Goal: Task Accomplishment & Management: Manage account settings

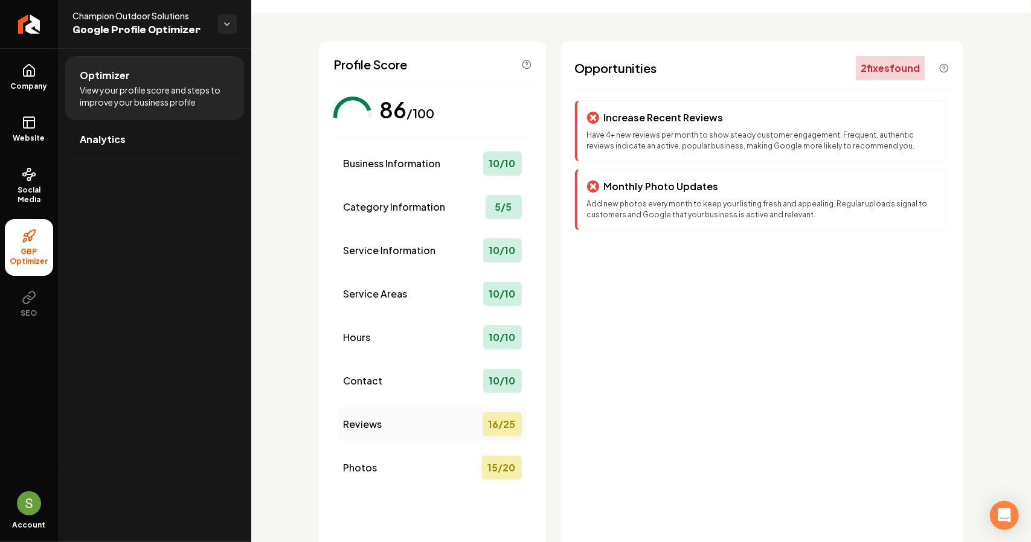
scroll to position [120, 0]
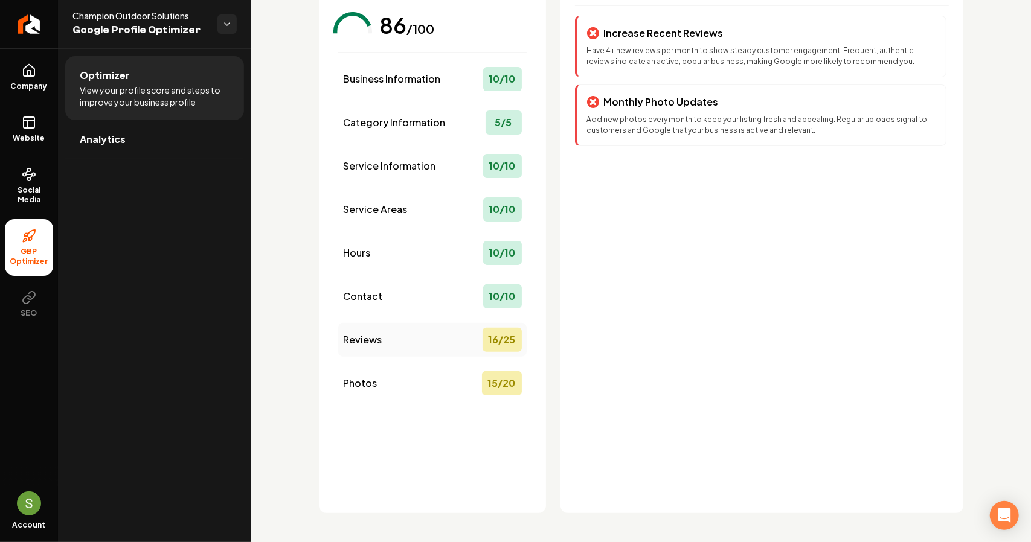
click at [379, 342] on span "Reviews" at bounding box center [362, 340] width 39 height 14
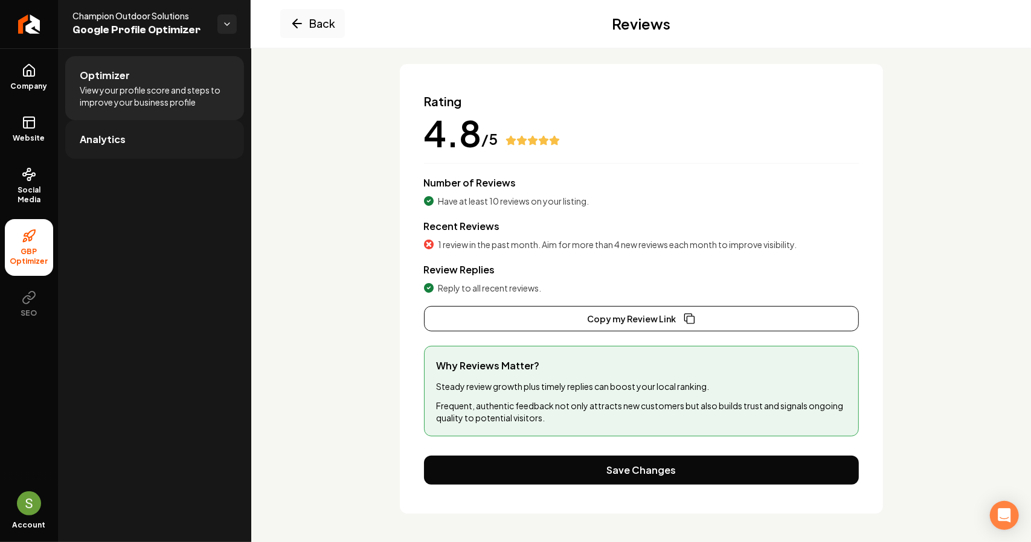
click at [83, 138] on span "Analytics" at bounding box center [103, 139] width 46 height 14
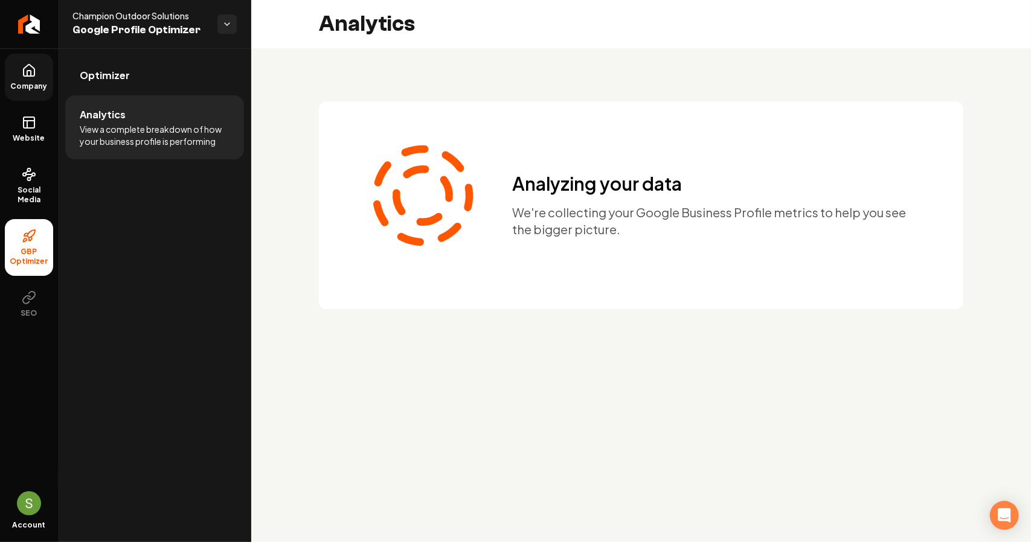
click at [37, 63] on link "Company" at bounding box center [29, 77] width 48 height 47
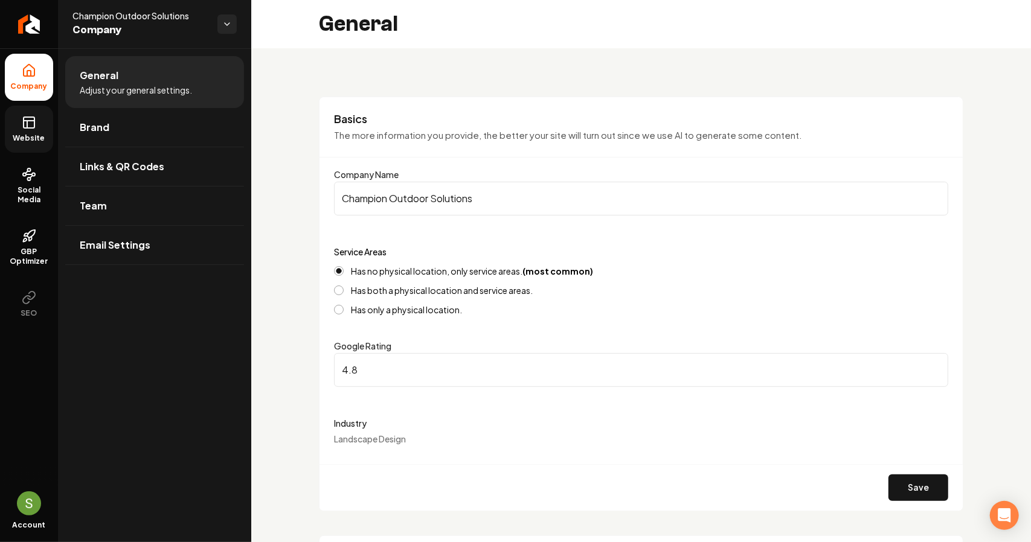
click at [27, 125] on icon at bounding box center [27, 124] width 0 height 7
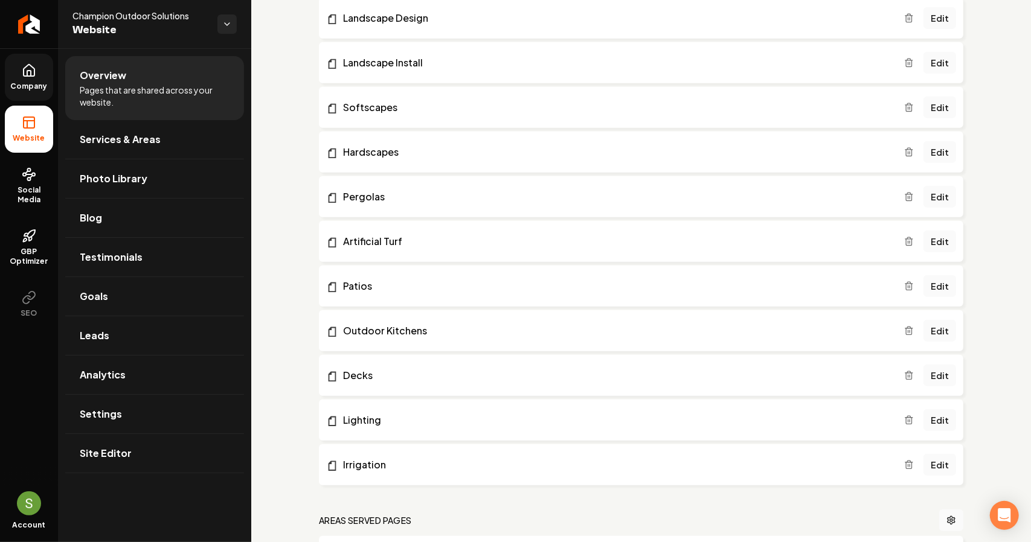
scroll to position [362, 0]
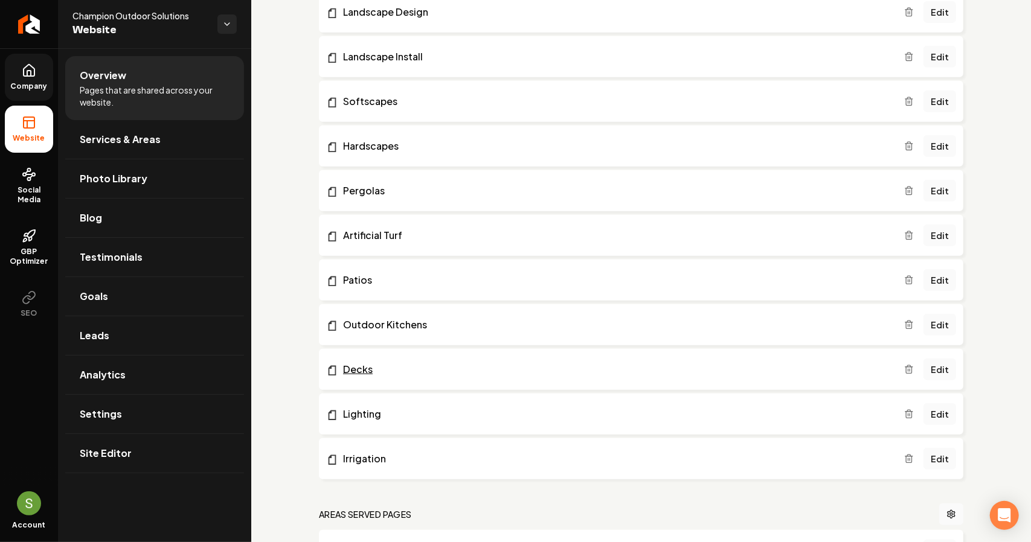
click at [396, 375] on link "Decks" at bounding box center [615, 369] width 578 height 14
click at [931, 368] on link "Edit" at bounding box center [939, 370] width 33 height 22
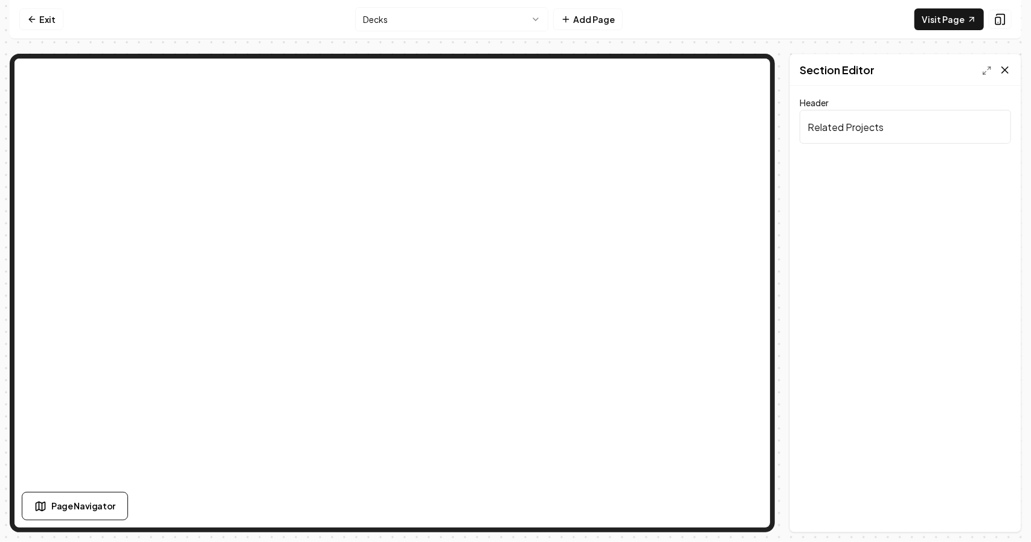
click at [1002, 69] on icon at bounding box center [1005, 70] width 12 height 12
click at [985, 69] on icon at bounding box center [987, 71] width 10 height 10
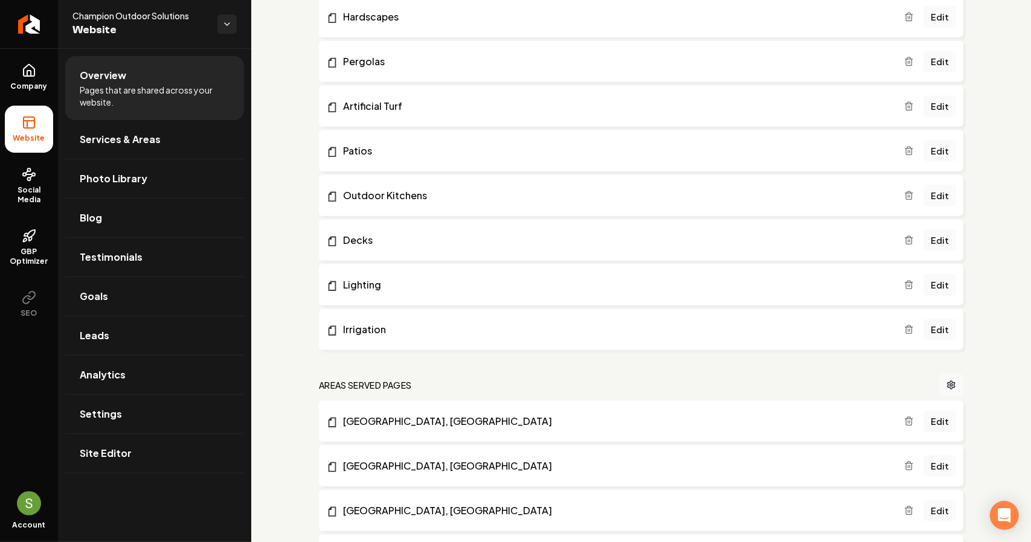
scroll to position [424, 0]
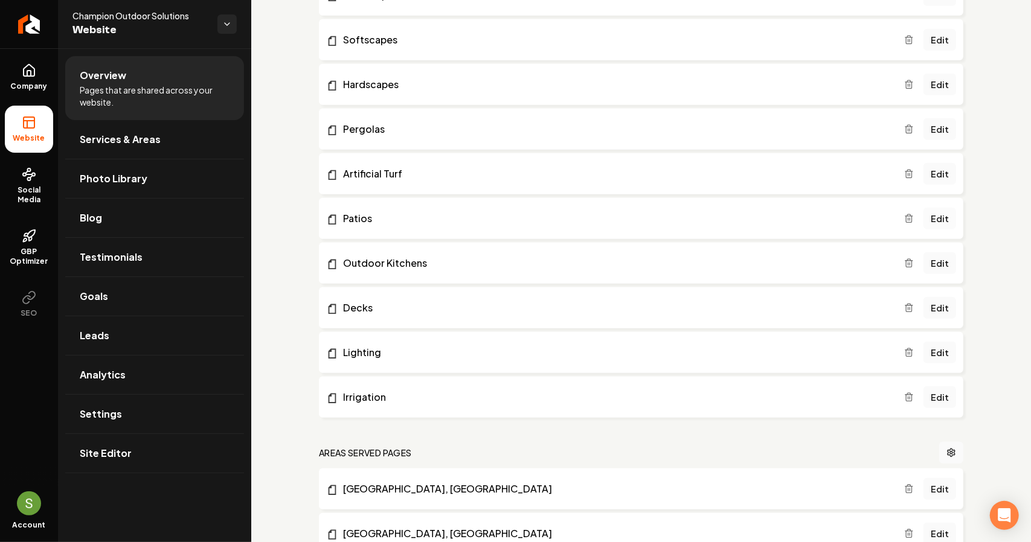
click at [925, 214] on link "Edit" at bounding box center [939, 219] width 33 height 22
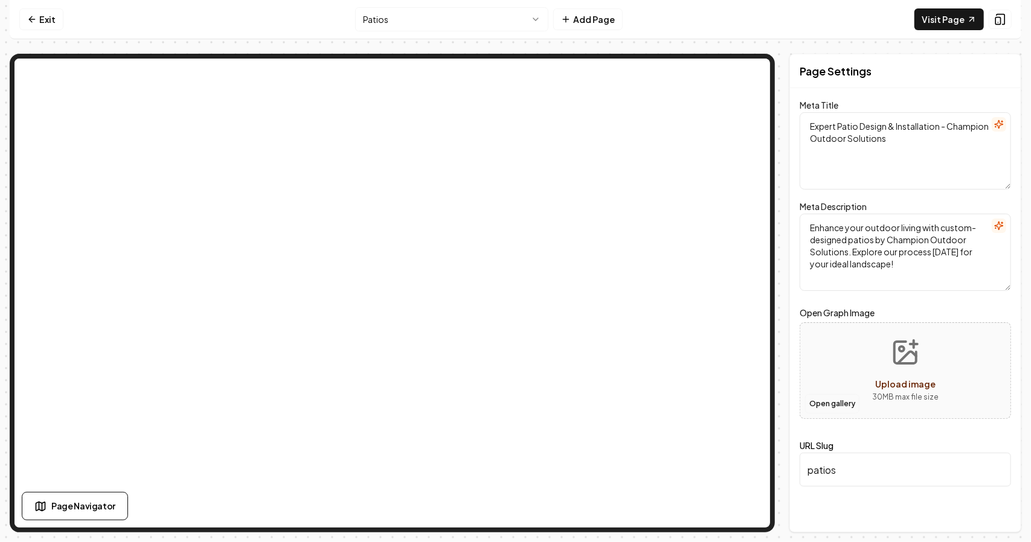
click at [834, 402] on button "Open gallery" at bounding box center [832, 403] width 54 height 19
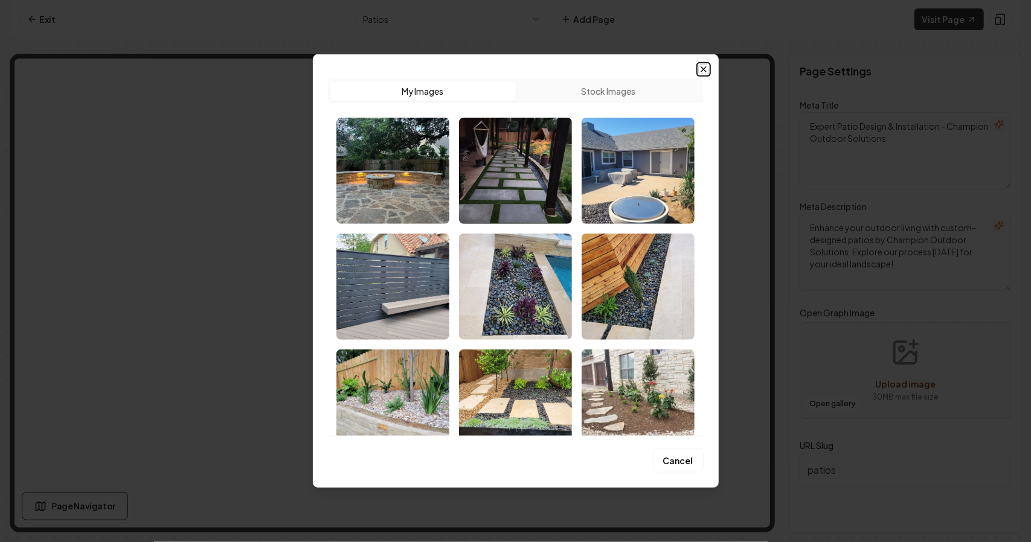
click at [704, 73] on icon "button" at bounding box center [704, 70] width 10 height 10
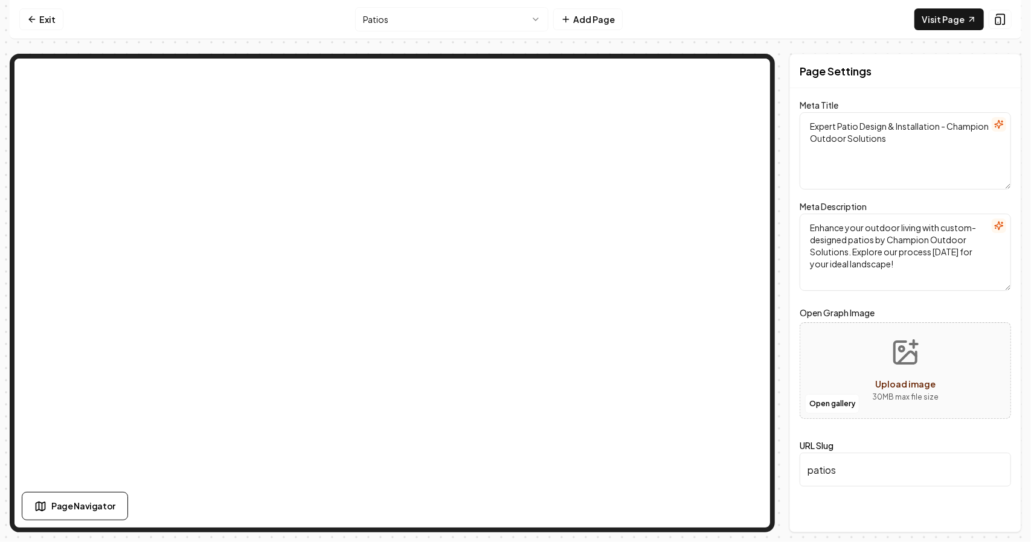
click at [922, 359] on button "Upload image 30 MB max file size" at bounding box center [905, 371] width 86 height 85
click at [829, 406] on button "Open gallery" at bounding box center [832, 403] width 54 height 19
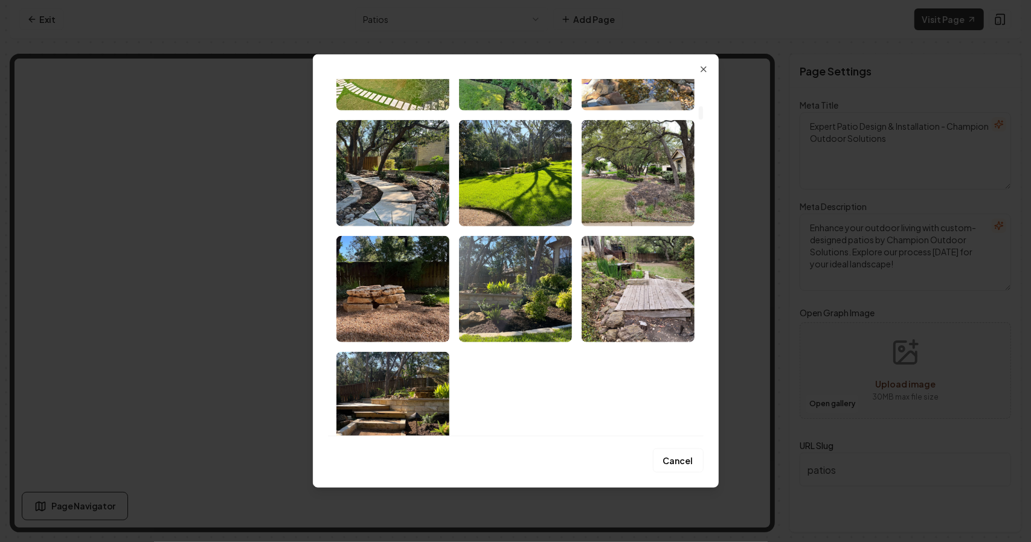
scroll to position [725, 0]
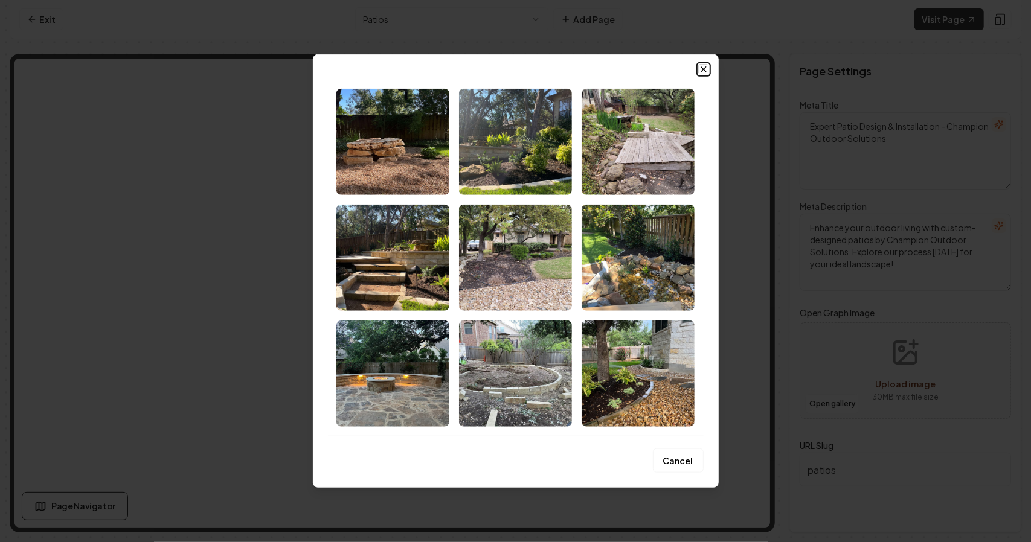
click at [705, 69] on icon "button" at bounding box center [704, 70] width 10 height 10
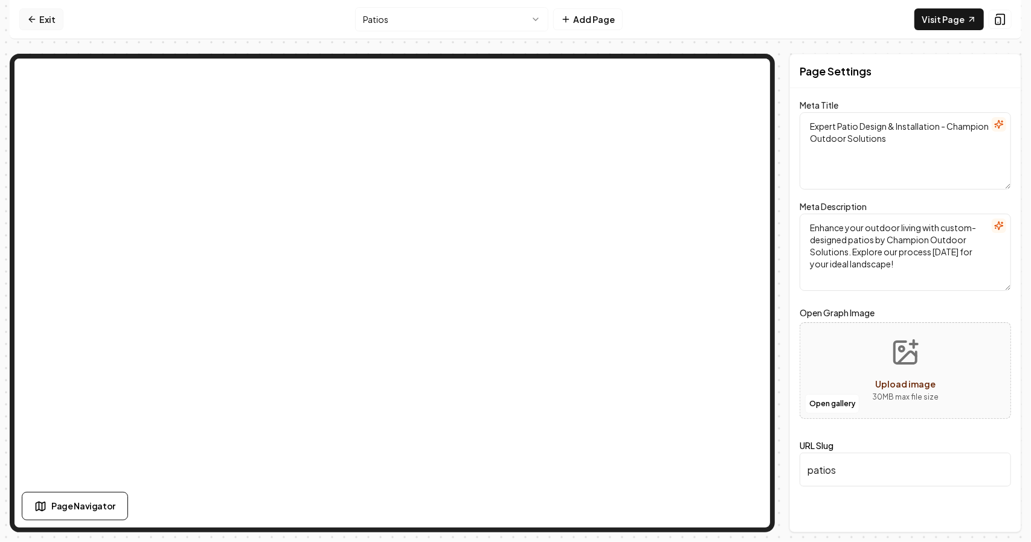
click at [36, 16] on icon at bounding box center [32, 19] width 10 height 10
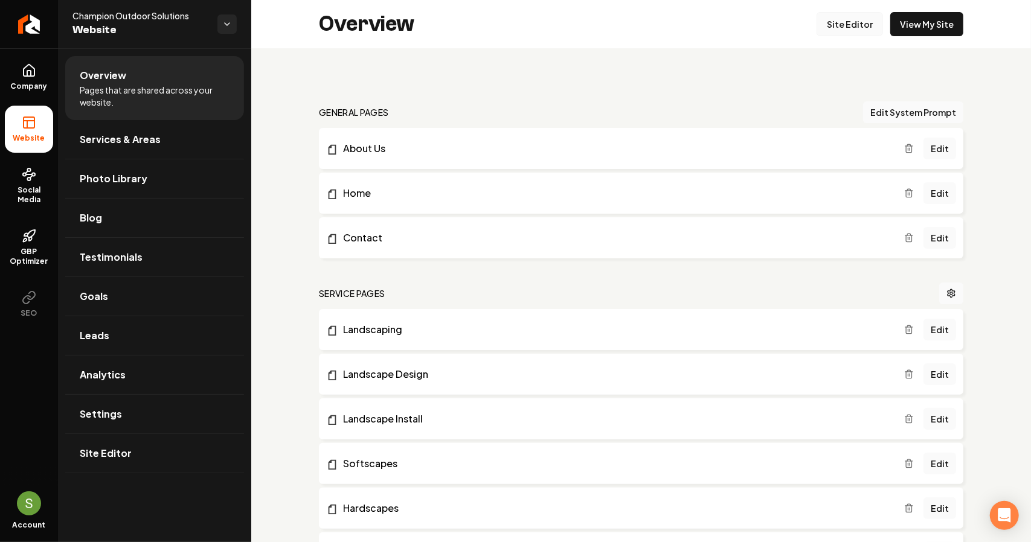
click at [830, 24] on link "Site Editor" at bounding box center [849, 24] width 66 height 24
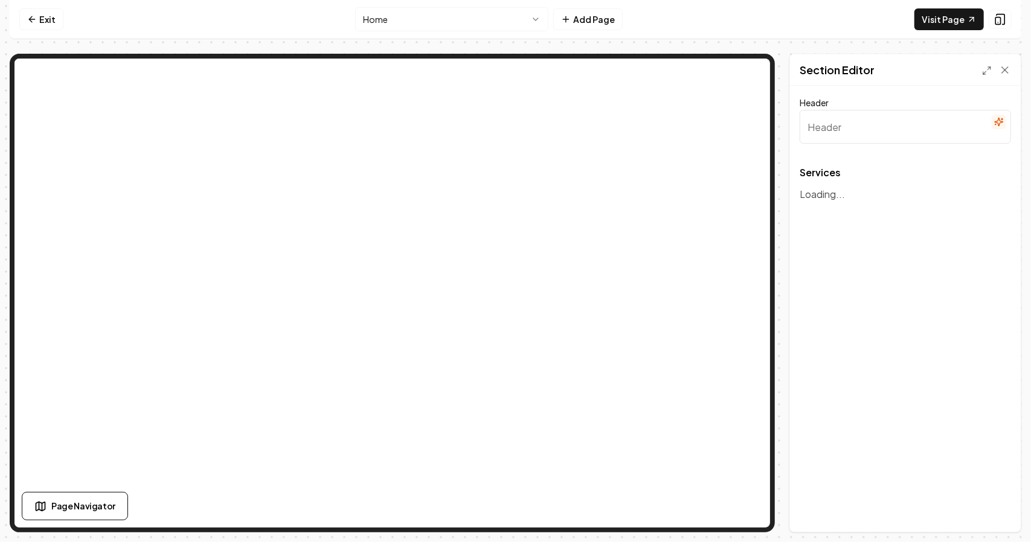
type input "Our Expert Landscaping Services"
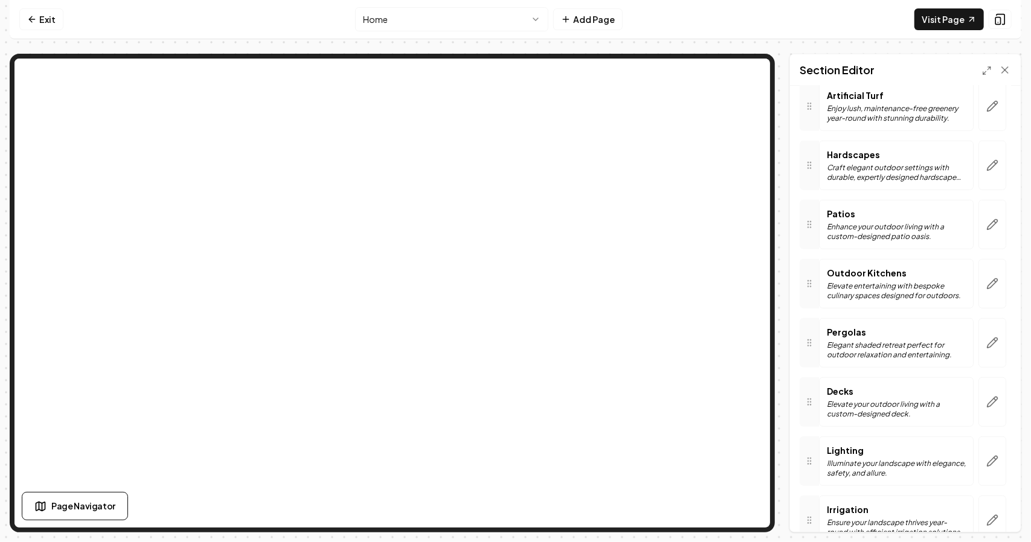
scroll to position [406, 0]
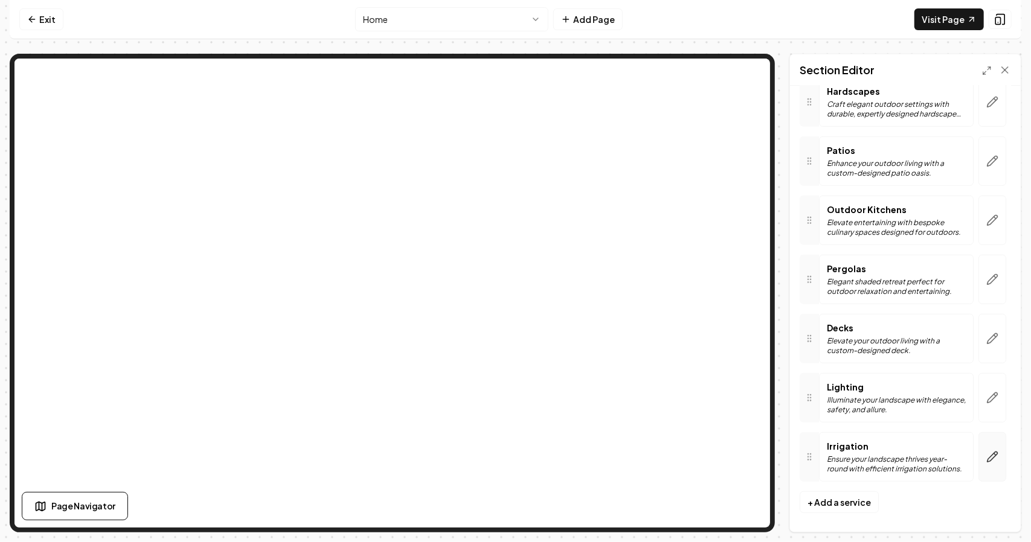
click at [986, 451] on icon "button" at bounding box center [992, 457] width 12 height 12
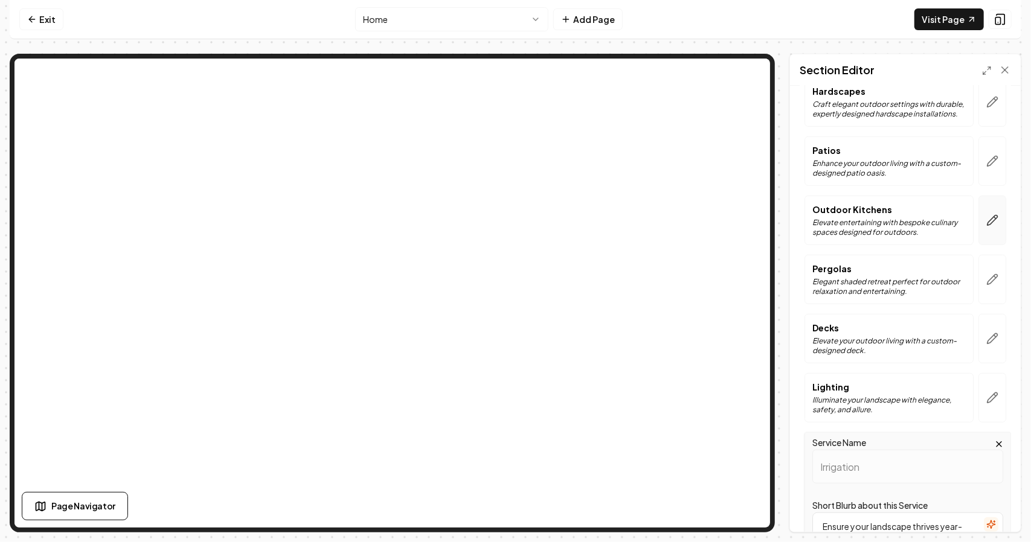
click at [983, 209] on button "button" at bounding box center [992, 221] width 28 height 50
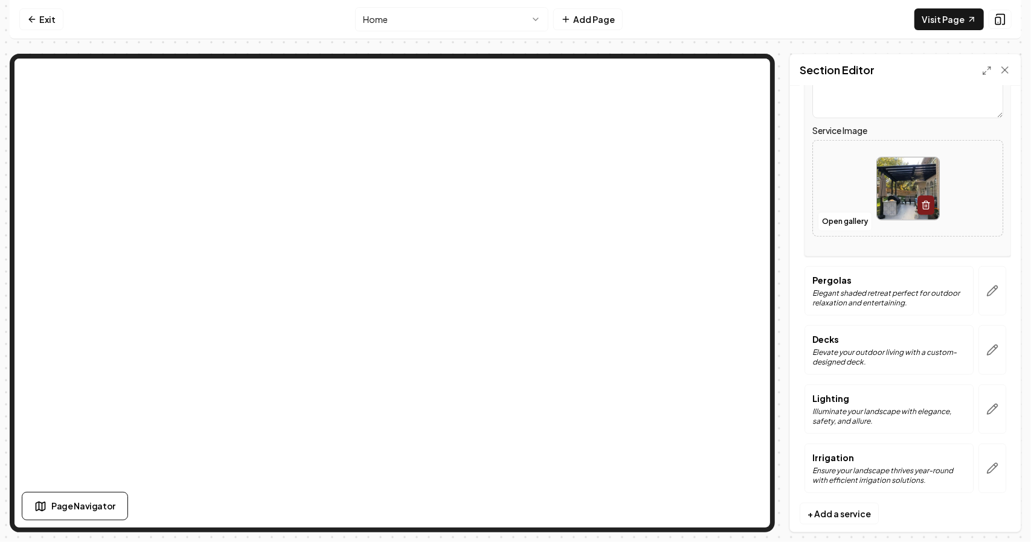
scroll to position [652, 0]
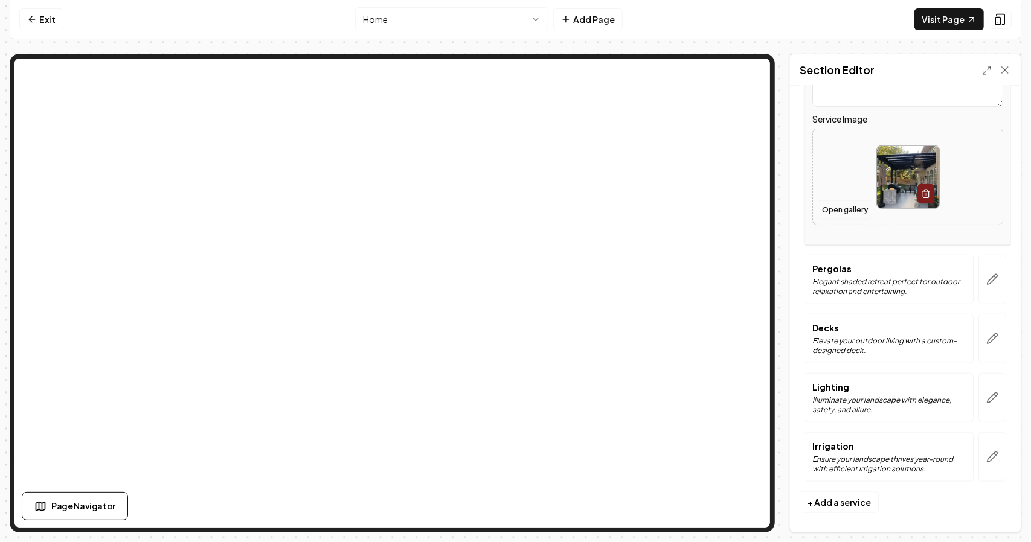
click at [853, 205] on button "Open gallery" at bounding box center [845, 209] width 54 height 19
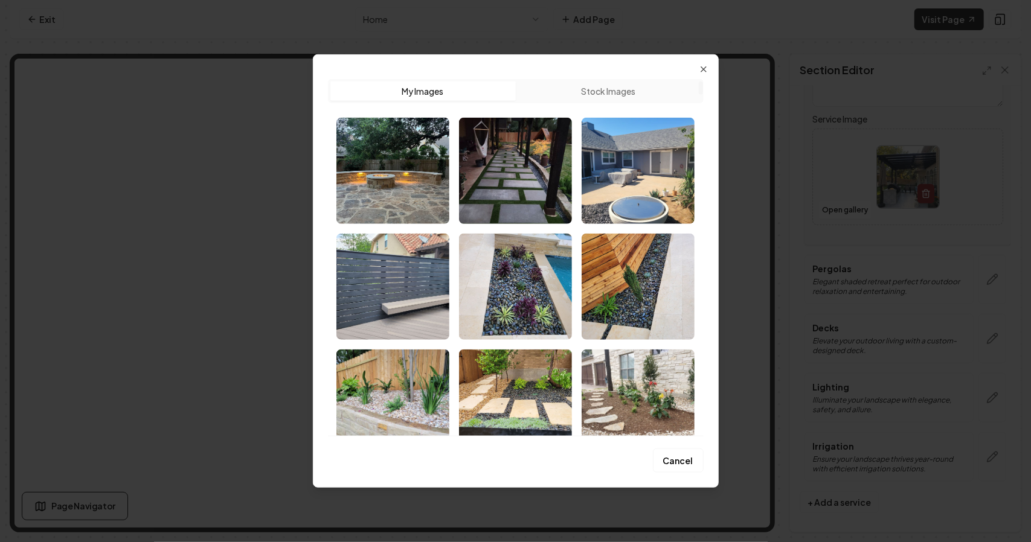
scroll to position [302, 0]
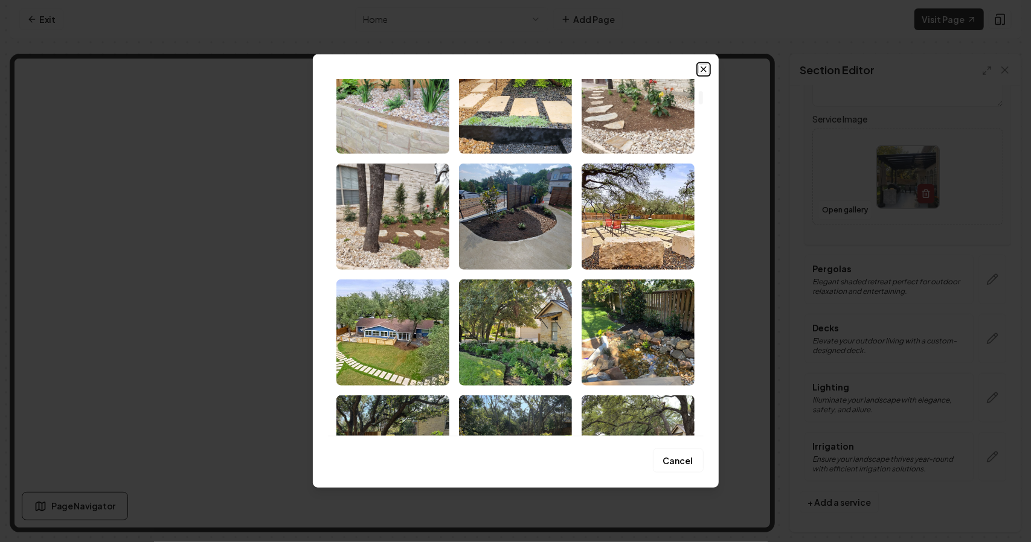
click at [705, 66] on icon "button" at bounding box center [704, 70] width 10 height 10
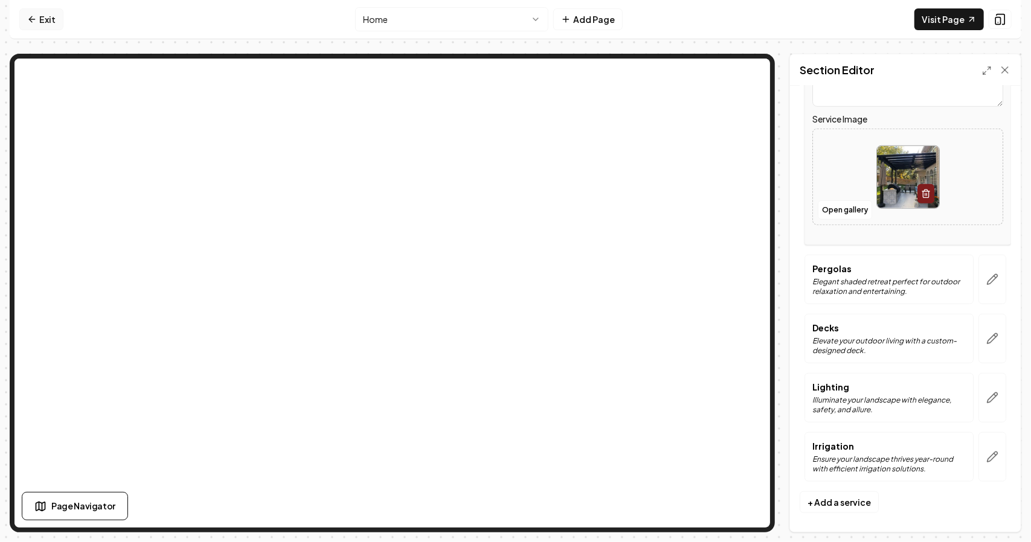
click at [43, 20] on link "Exit" at bounding box center [41, 19] width 44 height 22
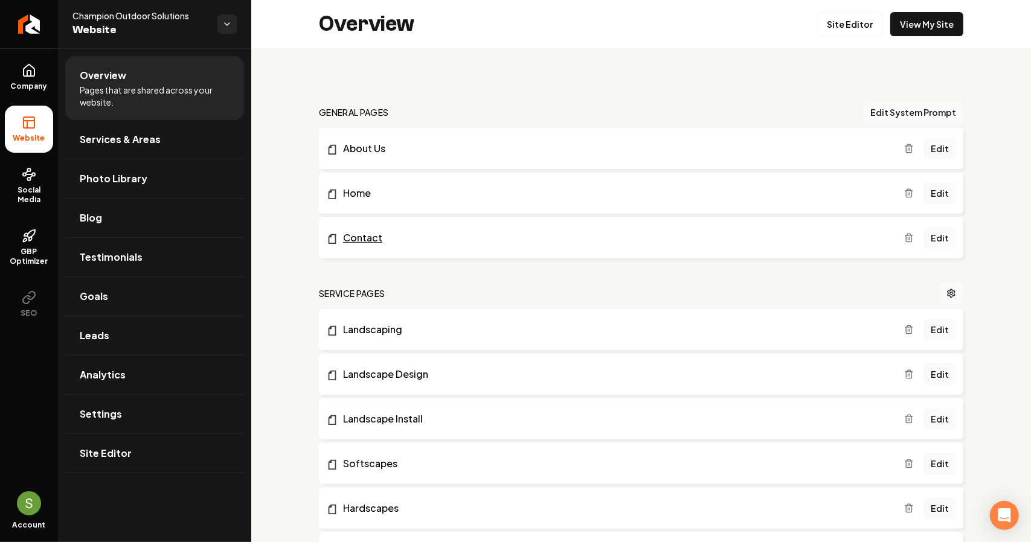
click at [768, 238] on link "Contact" at bounding box center [615, 238] width 578 height 14
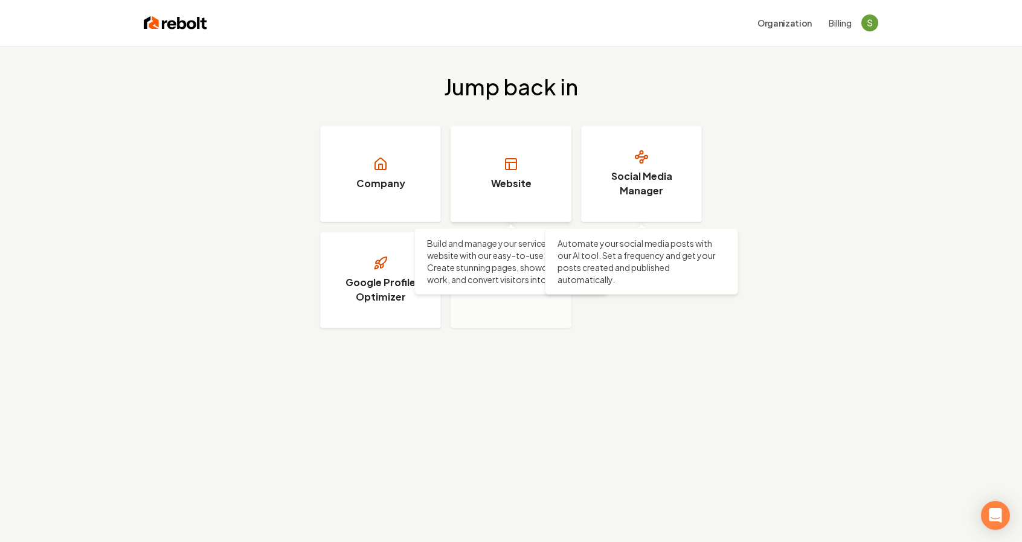
click at [512, 176] on link "Website" at bounding box center [511, 174] width 121 height 97
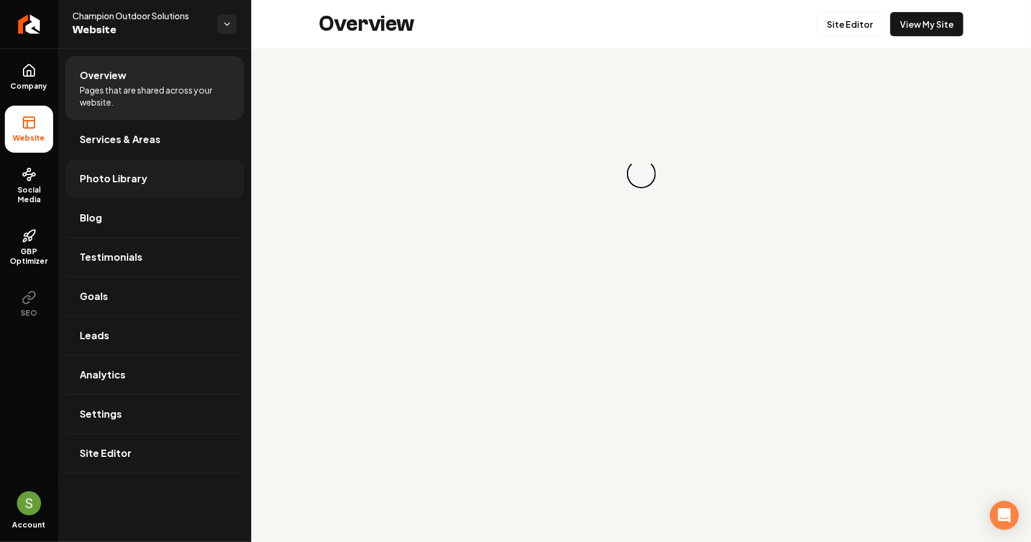
click at [111, 182] on span "Photo Library" at bounding box center [114, 179] width 68 height 14
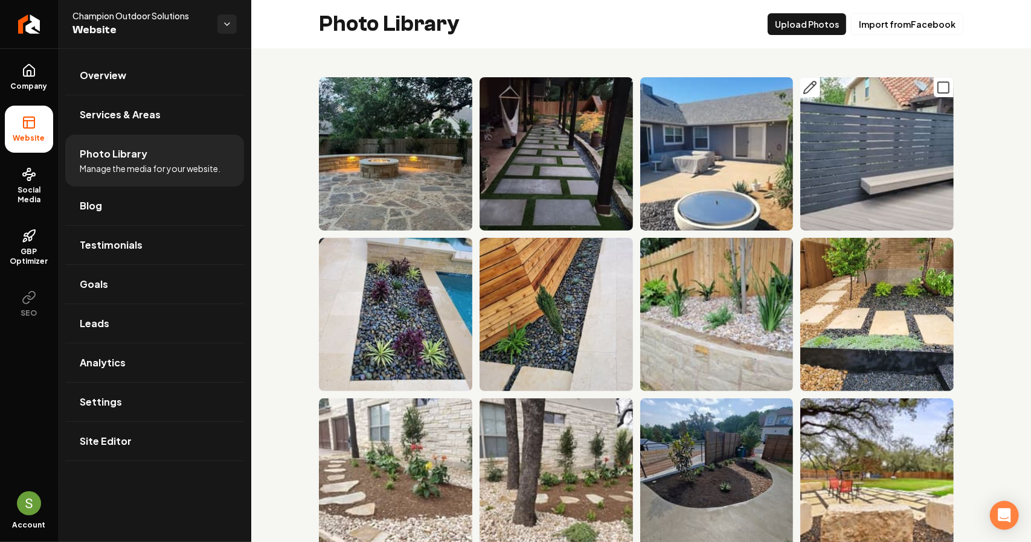
click at [812, 83] on icon "Main content area" at bounding box center [813, 84] width 2 height 2
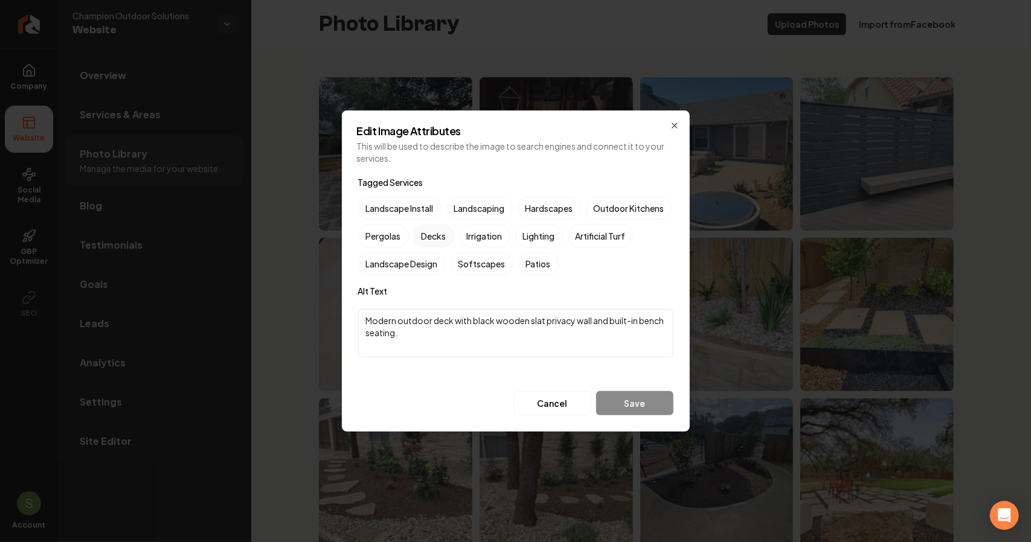
click at [454, 235] on label "Decks" at bounding box center [434, 236] width 40 height 23
click at [435, 235] on button "Decks" at bounding box center [428, 236] width 14 height 14
click at [656, 407] on button "Save" at bounding box center [634, 403] width 77 height 24
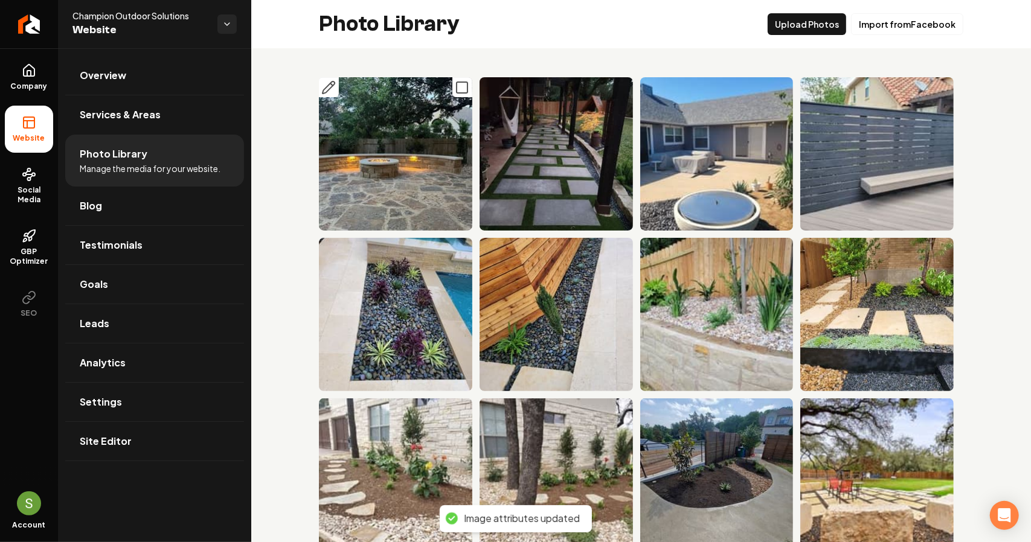
click at [402, 190] on img "Main content area" at bounding box center [395, 153] width 153 height 153
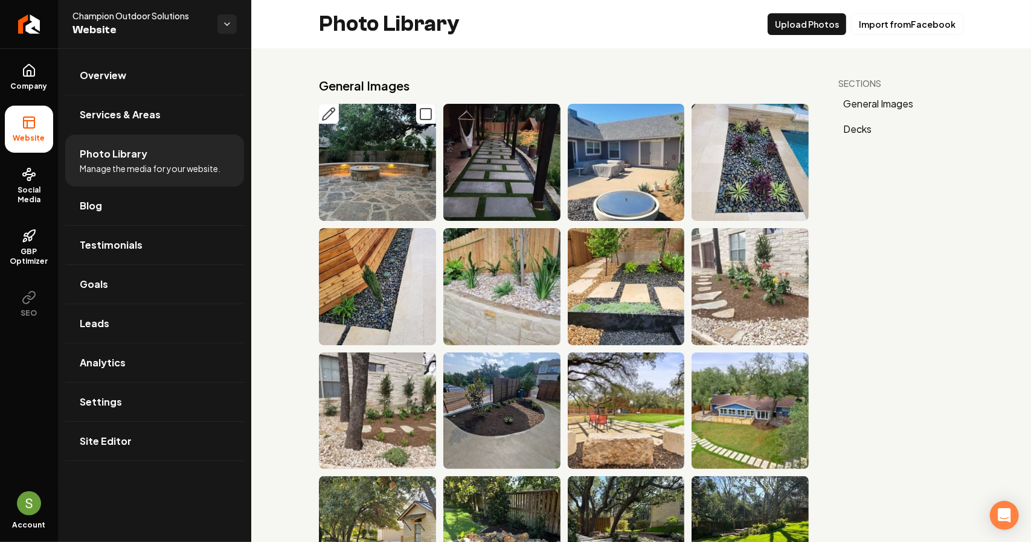
click at [329, 113] on icon "Main content area" at bounding box center [328, 114] width 14 height 14
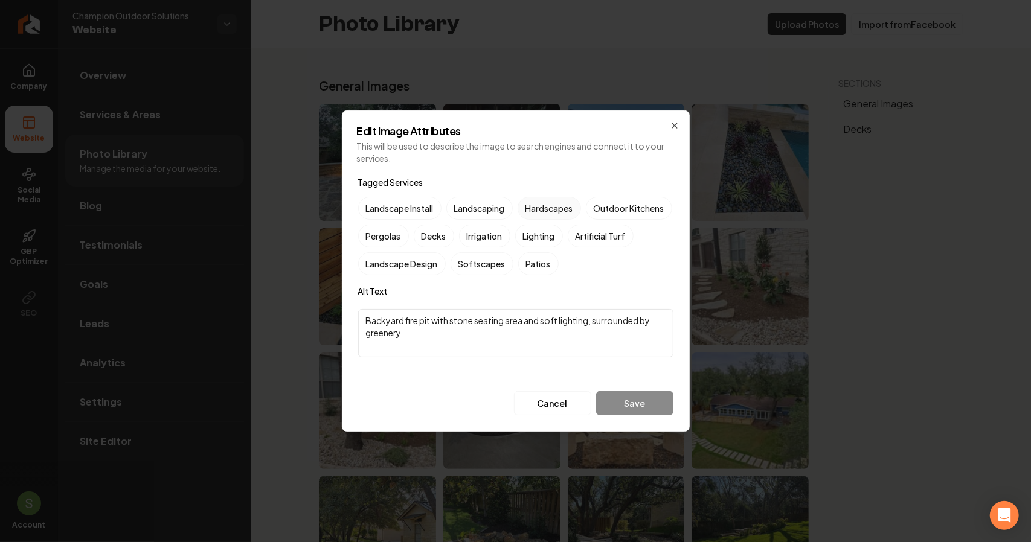
click at [554, 207] on label "Hardscapes" at bounding box center [549, 208] width 63 height 23
click at [539, 207] on button "Hardscapes" at bounding box center [532, 208] width 14 height 14
click at [492, 356] on textarea "Backyard fire pit with stone seating area and soft lighting, surrounded by gree…" at bounding box center [515, 333] width 315 height 48
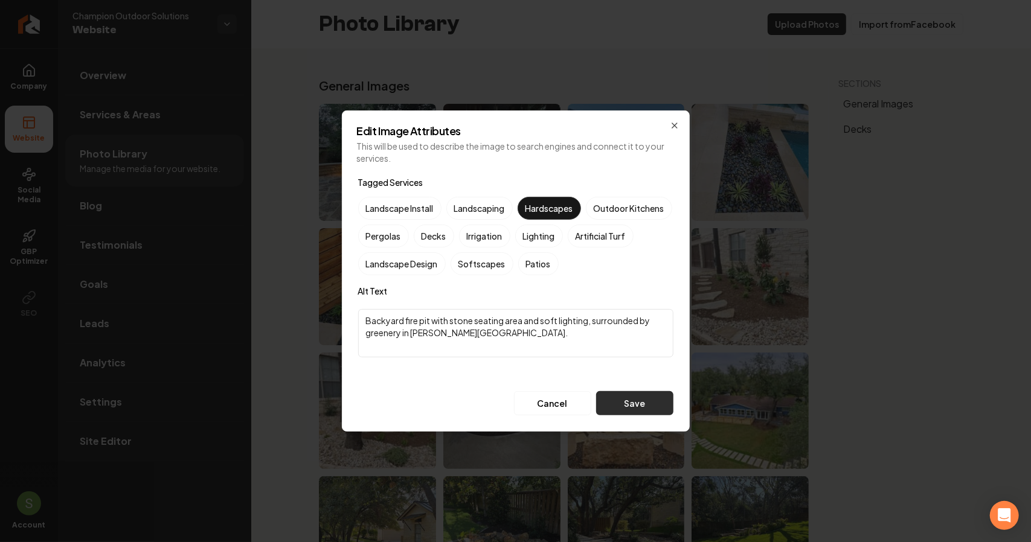
type textarea "Backyard fire pit with stone seating area and soft lighting, surrounded by gree…"
click at [602, 393] on button "Save" at bounding box center [634, 403] width 77 height 24
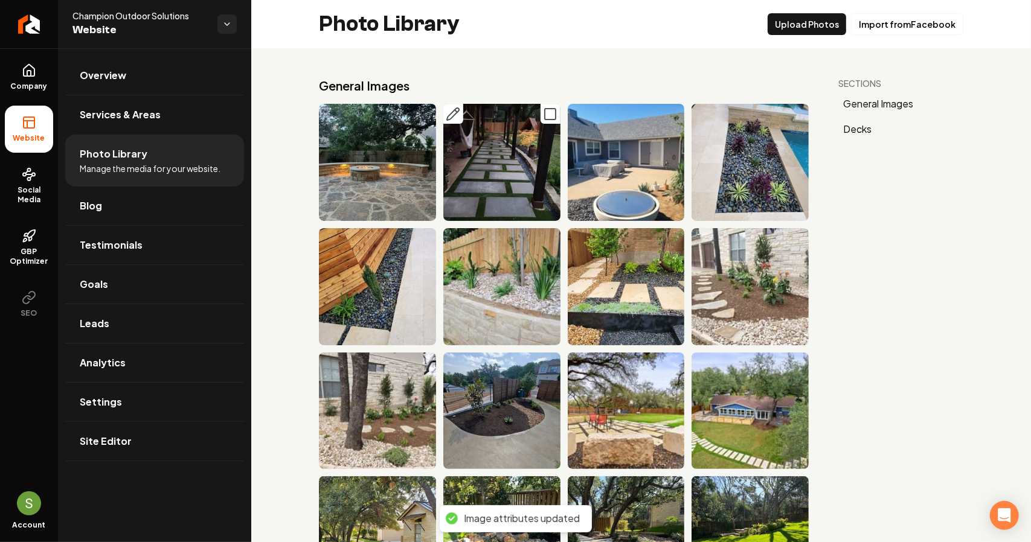
click at [458, 112] on button "Main content area" at bounding box center [453, 114] width 20 height 20
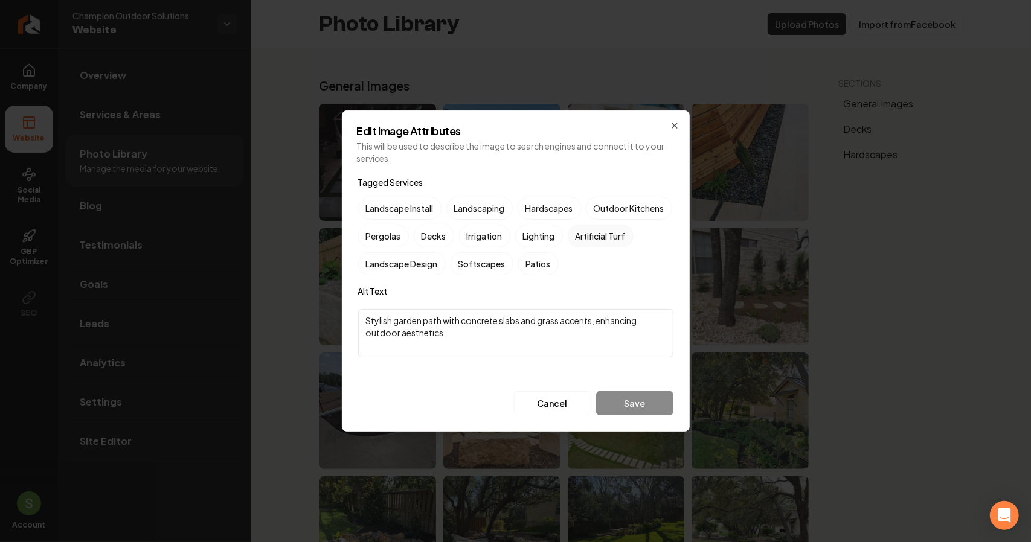
click at [568, 248] on label "Artificial Turf" at bounding box center [601, 236] width 66 height 23
click at [575, 243] on button "Artificial Turf" at bounding box center [582, 236] width 14 height 14
click at [563, 217] on label "Hardscapes" at bounding box center [549, 208] width 63 height 23
click at [539, 216] on button "Hardscapes" at bounding box center [532, 208] width 14 height 14
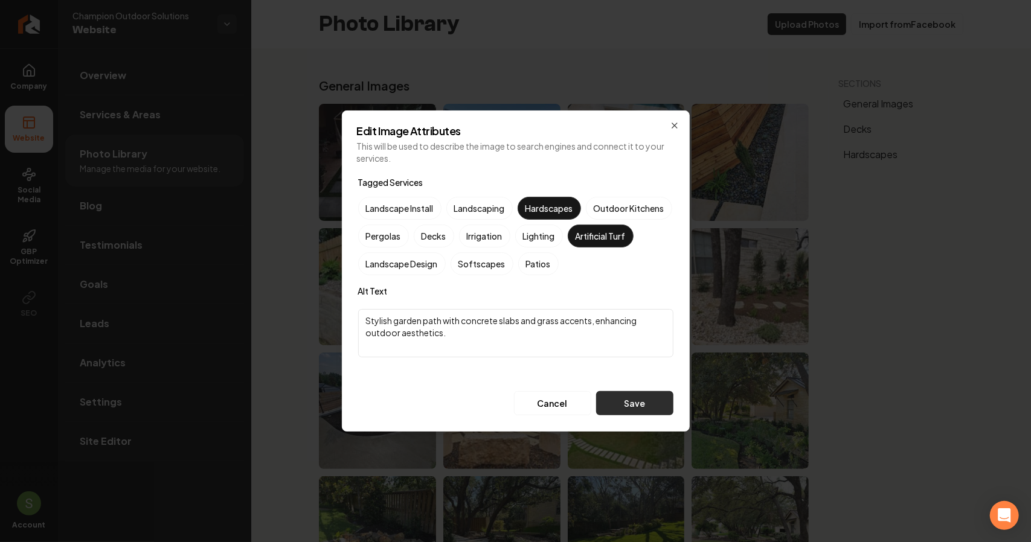
click at [643, 399] on button "Save" at bounding box center [634, 403] width 77 height 24
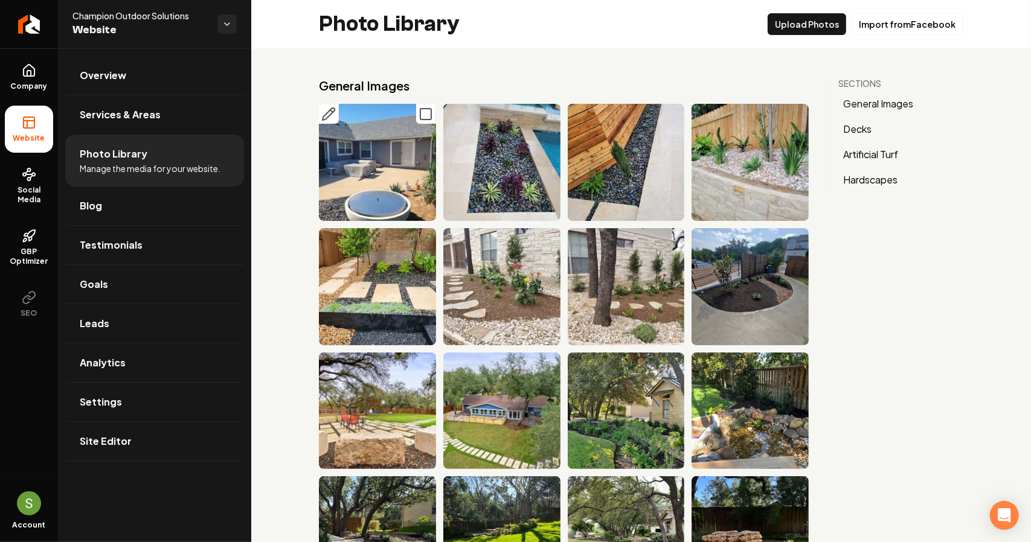
click at [327, 114] on icon "Main content area" at bounding box center [328, 114] width 14 height 14
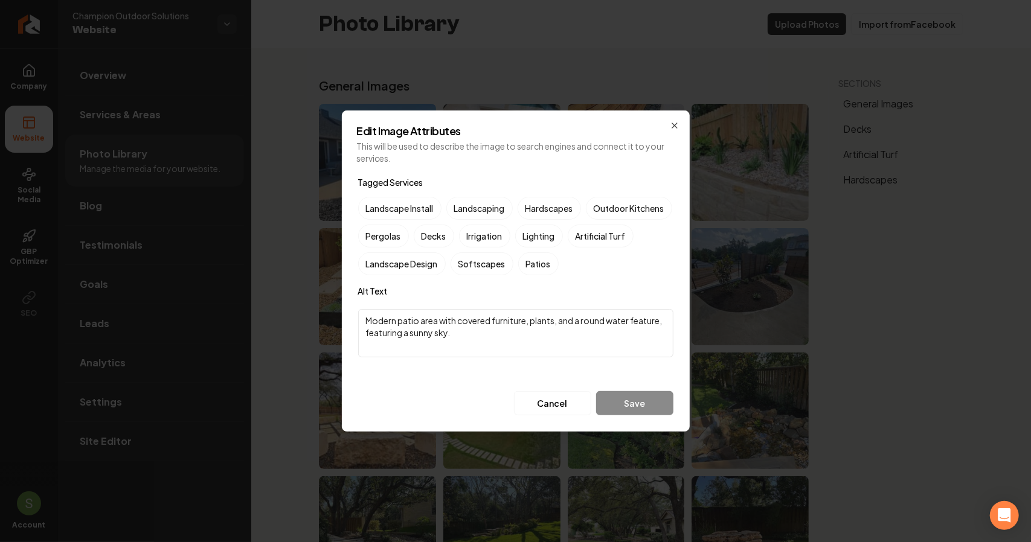
click at [679, 123] on div "Edit Image Attributes This will be used to describe the image to search engines…" at bounding box center [516, 271] width 348 height 321
click at [675, 125] on icon "button" at bounding box center [675, 126] width 10 height 10
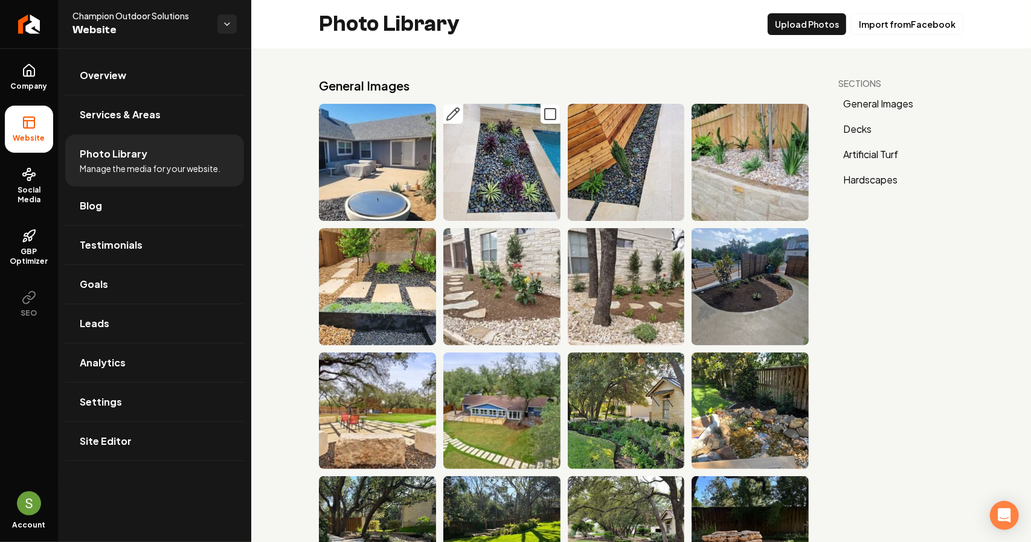
click at [457, 117] on icon "Main content area" at bounding box center [453, 114] width 14 height 14
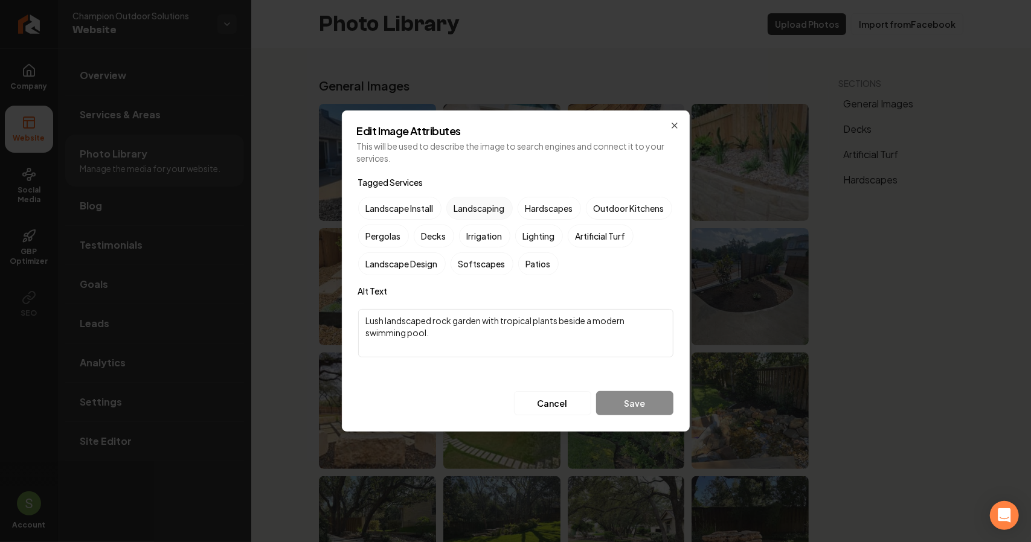
click at [466, 206] on label "Landscaping" at bounding box center [479, 208] width 66 height 23
click at [466, 206] on button "Landscaping" at bounding box center [461, 208] width 14 height 14
click at [639, 406] on button "Save" at bounding box center [634, 403] width 77 height 24
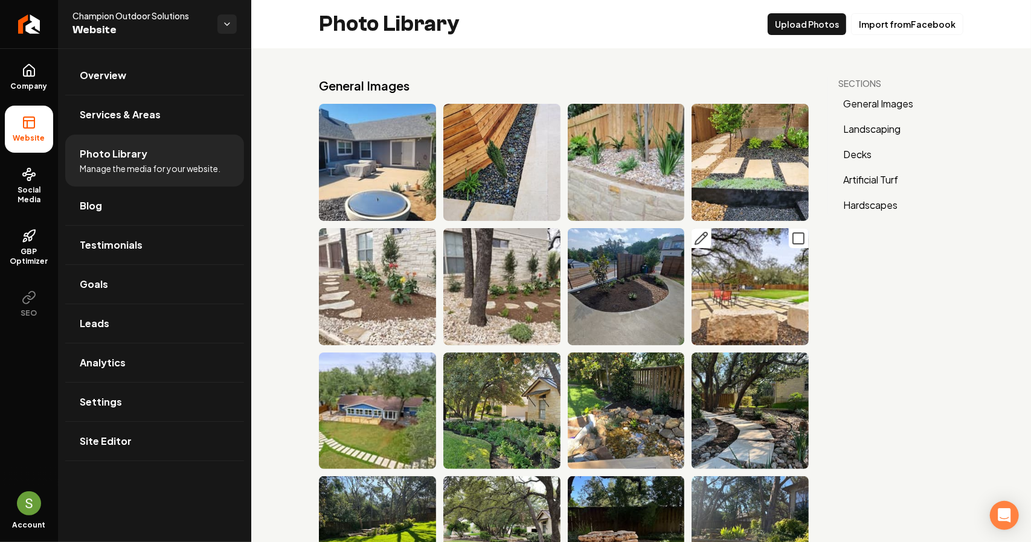
click at [703, 234] on icon "Main content area" at bounding box center [704, 235] width 2 height 2
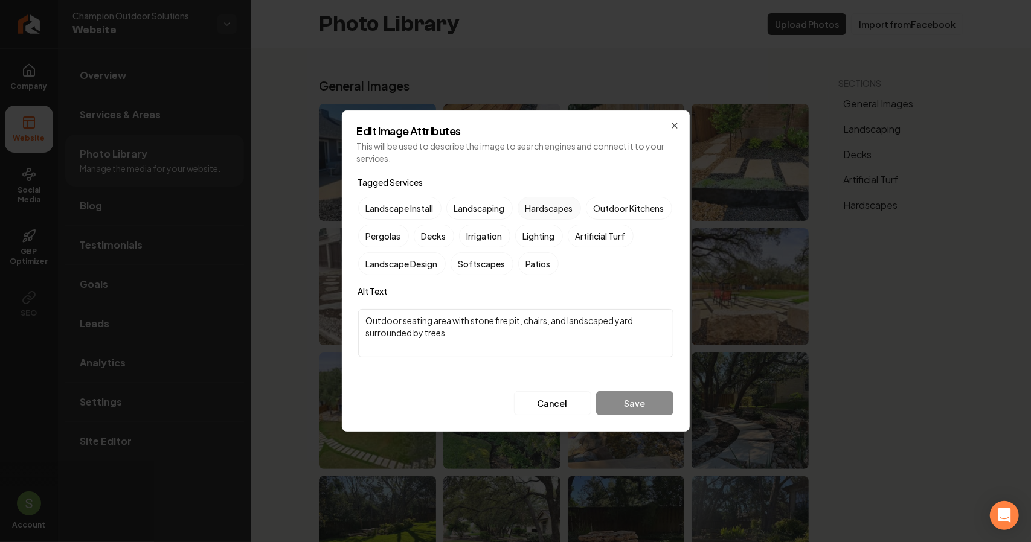
click at [565, 212] on label "Hardscapes" at bounding box center [549, 208] width 63 height 23
click at [539, 212] on button "Hardscapes" at bounding box center [532, 208] width 14 height 14
click at [638, 401] on button "Save" at bounding box center [634, 403] width 77 height 24
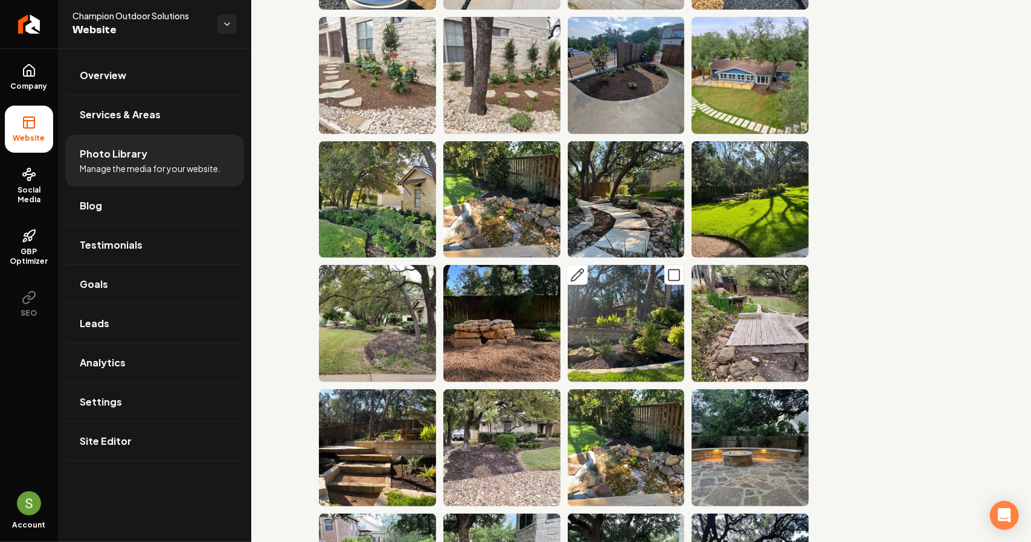
scroll to position [242, 0]
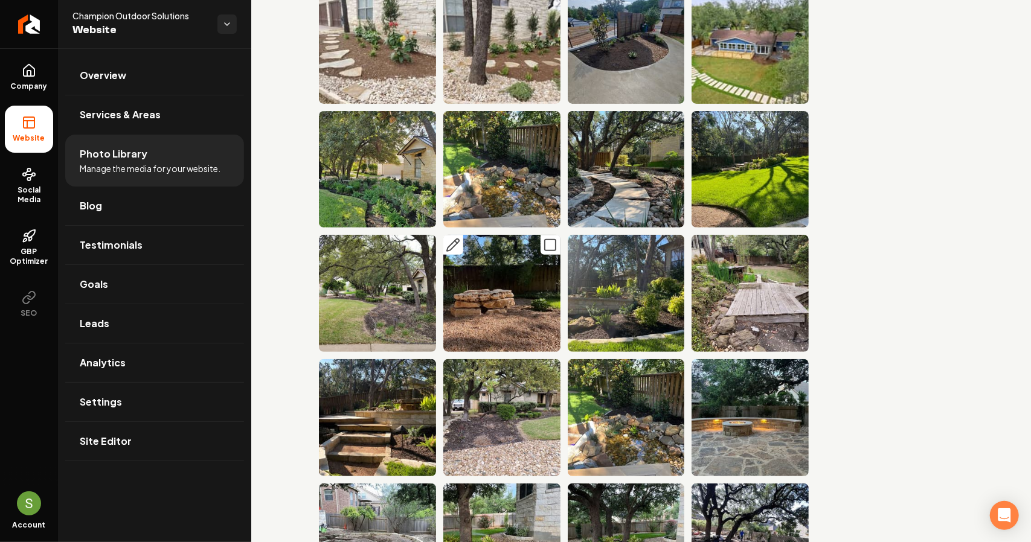
click at [457, 238] on icon "Main content area" at bounding box center [453, 245] width 14 height 14
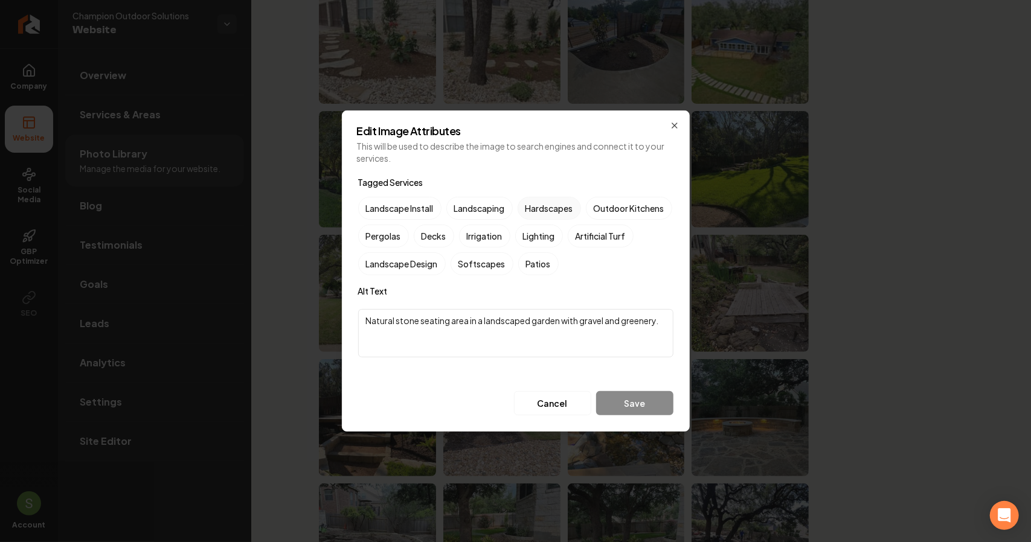
click at [551, 202] on label "Hardscapes" at bounding box center [549, 208] width 63 height 23
click at [539, 202] on button "Hardscapes" at bounding box center [532, 208] width 14 height 14
click at [623, 404] on button "Save" at bounding box center [634, 403] width 77 height 24
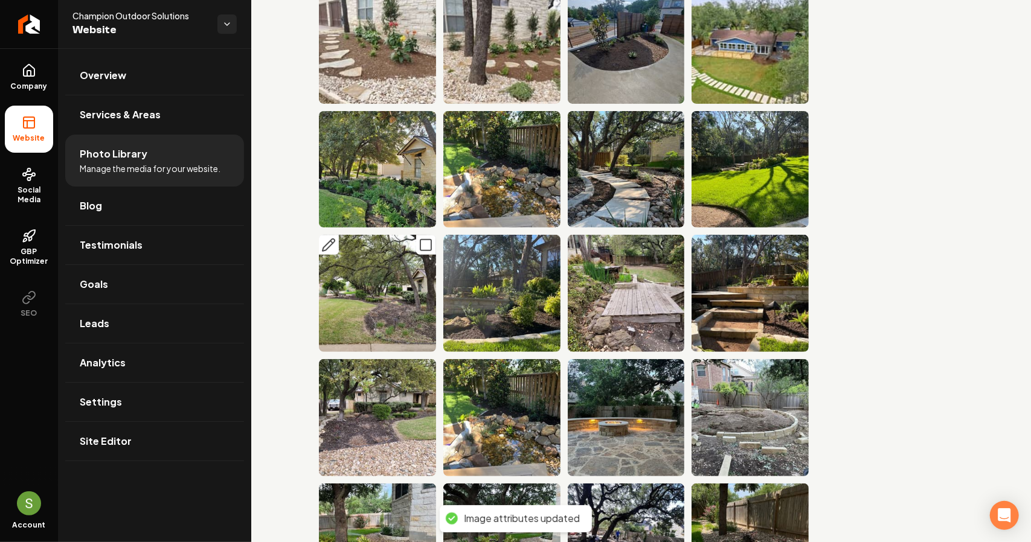
click at [332, 239] on icon "Main content area" at bounding box center [328, 245] width 14 height 14
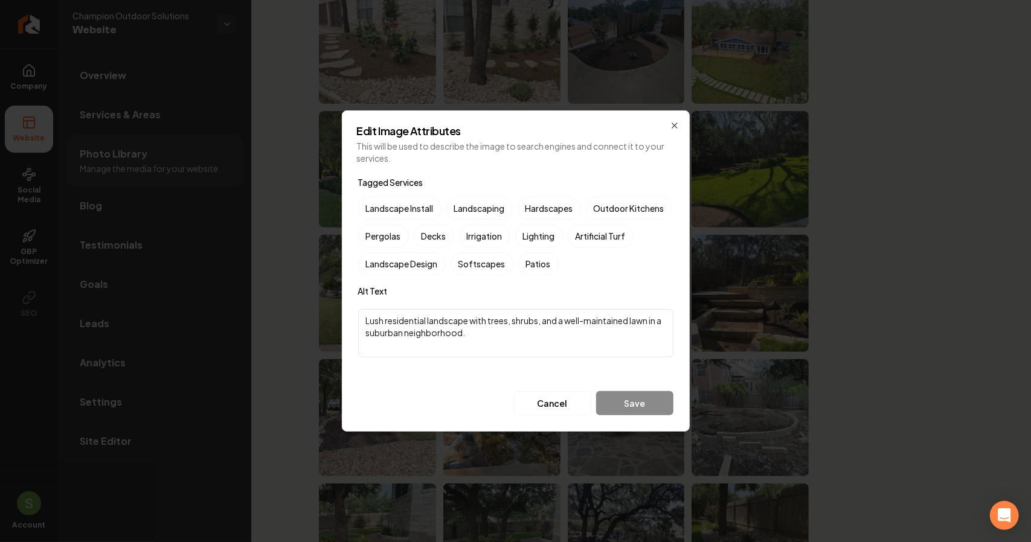
click at [367, 322] on textarea "Lush residential landscape with trees, shrubs, and a well-maintained lawn in a …" at bounding box center [515, 333] width 315 height 48
click at [673, 123] on icon "button" at bounding box center [675, 126] width 10 height 10
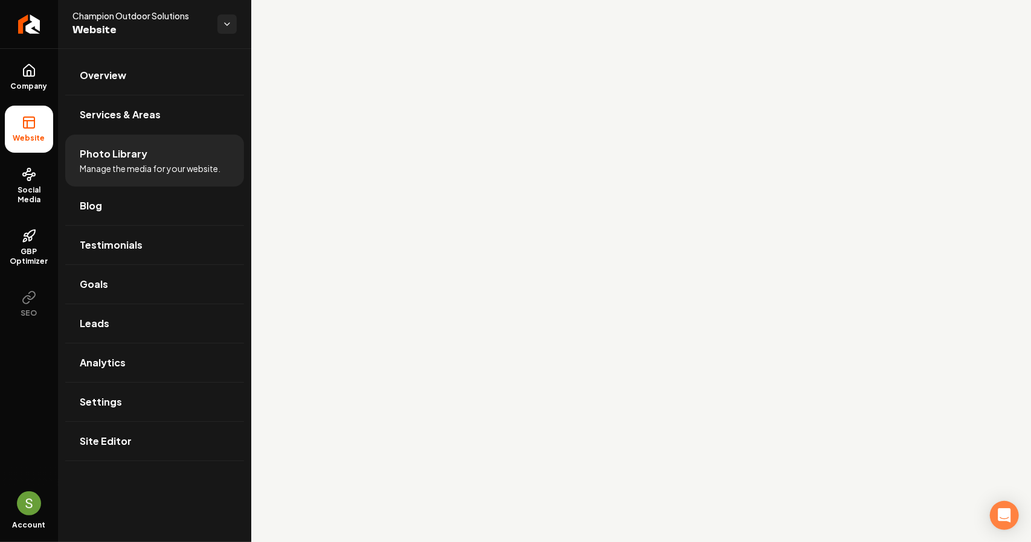
scroll to position [5916, 0]
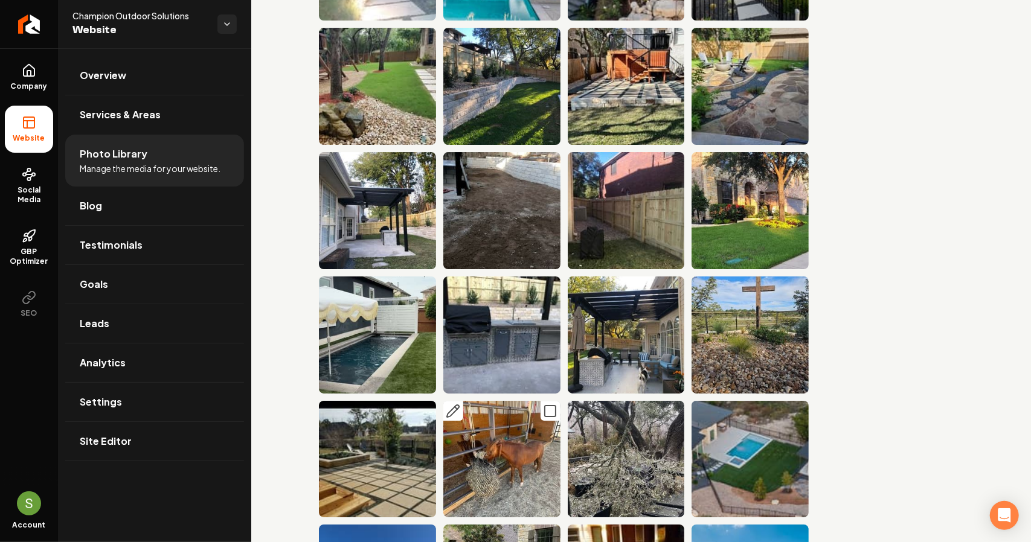
click at [455, 404] on icon "Main content area" at bounding box center [453, 411] width 14 height 14
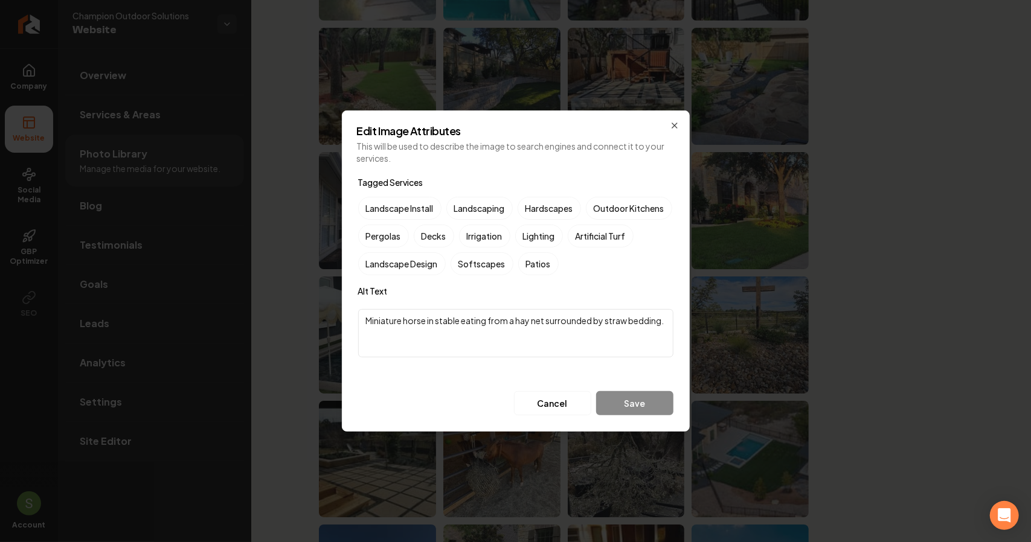
click at [677, 131] on div "Edit Image Attributes This will be used to describe the image to search engines…" at bounding box center [516, 271] width 348 height 321
click at [678, 127] on icon "button" at bounding box center [675, 126] width 10 height 10
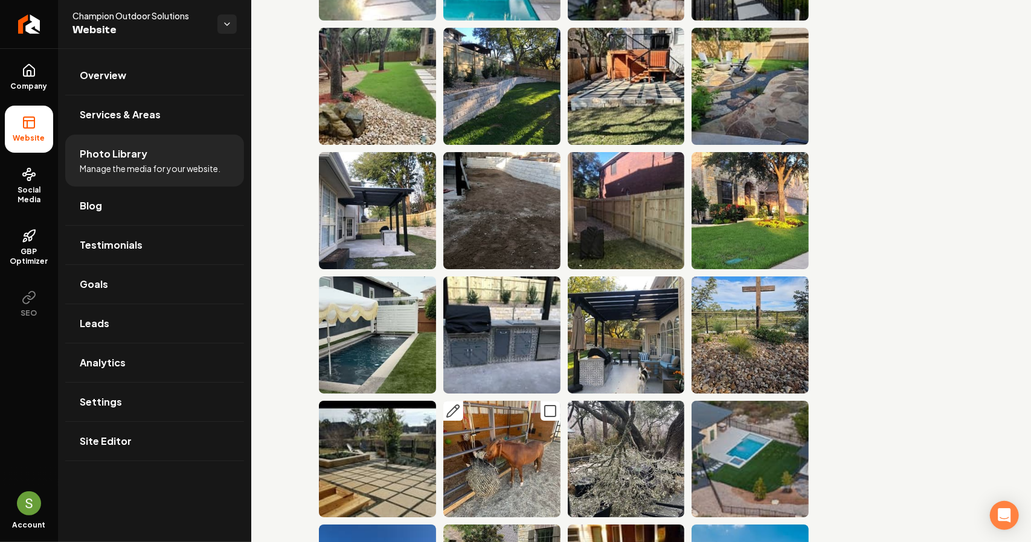
click at [546, 404] on icon "Main content area" at bounding box center [550, 411] width 14 height 14
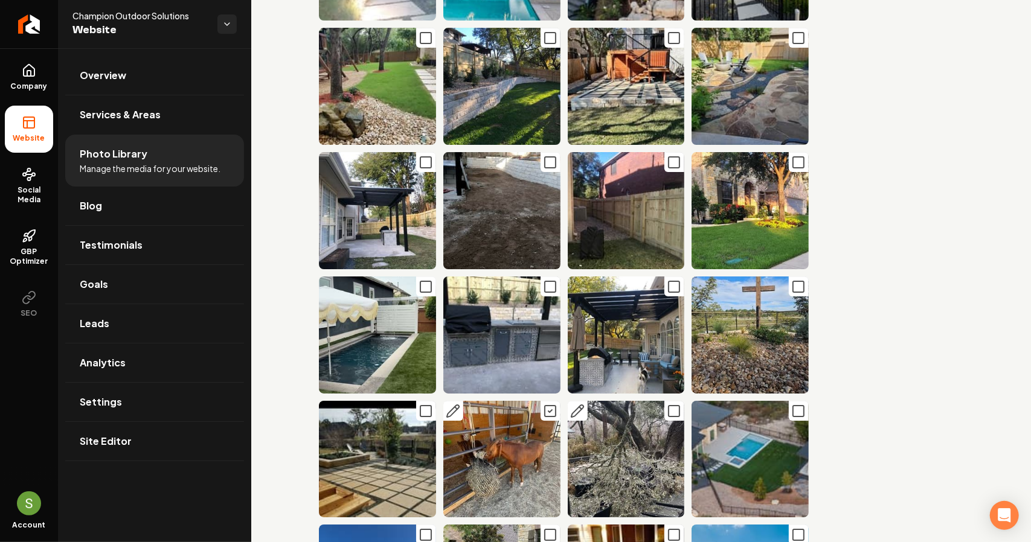
click at [672, 404] on icon "Main content area" at bounding box center [674, 411] width 14 height 14
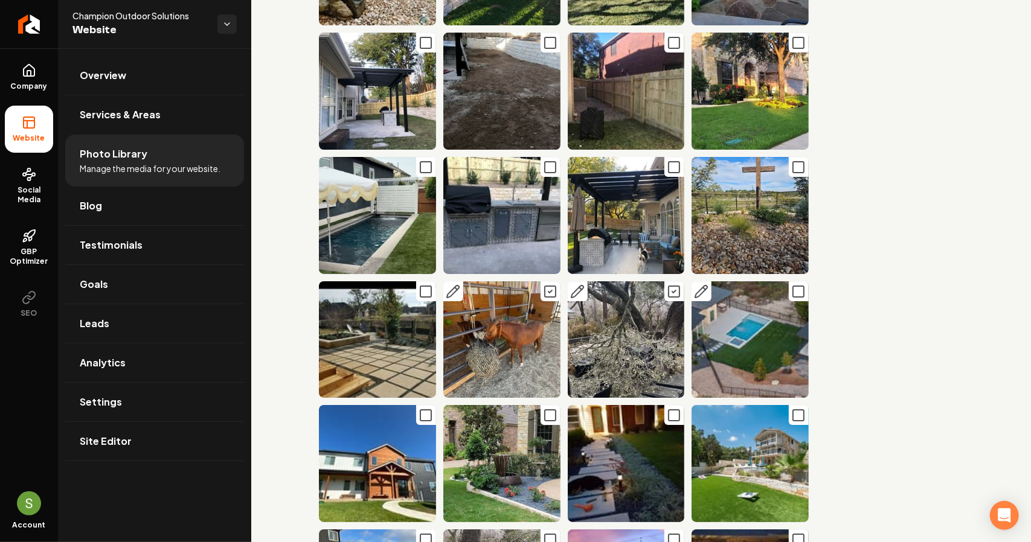
scroll to position [6037, 0]
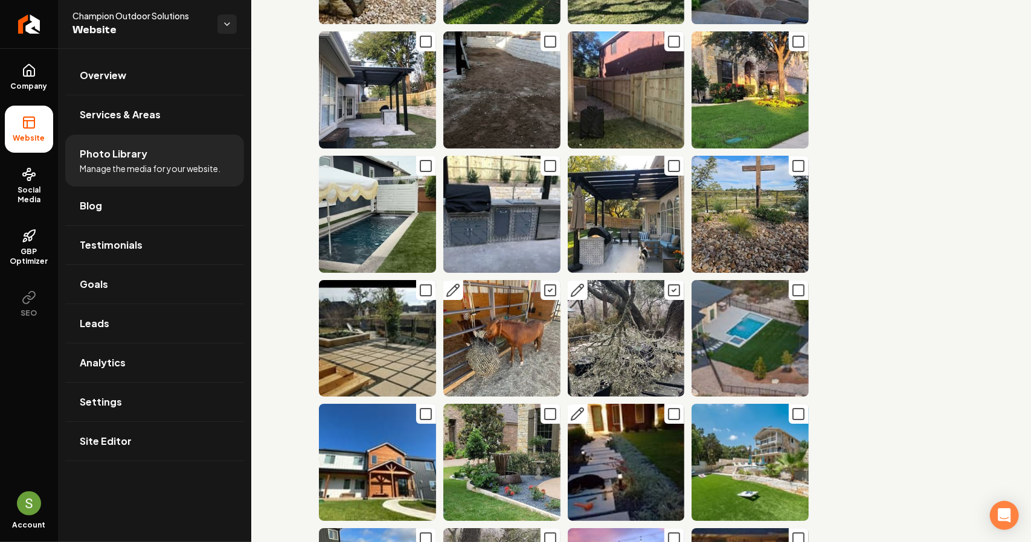
click at [669, 409] on rect "Main content area" at bounding box center [674, 414] width 11 height 11
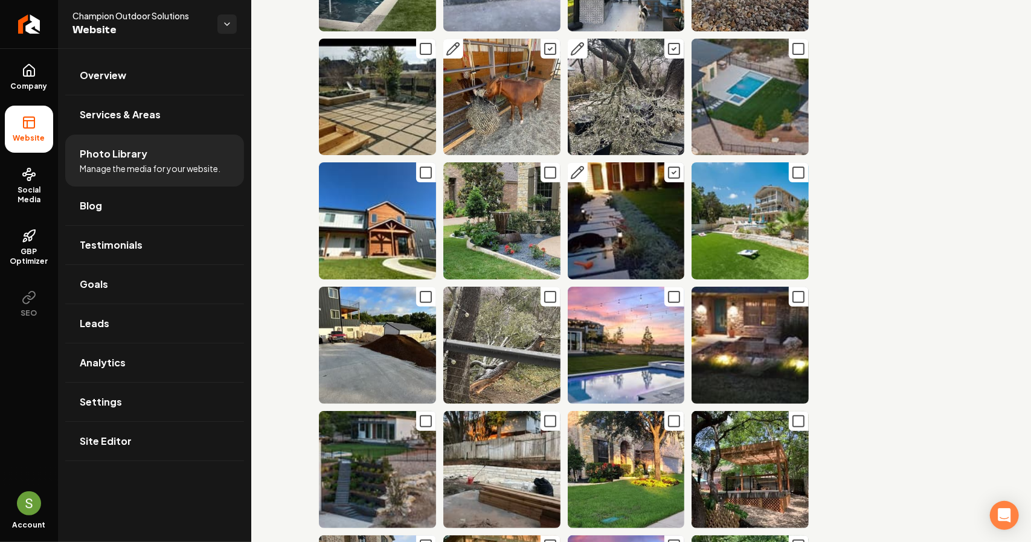
scroll to position [6097, 0]
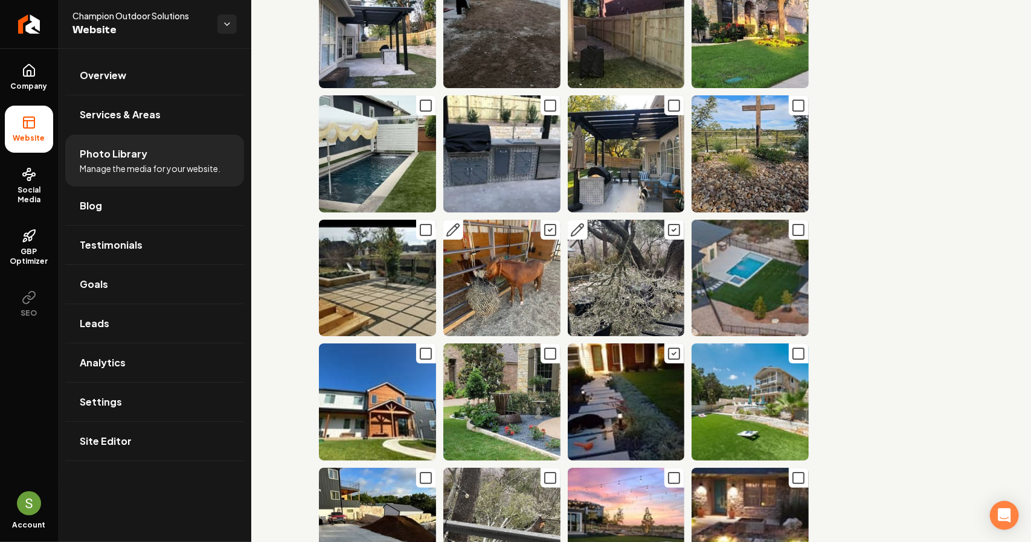
click at [667, 347] on icon "Main content area" at bounding box center [674, 354] width 14 height 14
click at [543, 471] on icon "Main content area" at bounding box center [550, 478] width 14 height 14
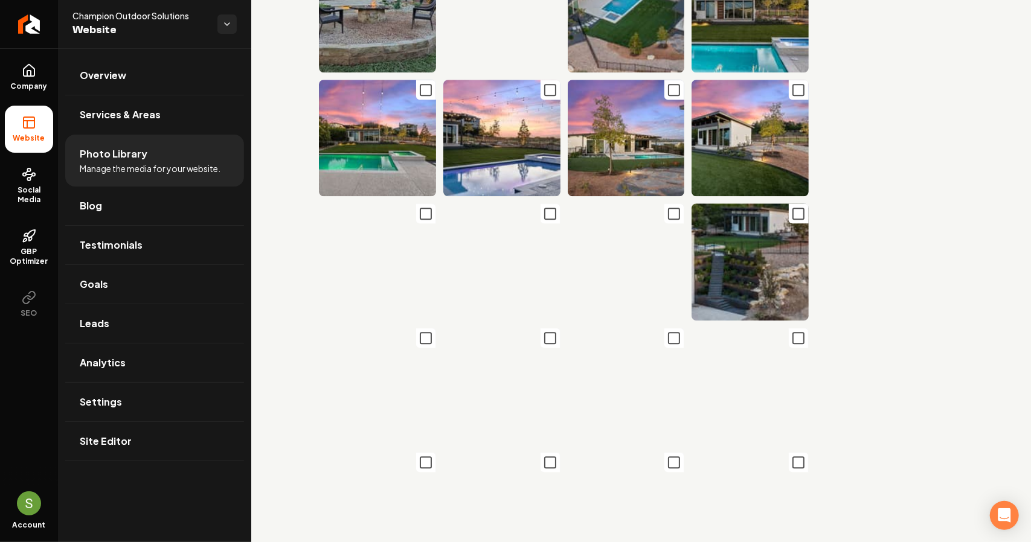
scroll to position [5208, 0]
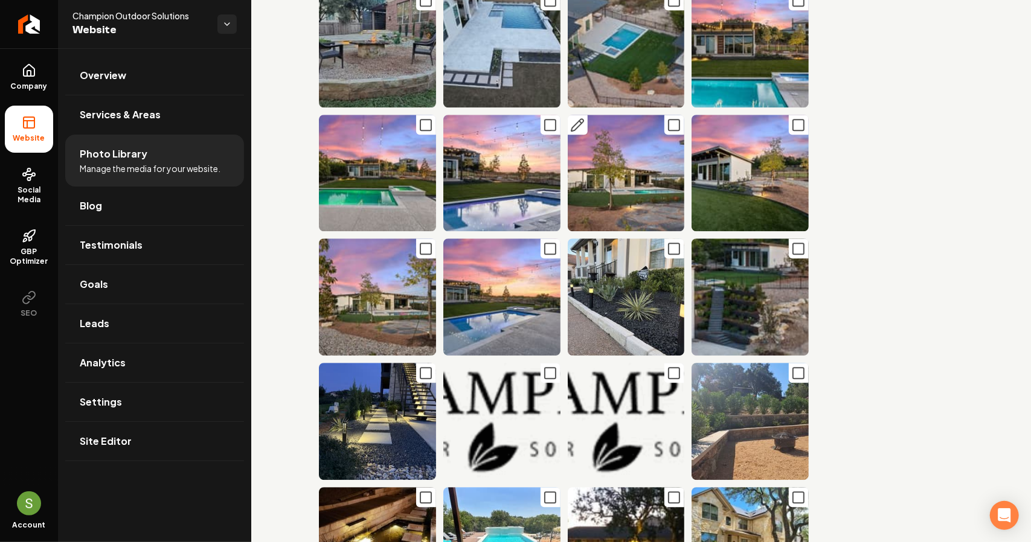
click at [667, 118] on icon "Main content area" at bounding box center [674, 125] width 14 height 14
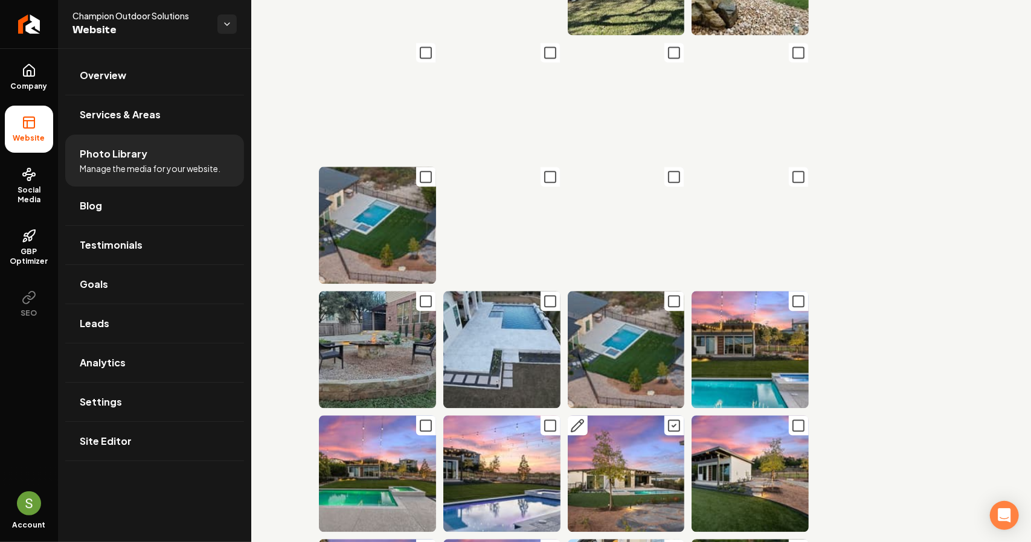
scroll to position [4906, 0]
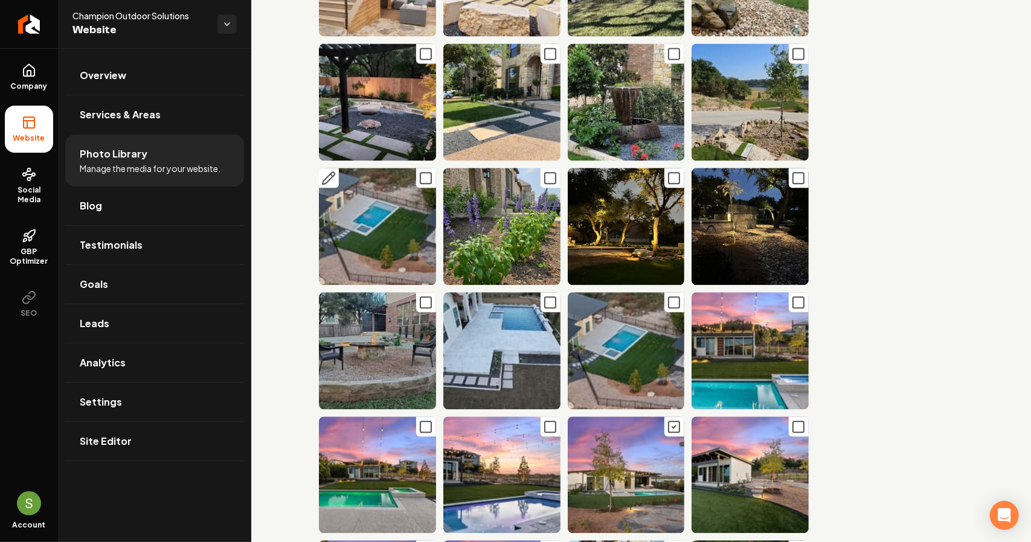
click at [427, 171] on icon "Main content area" at bounding box center [425, 178] width 14 height 14
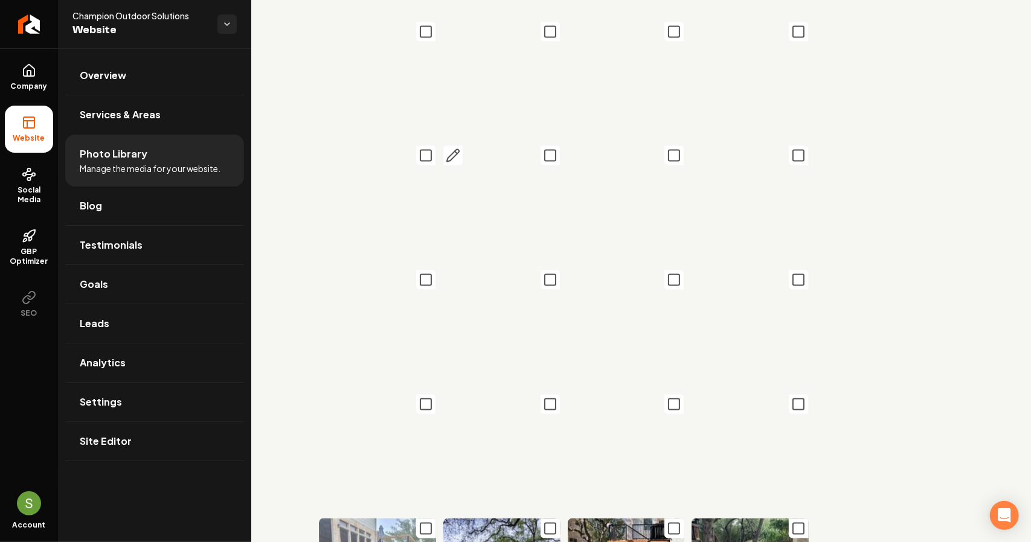
scroll to position [4302, 0]
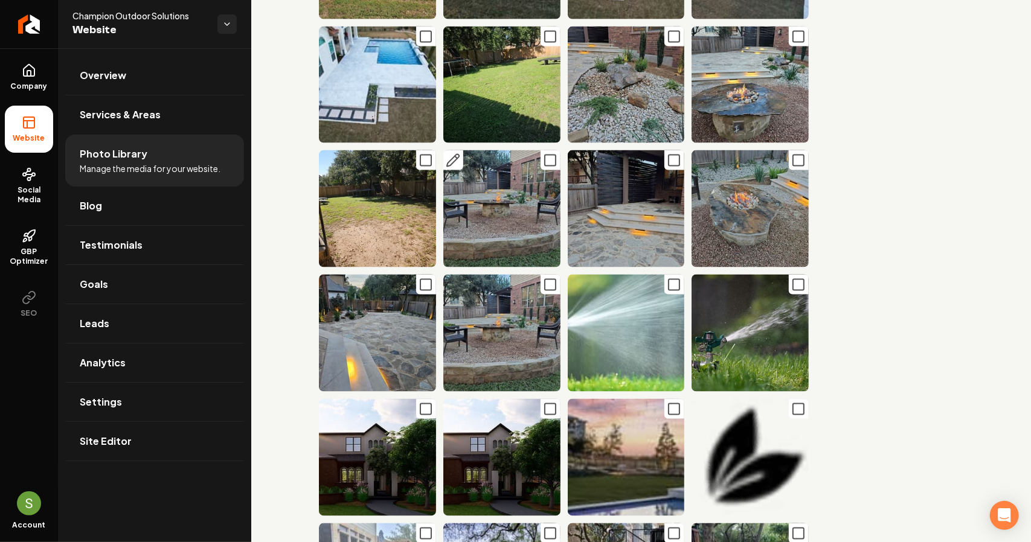
click at [545, 153] on icon "Main content area" at bounding box center [550, 160] width 14 height 14
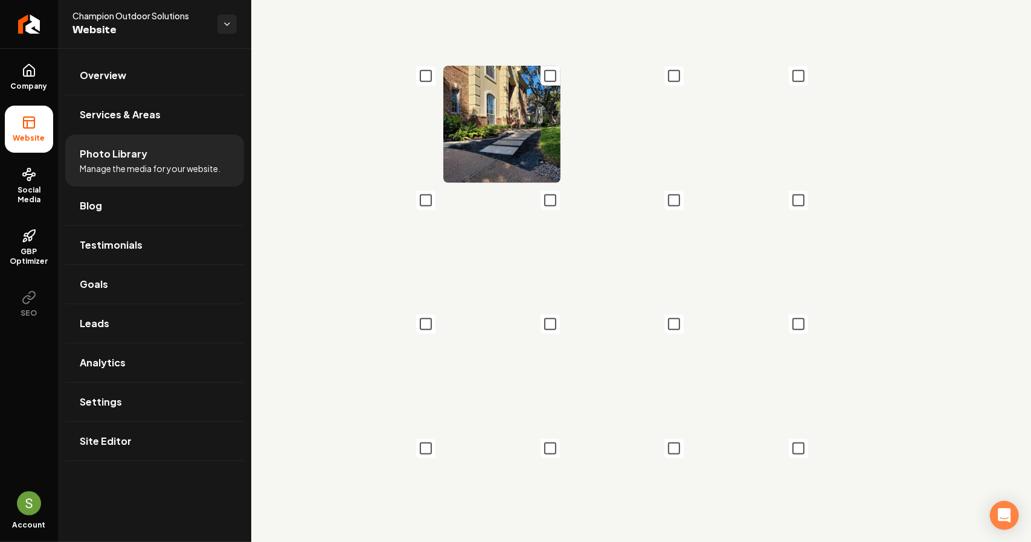
scroll to position [3638, 0]
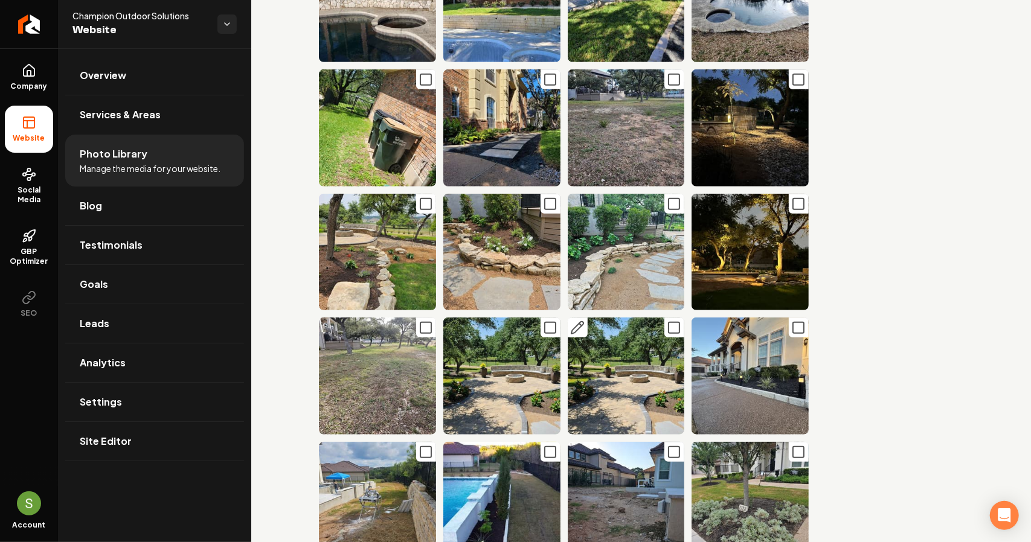
click at [667, 321] on icon "Main content area" at bounding box center [674, 328] width 14 height 14
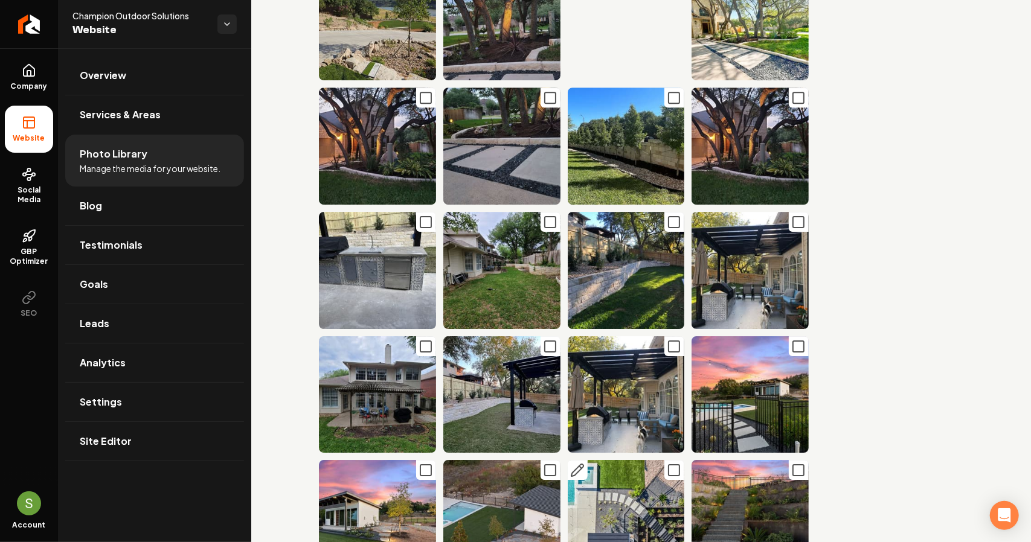
scroll to position [2490, 0]
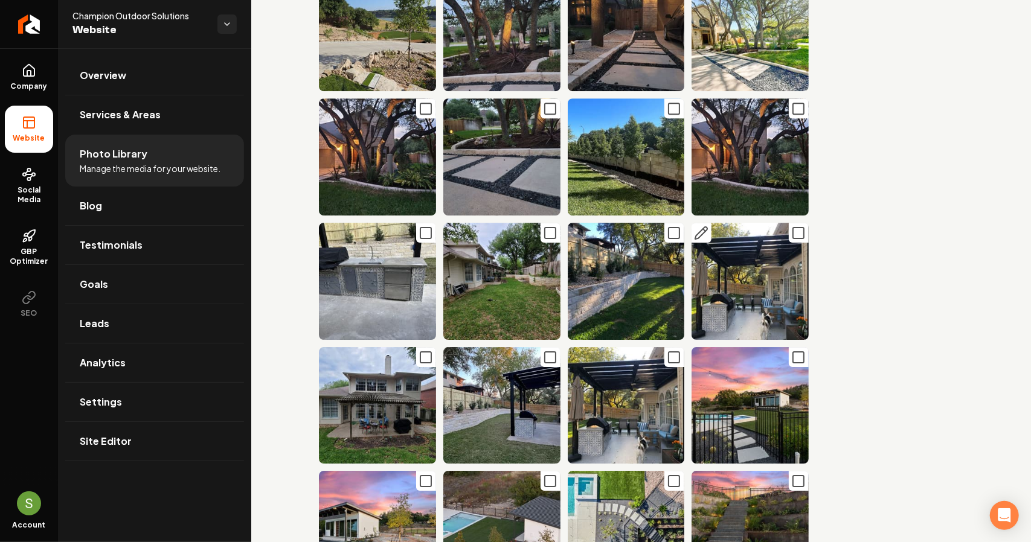
click at [791, 226] on icon "Main content area" at bounding box center [798, 233] width 14 height 14
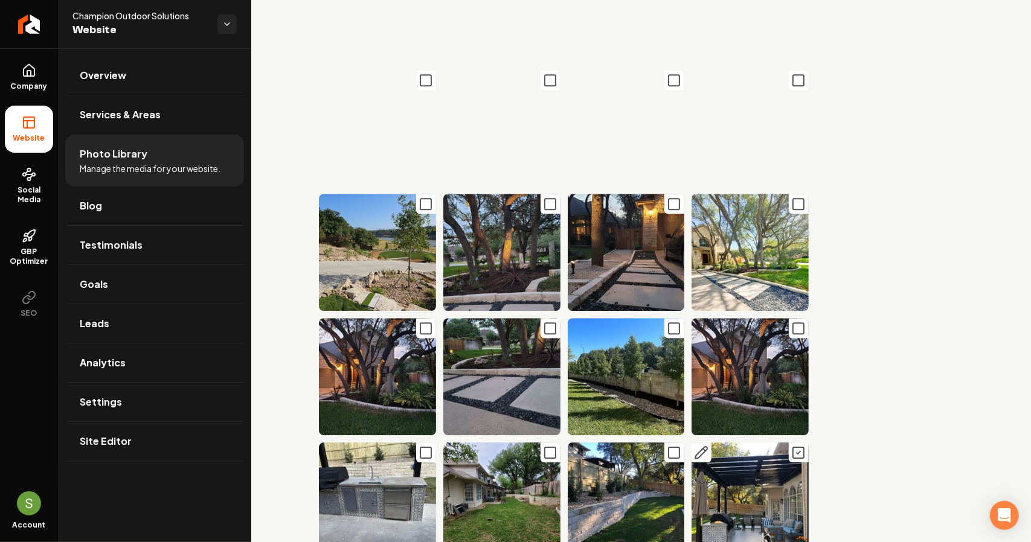
scroll to position [2249, 0]
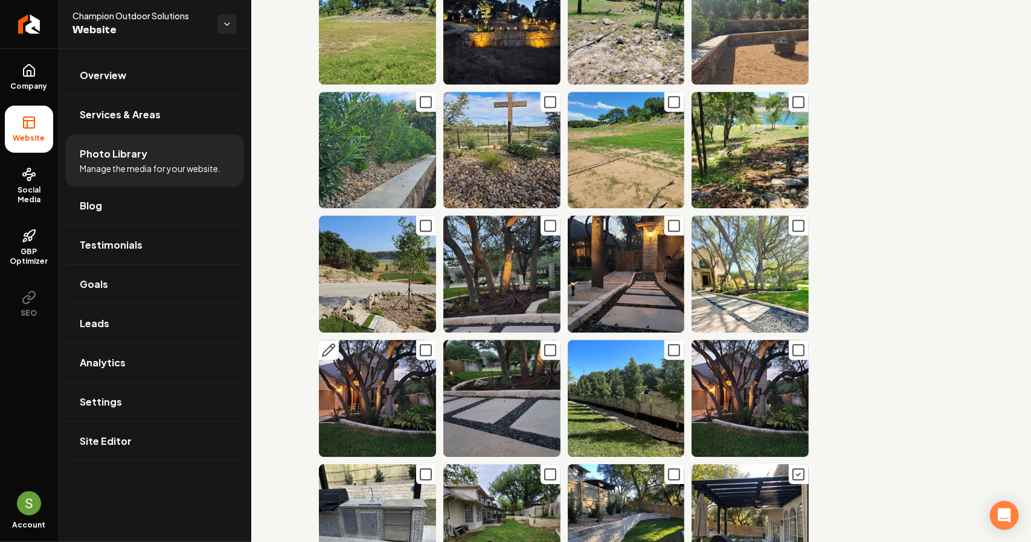
click at [428, 343] on icon "Main content area" at bounding box center [425, 350] width 14 height 14
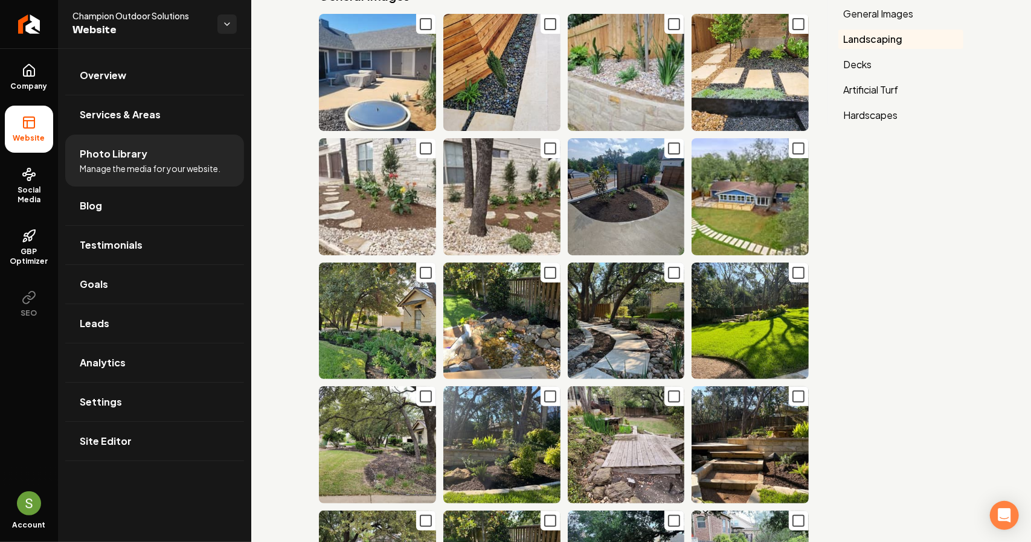
scroll to position [14, 0]
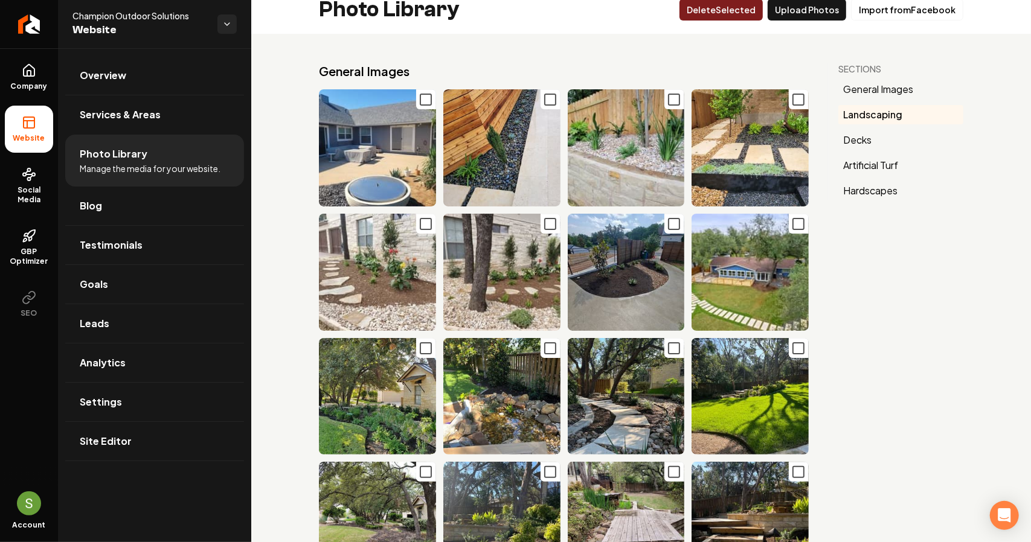
click at [744, 13] on button "Delet e Selected" at bounding box center [720, 10] width 83 height 22
click at [849, 142] on button "Decks" at bounding box center [900, 139] width 125 height 19
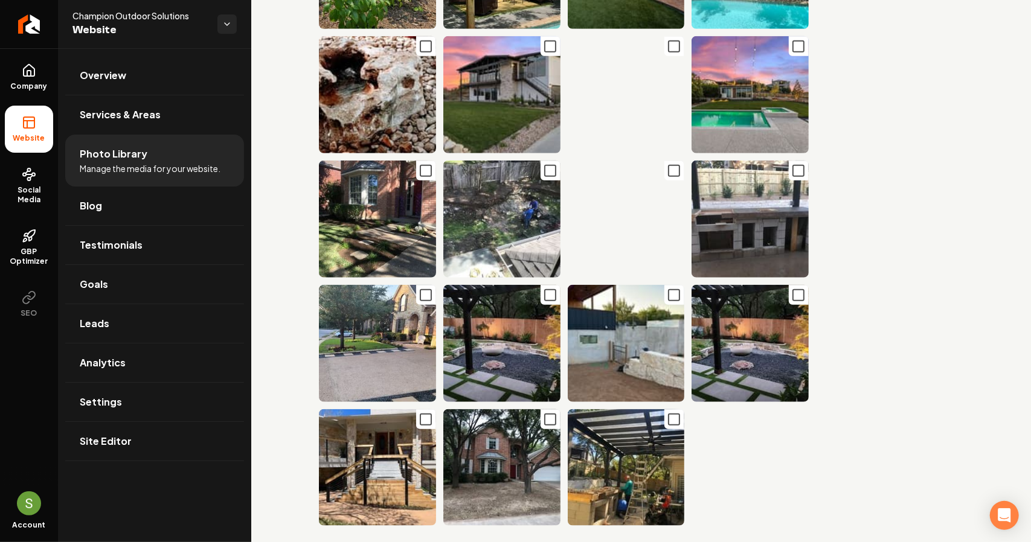
scroll to position [6899, 0]
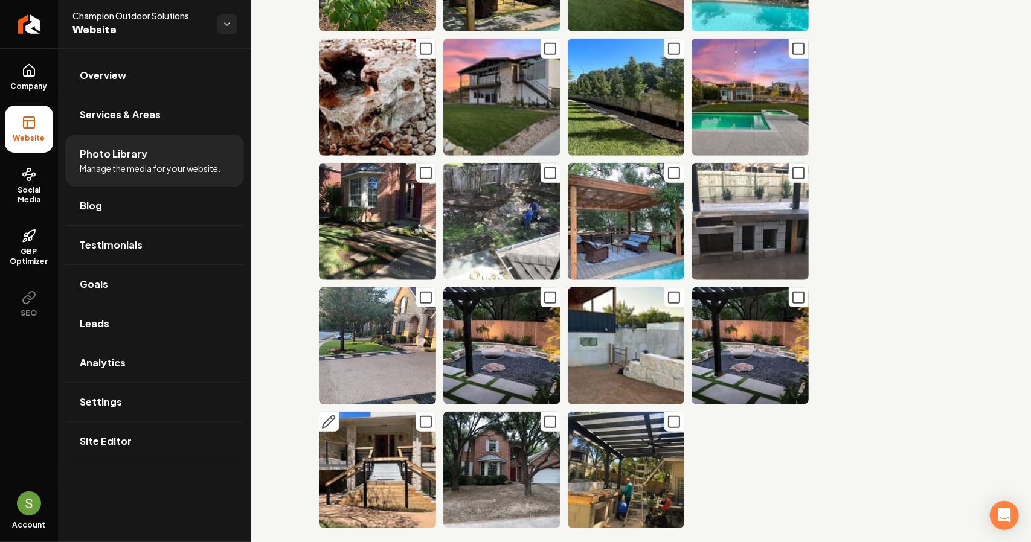
click at [423, 415] on icon "Main content area" at bounding box center [425, 422] width 14 height 14
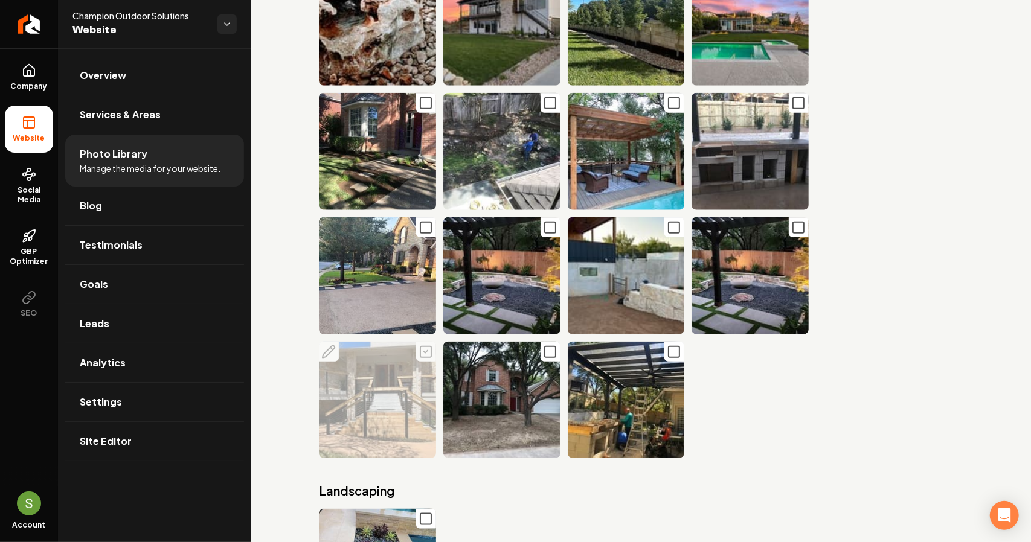
scroll to position [6959, 0]
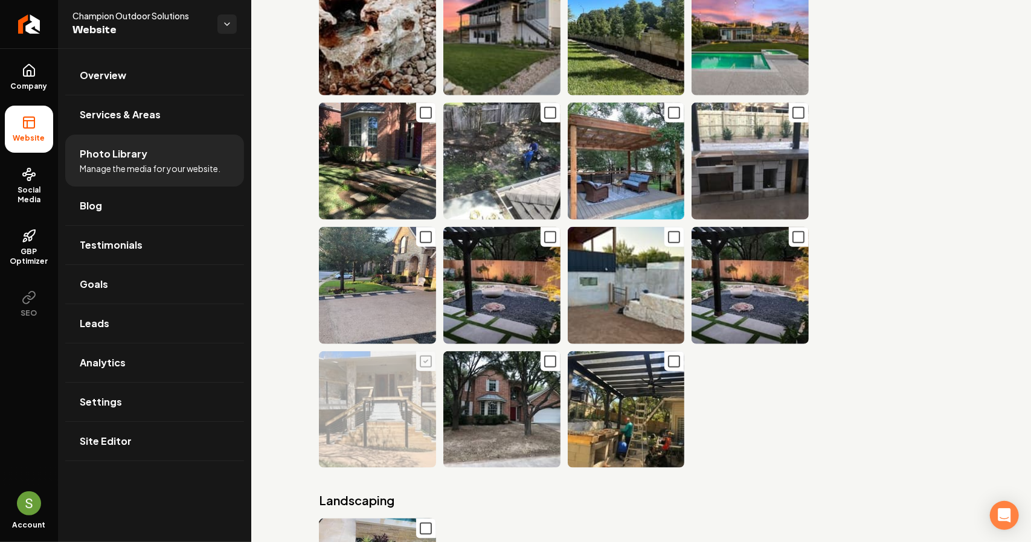
click at [420, 356] on rect "Main content area" at bounding box center [425, 361] width 11 height 11
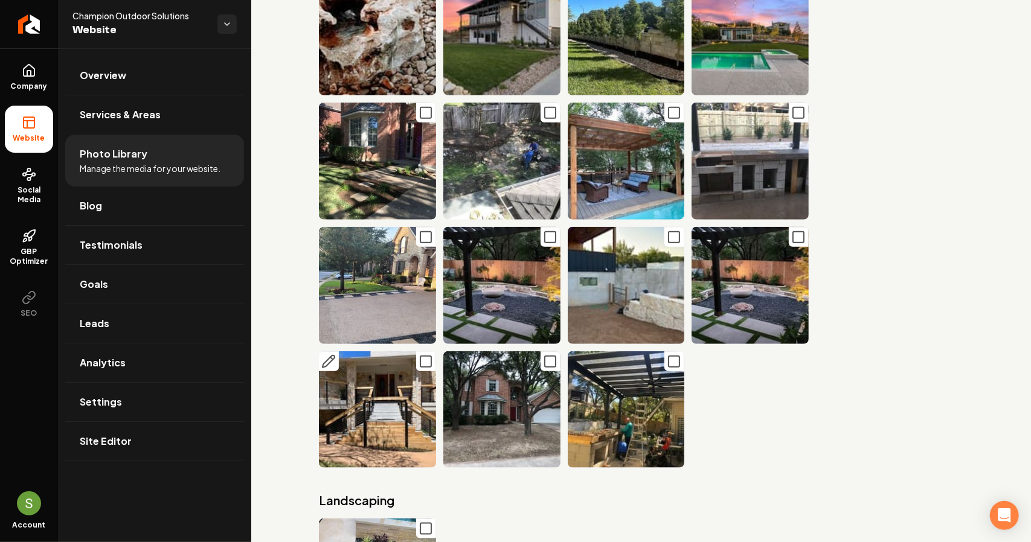
click at [333, 354] on icon "Main content area" at bounding box center [328, 361] width 14 height 14
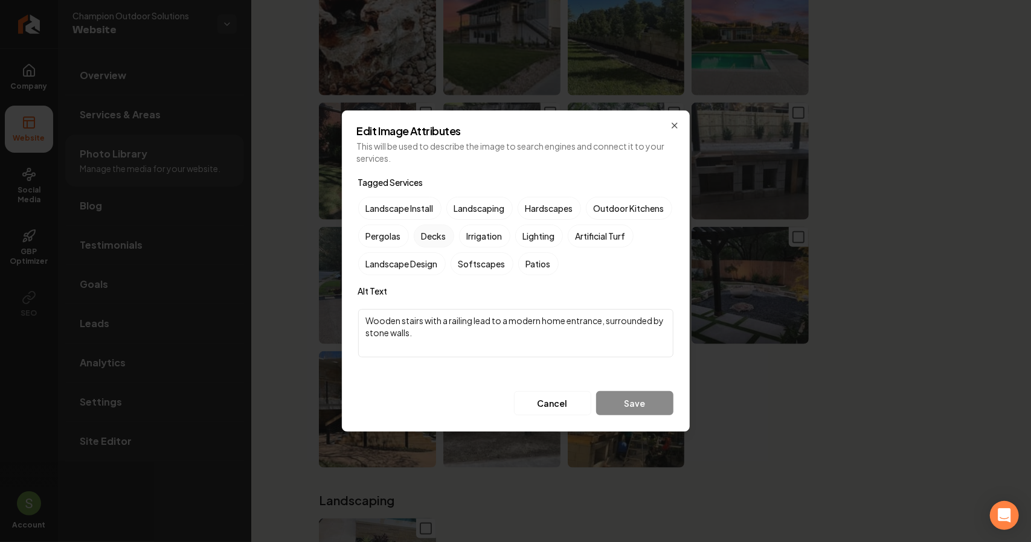
click at [454, 234] on label "Decks" at bounding box center [434, 236] width 40 height 23
click at [435, 234] on button "Decks" at bounding box center [428, 236] width 14 height 14
click at [631, 398] on button "Save" at bounding box center [634, 403] width 77 height 24
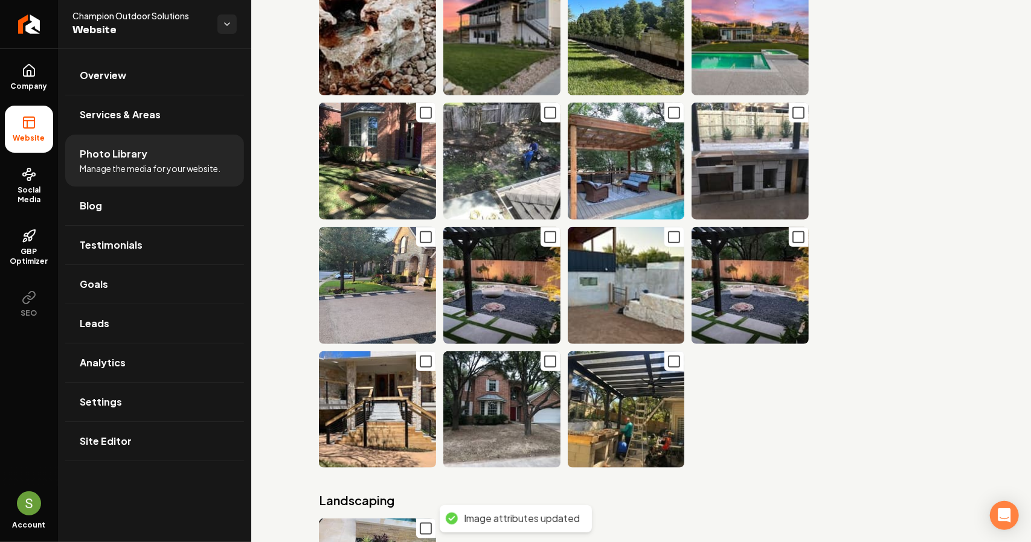
scroll to position [6593, 0]
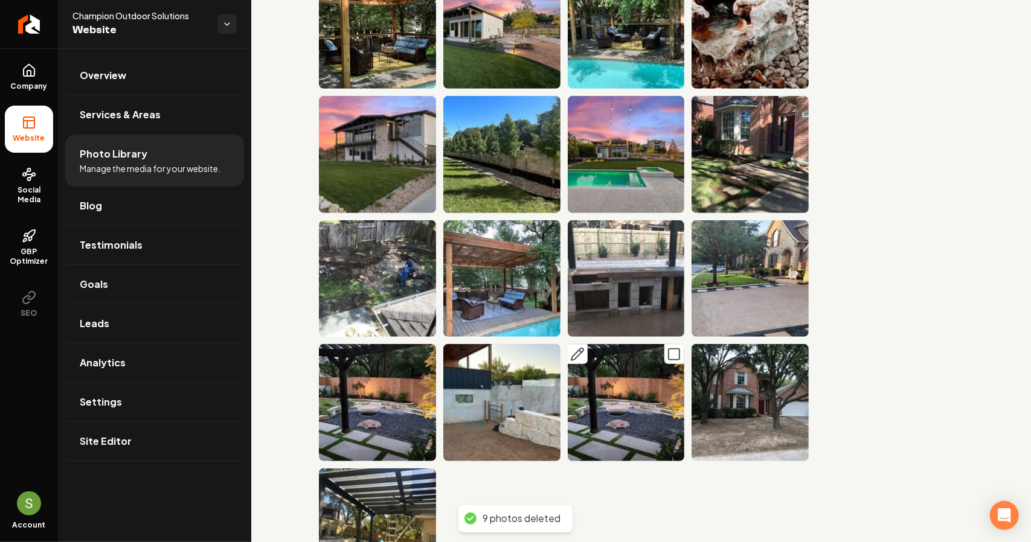
click at [667, 347] on icon "Main content area" at bounding box center [674, 354] width 14 height 14
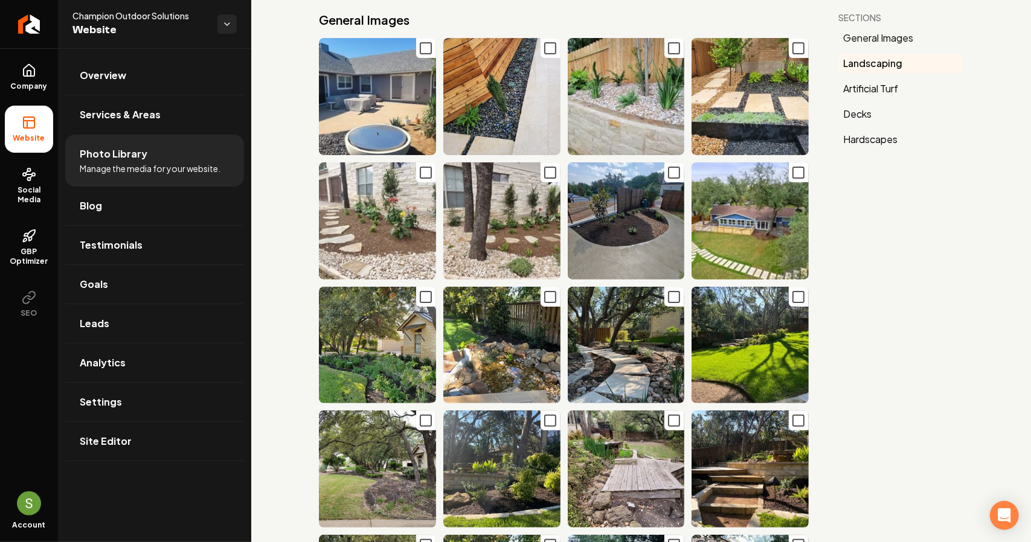
scroll to position [0, 0]
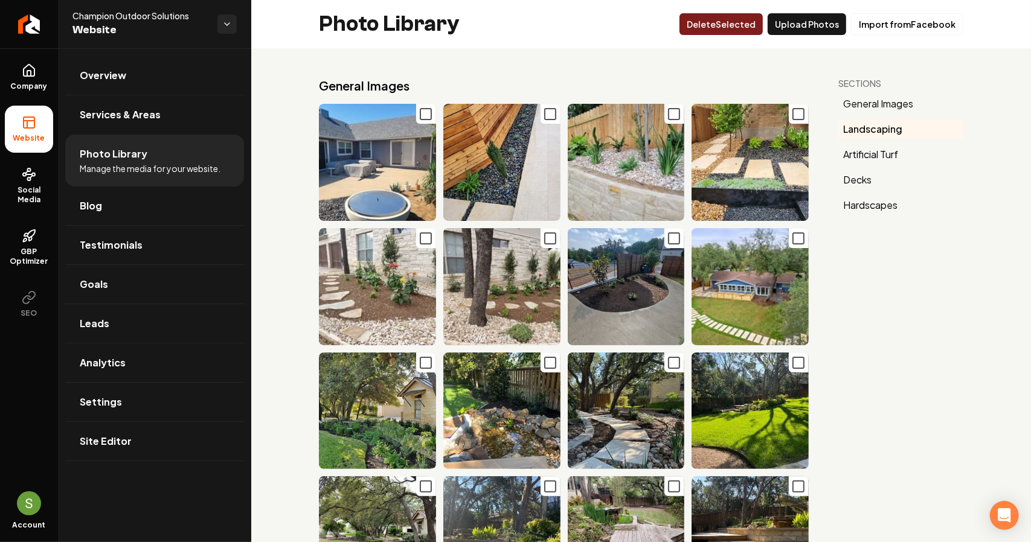
click at [708, 18] on button "Delet e Selected" at bounding box center [720, 24] width 83 height 22
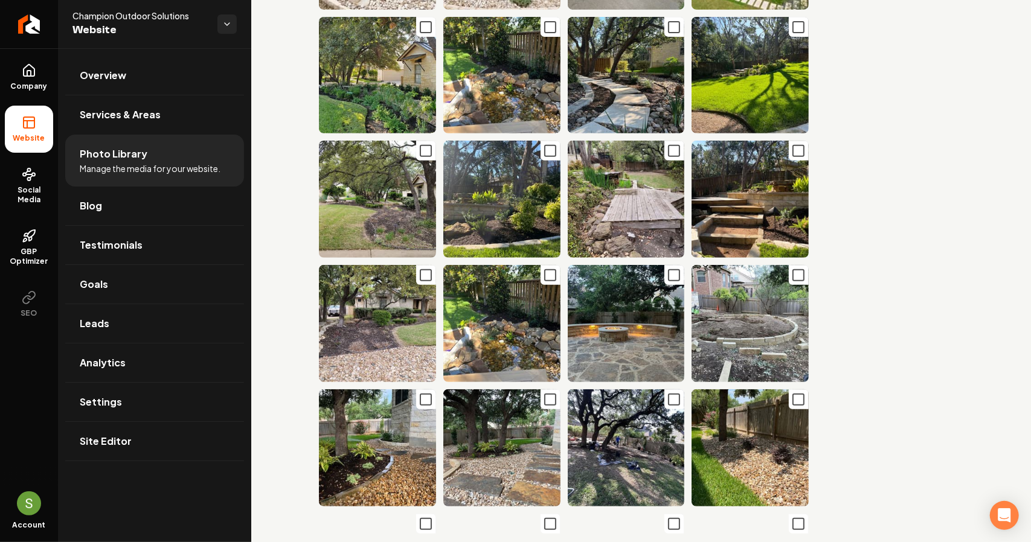
scroll to position [423, 0]
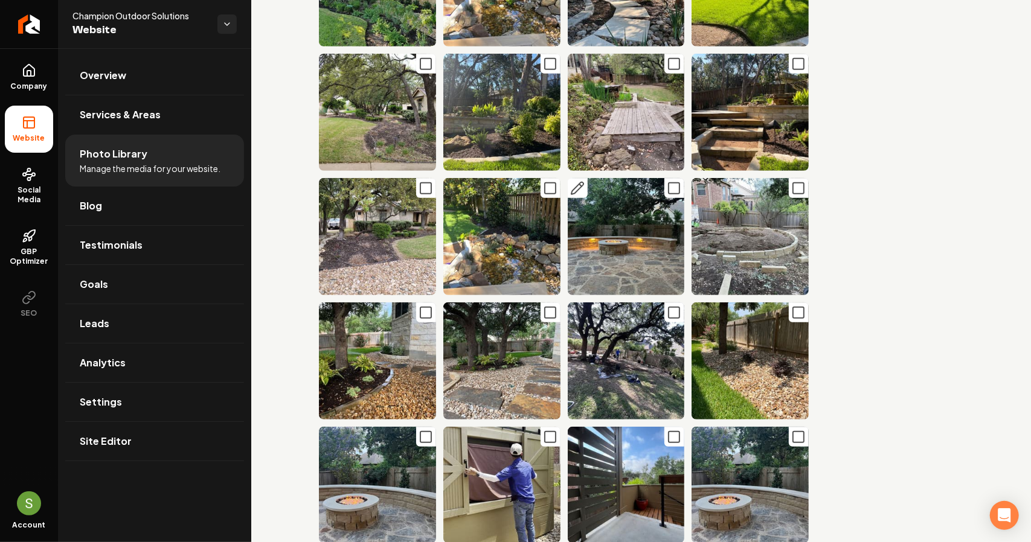
click at [667, 181] on icon "Main content area" at bounding box center [674, 188] width 14 height 14
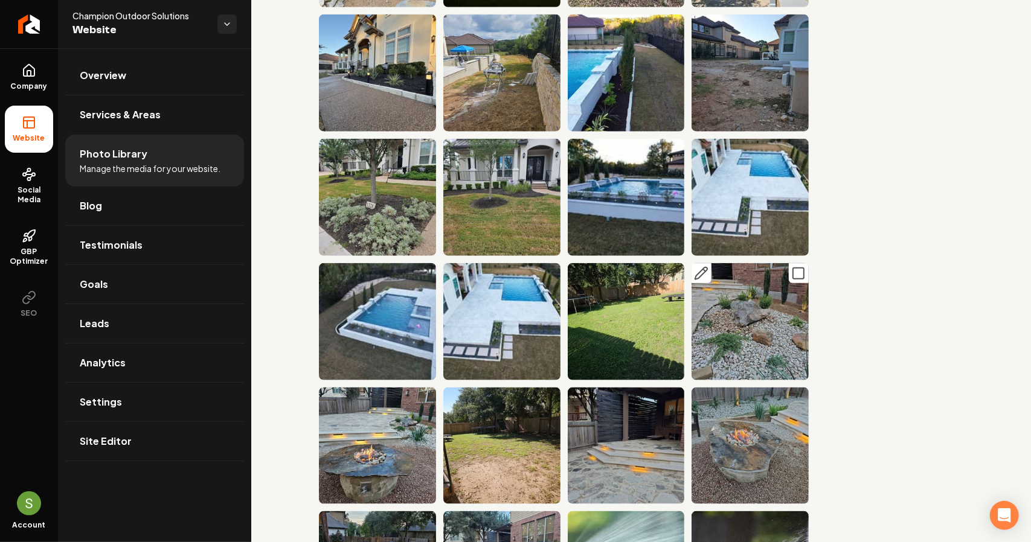
scroll to position [3986, 0]
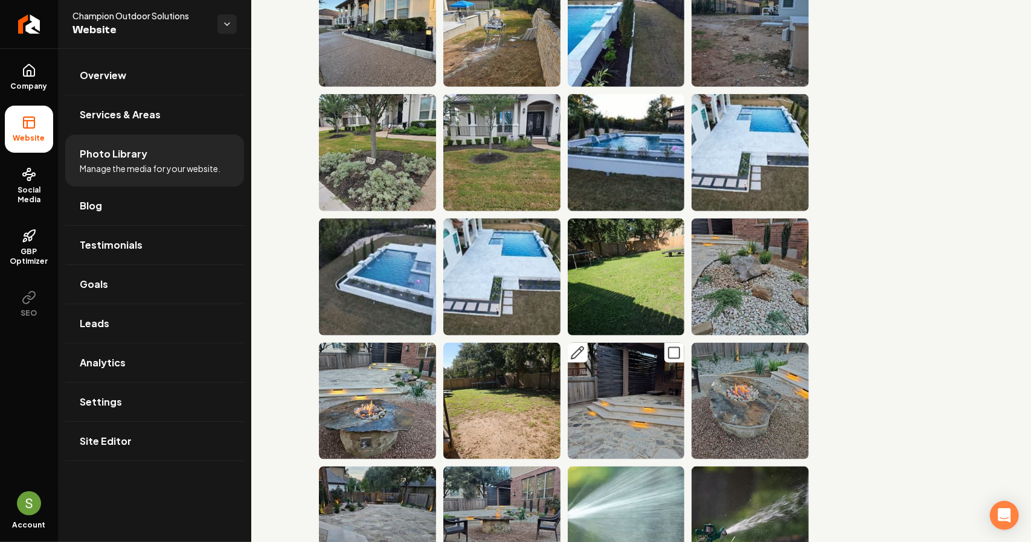
click at [667, 346] on icon "Main content area" at bounding box center [674, 353] width 14 height 14
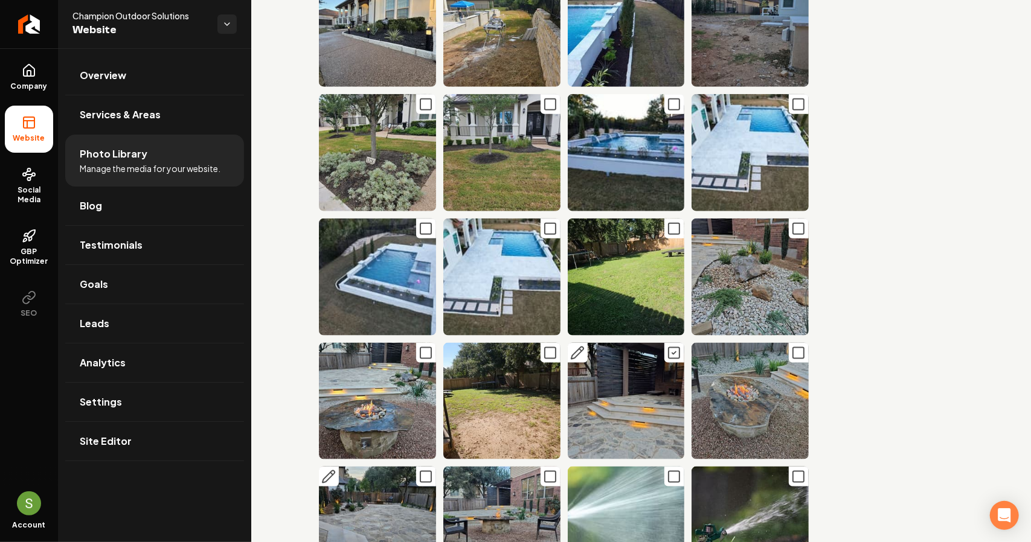
click at [420, 472] on rect "Main content area" at bounding box center [425, 477] width 11 height 11
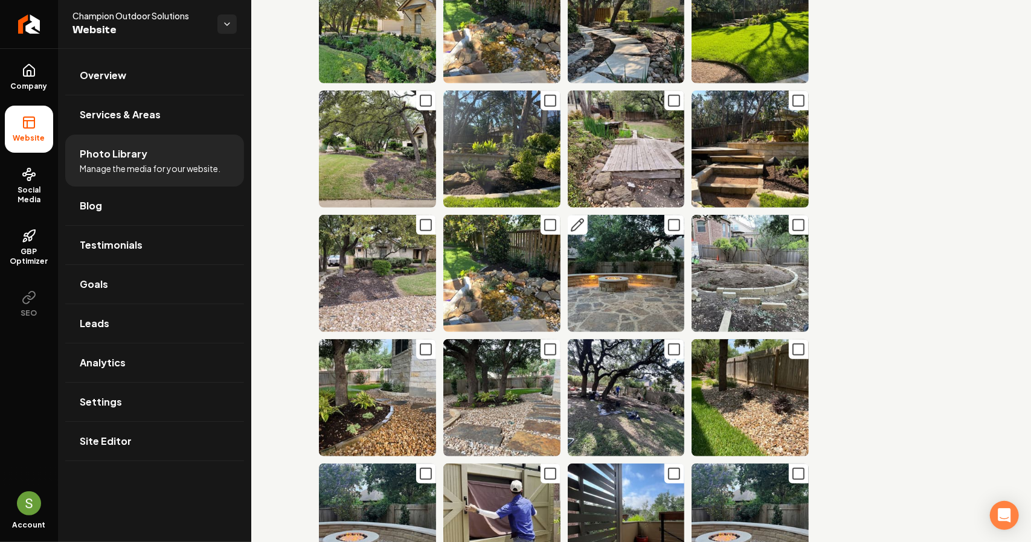
scroll to position [423, 0]
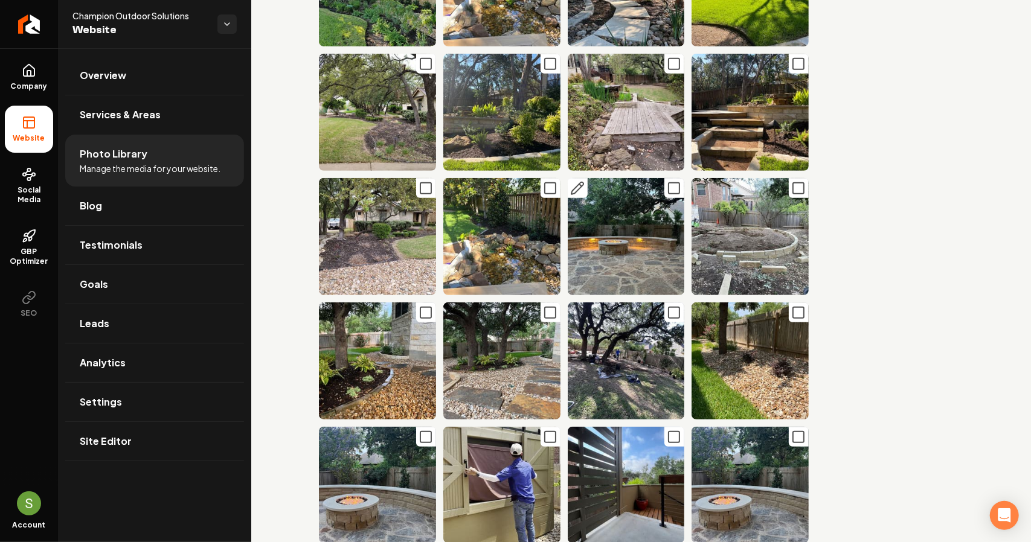
click at [581, 179] on button "Main content area" at bounding box center [578, 188] width 20 height 20
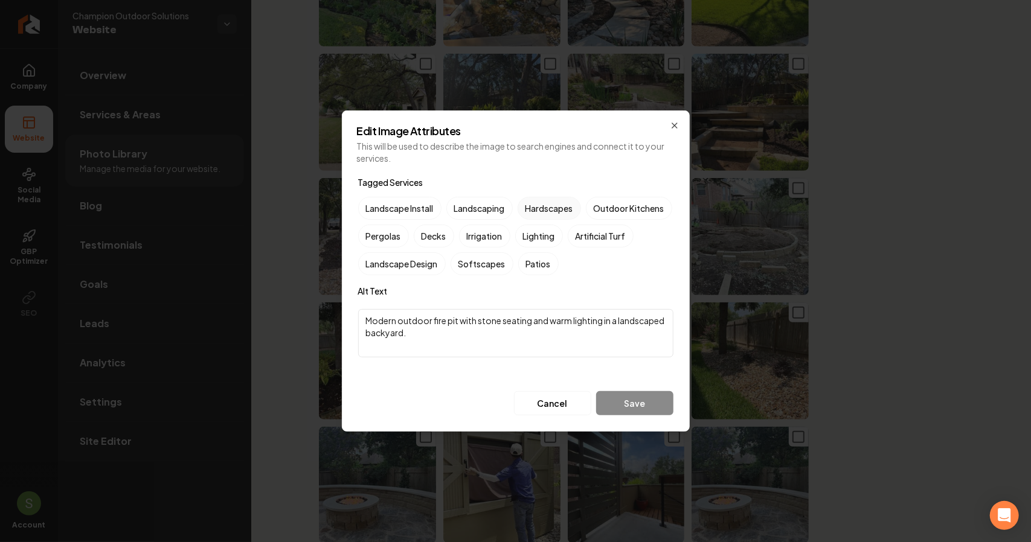
click at [550, 211] on label "Hardscapes" at bounding box center [549, 208] width 63 height 23
click at [539, 211] on button "Hardscapes" at bounding box center [532, 208] width 14 height 14
click at [629, 400] on button "Save" at bounding box center [634, 403] width 77 height 24
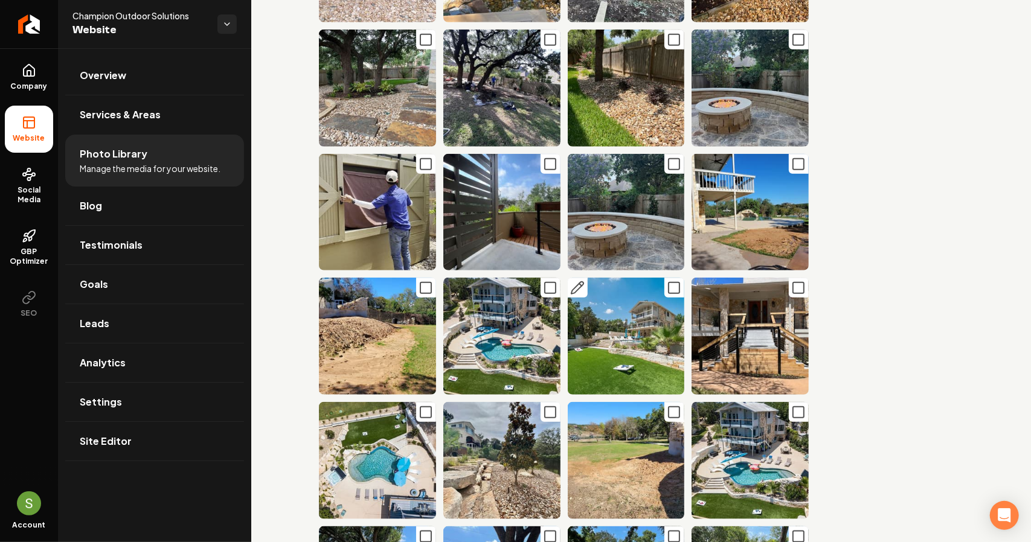
scroll to position [725, 0]
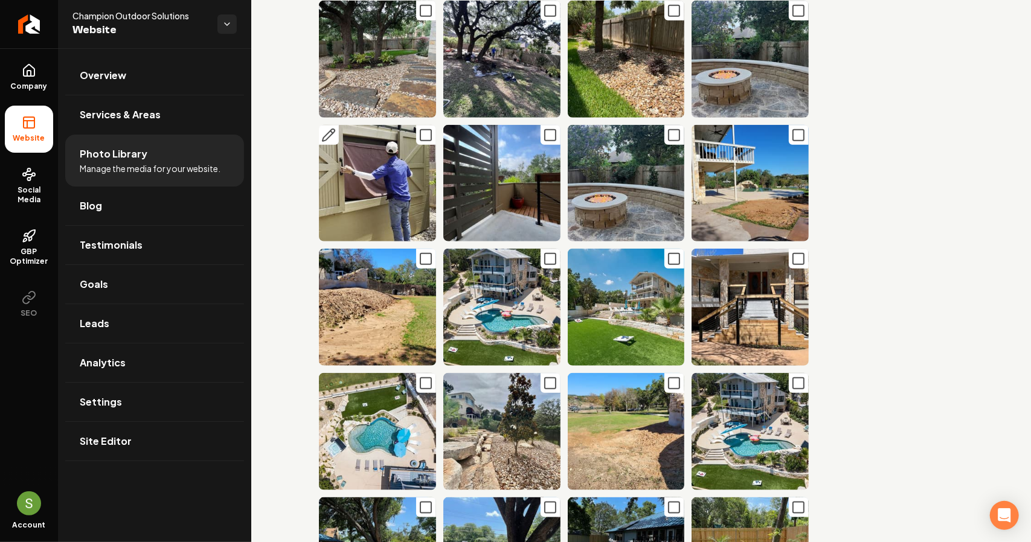
click at [327, 125] on button "Main content area" at bounding box center [329, 135] width 20 height 20
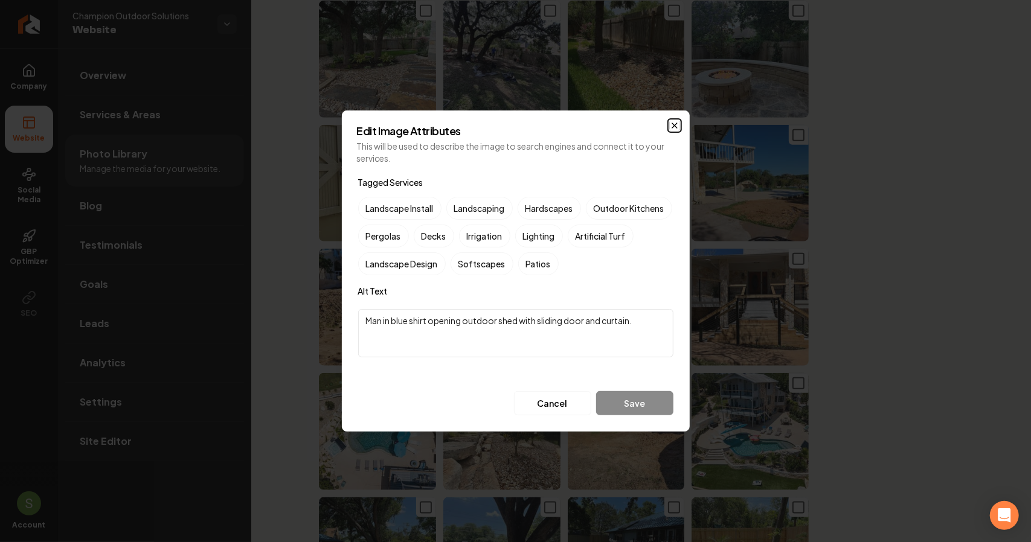
click at [678, 125] on icon "button" at bounding box center [675, 126] width 10 height 10
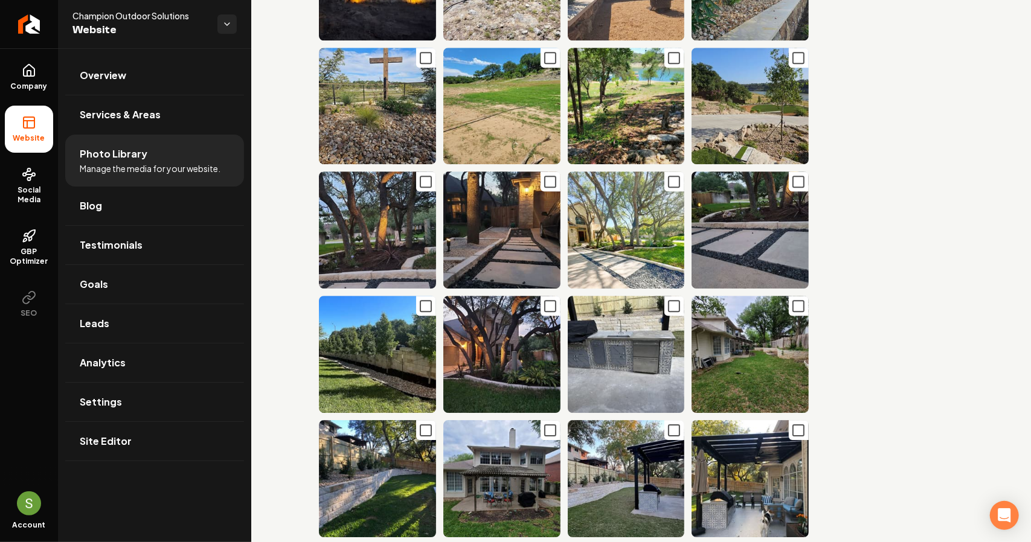
scroll to position [2295, 0]
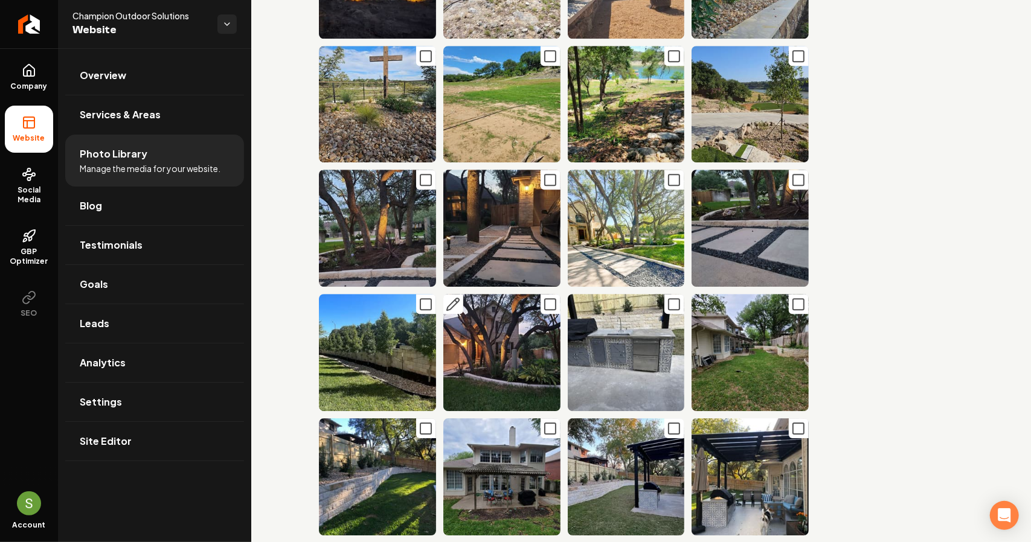
click at [546, 297] on icon "Main content area" at bounding box center [550, 304] width 14 height 14
click at [548, 303] on icon "Main content area" at bounding box center [550, 304] width 4 height 2
click at [451, 297] on icon "Main content area" at bounding box center [453, 304] width 14 height 14
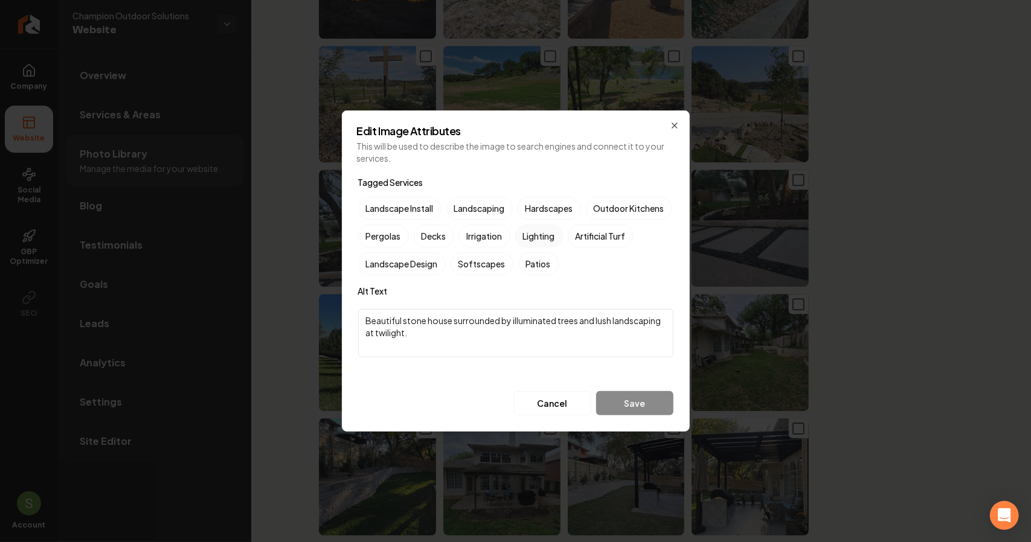
click at [563, 235] on label "Lighting" at bounding box center [539, 236] width 48 height 23
click at [537, 235] on button "Lighting" at bounding box center [529, 236] width 14 height 14
click at [659, 402] on button "Save" at bounding box center [634, 403] width 77 height 24
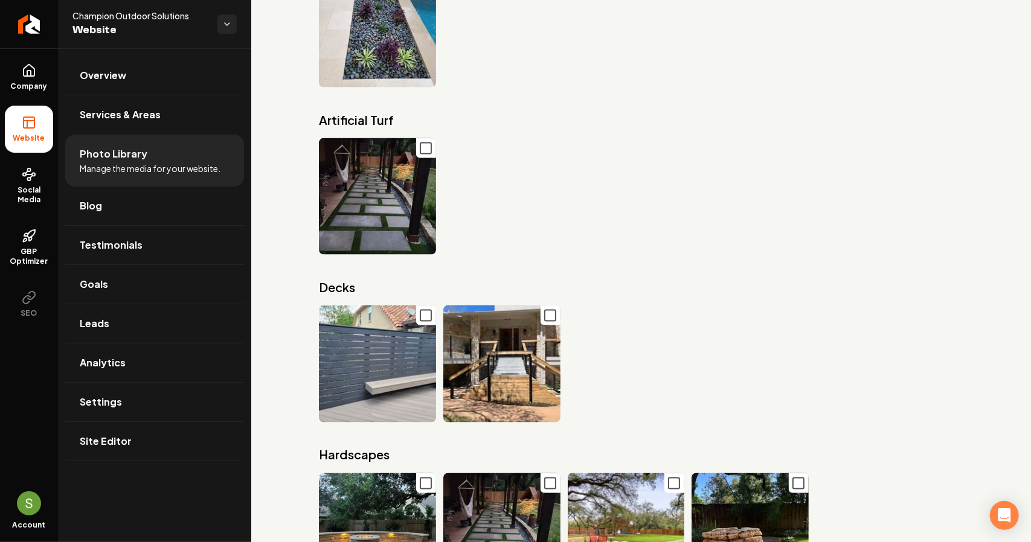
scroll to position [7364, 0]
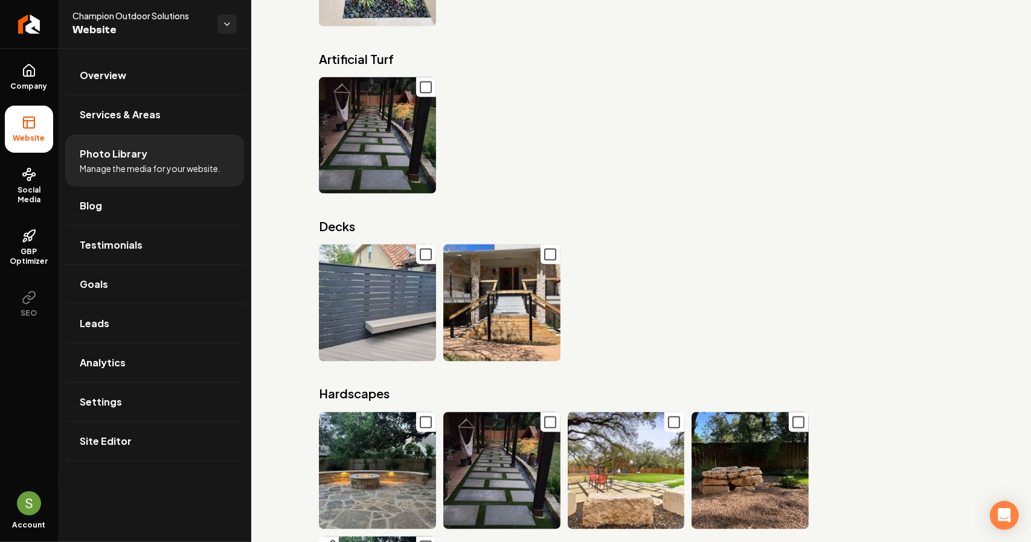
click at [332, 540] on icon "Main content area" at bounding box center [328, 547] width 14 height 14
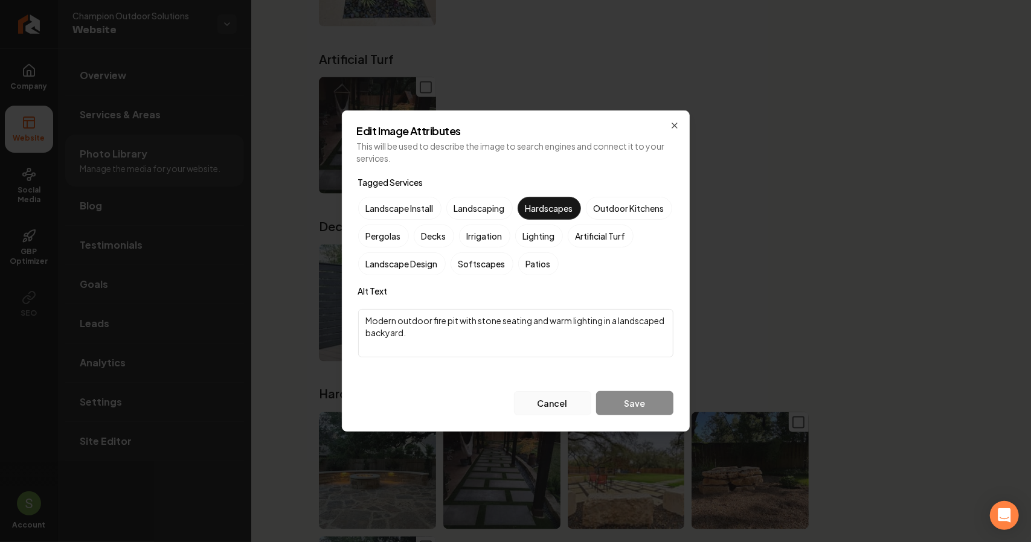
click at [553, 409] on button "Cancel" at bounding box center [552, 403] width 77 height 24
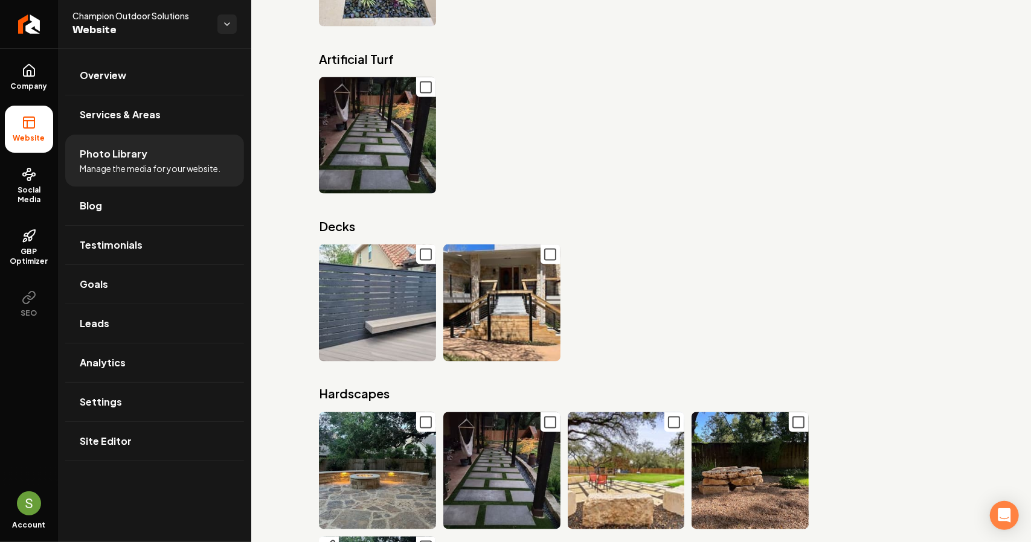
click at [335, 540] on icon "Main content area" at bounding box center [328, 547] width 14 height 14
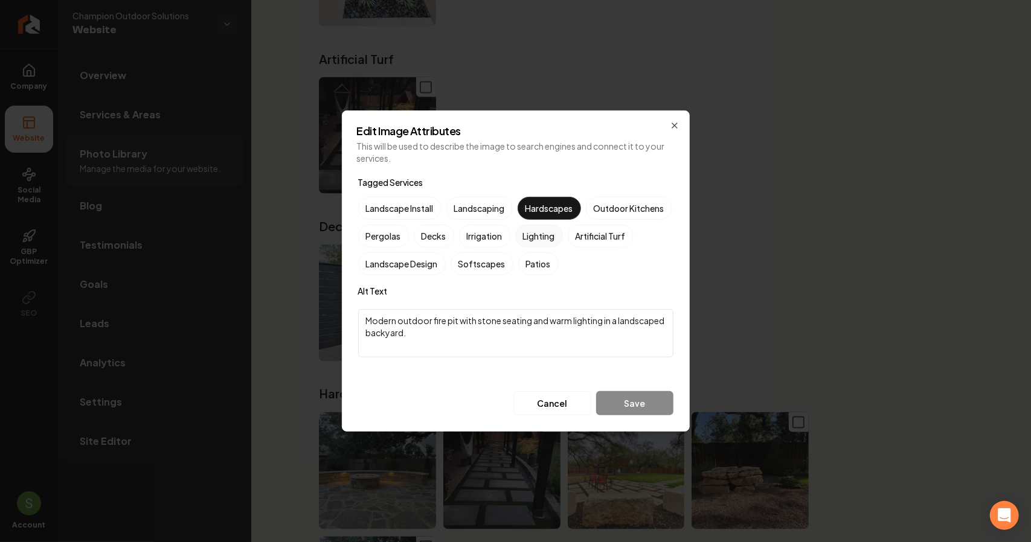
click at [563, 244] on label "Lighting" at bounding box center [539, 236] width 48 height 23
click at [537, 243] on button "Lighting" at bounding box center [529, 236] width 14 height 14
click at [559, 254] on label "Patios" at bounding box center [538, 263] width 40 height 23
click at [540, 257] on button "Patios" at bounding box center [532, 264] width 14 height 14
click at [550, 211] on label "Hardscapes" at bounding box center [549, 208] width 63 height 23
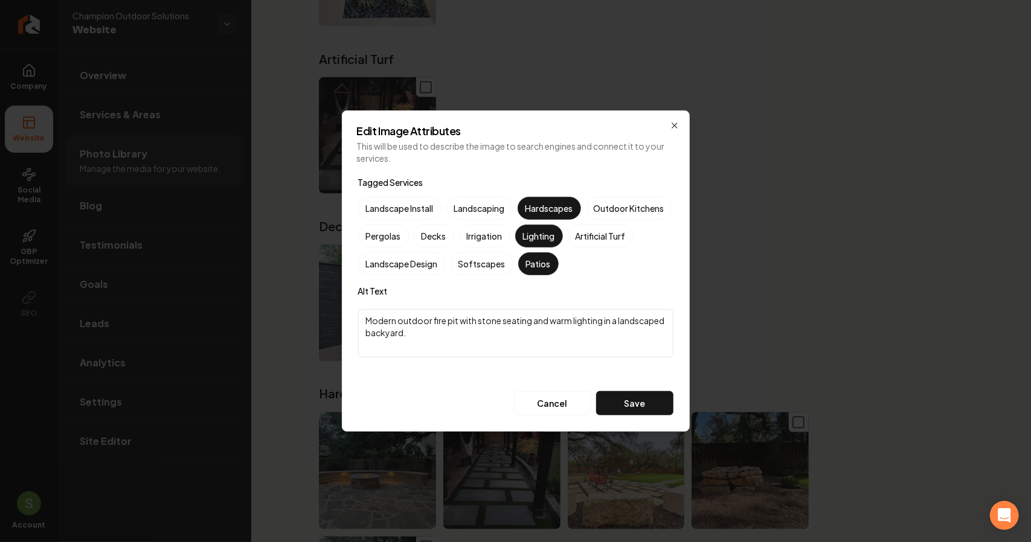
click at [539, 211] on button "Hardscapes" at bounding box center [532, 208] width 14 height 14
click at [563, 238] on label "Lighting" at bounding box center [539, 236] width 48 height 23
click at [537, 238] on button "Lighting" at bounding box center [529, 236] width 14 height 14
click at [635, 412] on button "Save" at bounding box center [634, 403] width 77 height 24
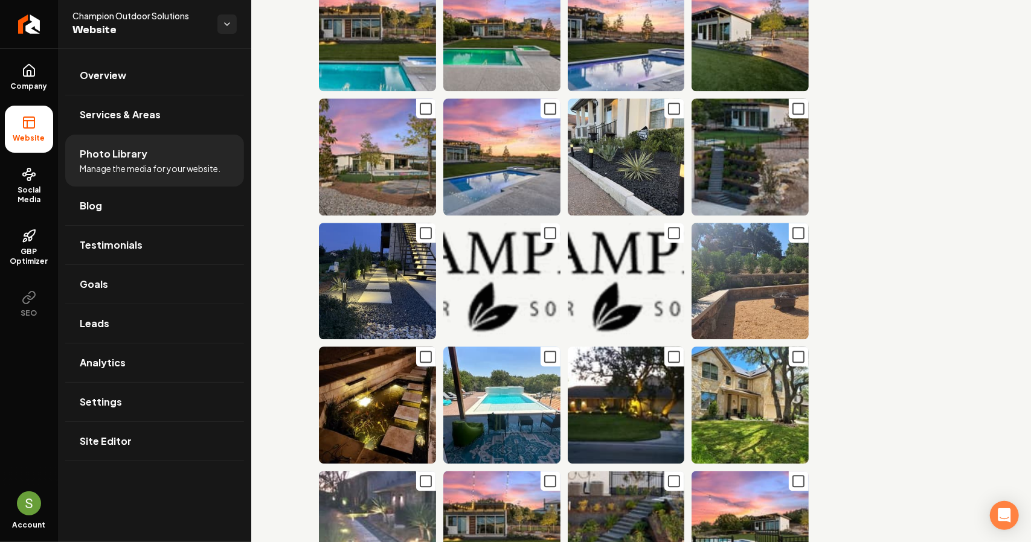
scroll to position [0, 0]
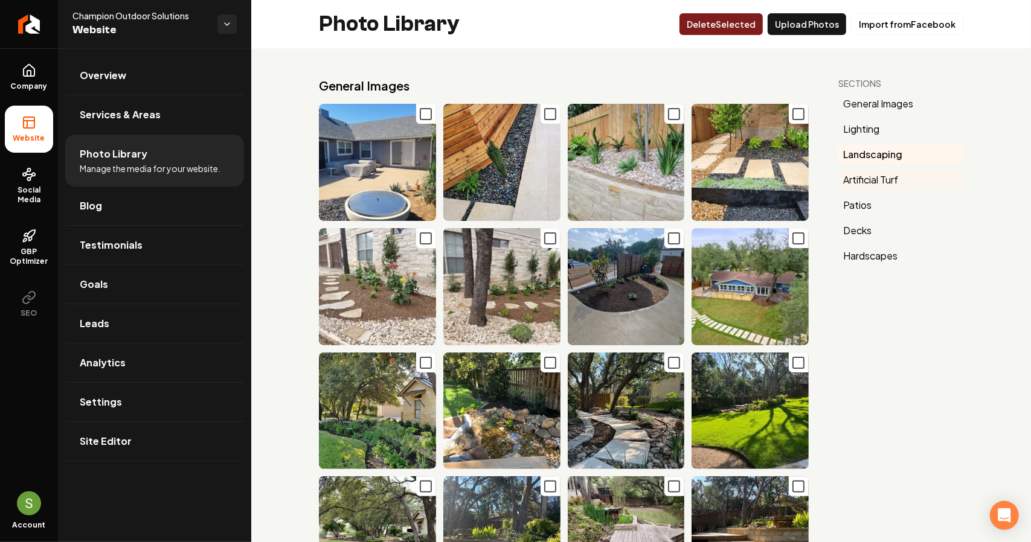
click at [864, 185] on button "Artificial Turf" at bounding box center [900, 179] width 125 height 19
click at [126, 82] on link "Overview" at bounding box center [154, 75] width 179 height 39
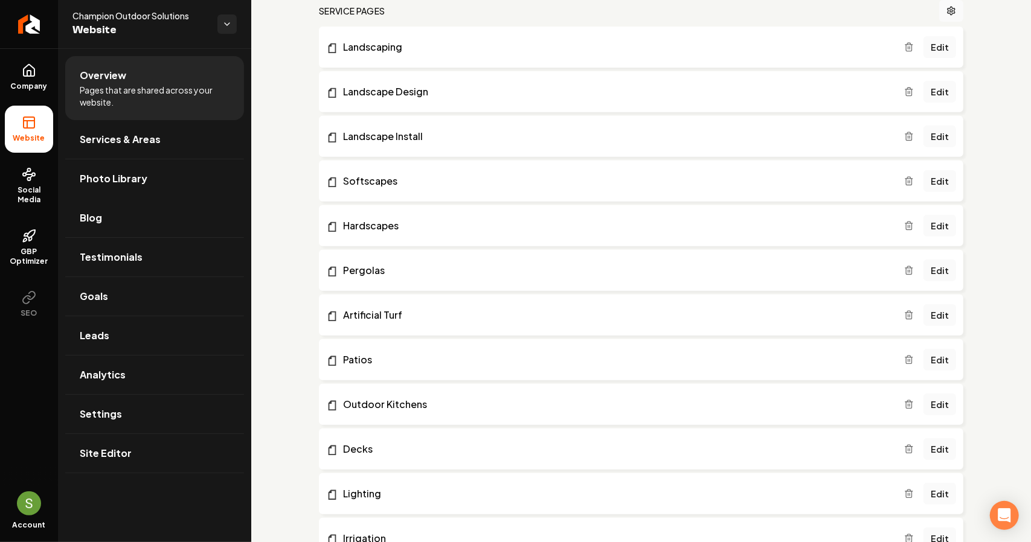
scroll to position [362, 0]
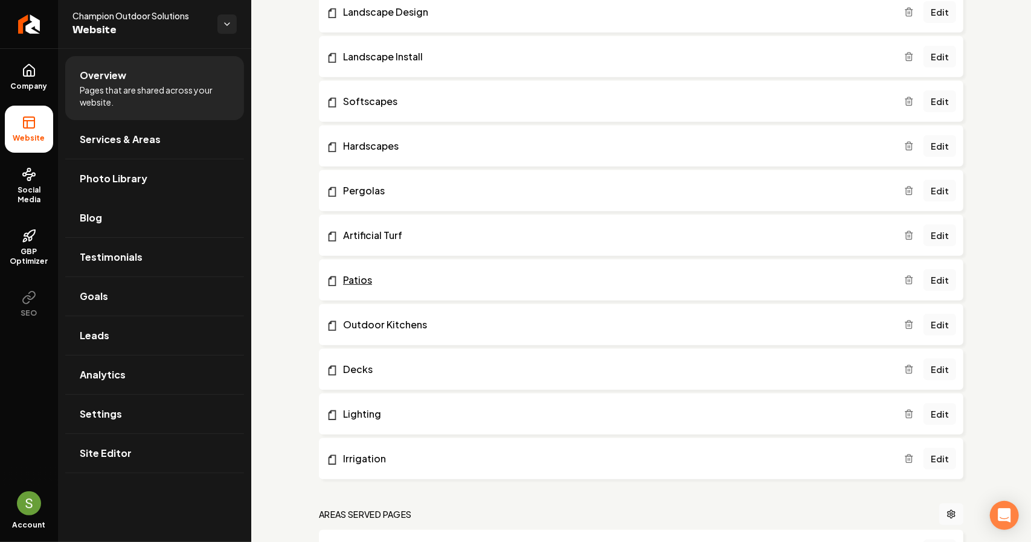
click at [400, 279] on link "Patios" at bounding box center [615, 280] width 578 height 14
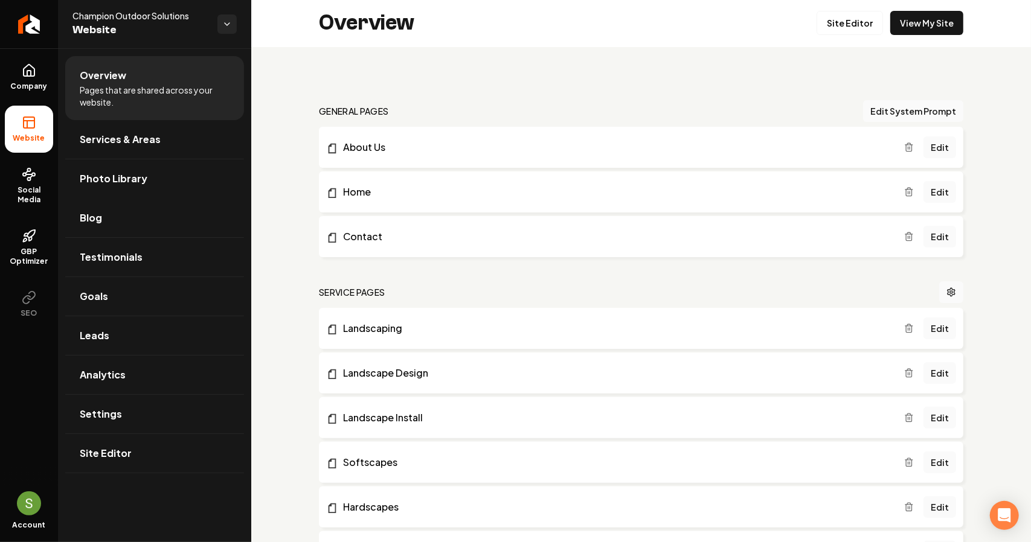
scroll to position [0, 0]
click at [833, 26] on link "Site Editor" at bounding box center [849, 24] width 66 height 24
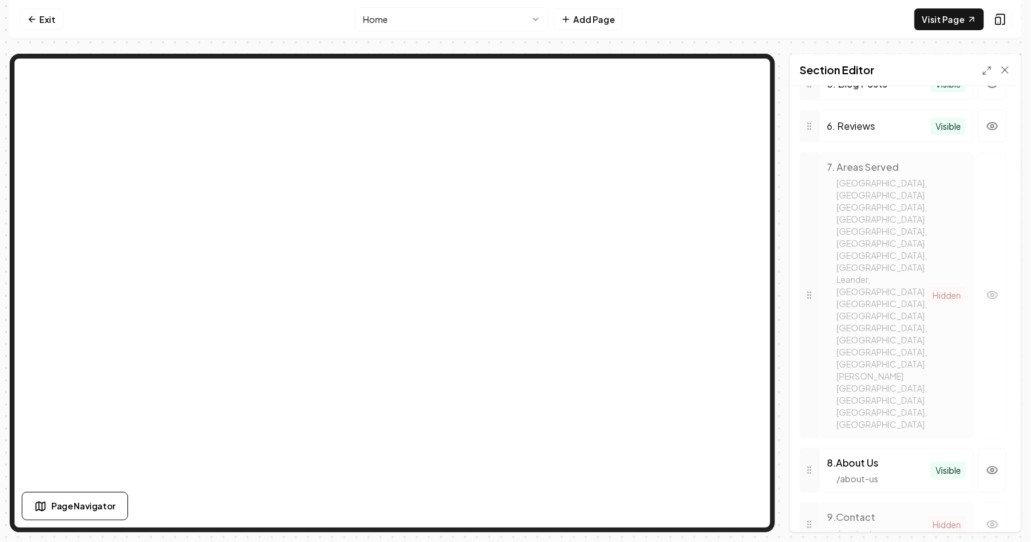
scroll to position [669, 0]
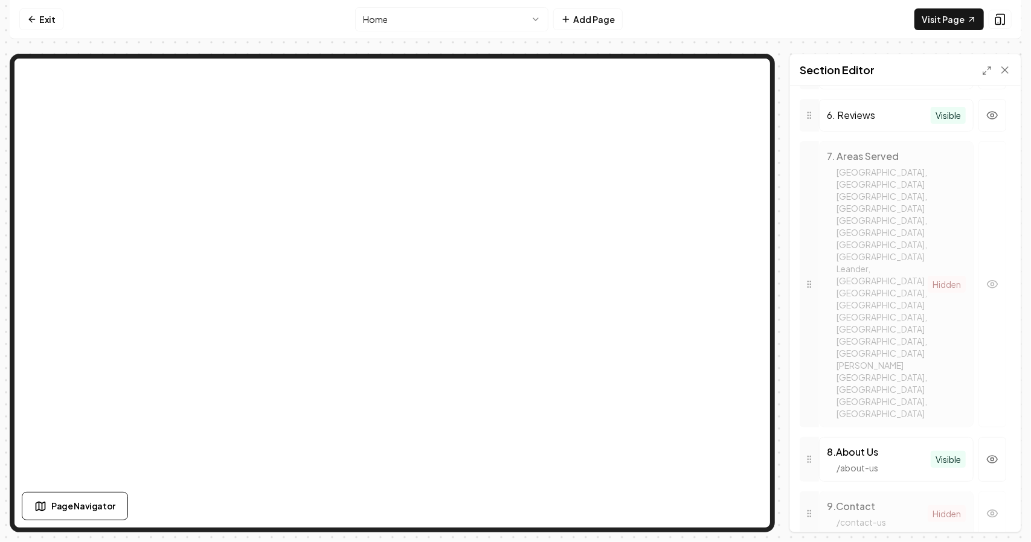
click at [512, 20] on html "Computer Required This feature is only available on a computer. Please switch t…" at bounding box center [515, 271] width 1031 height 542
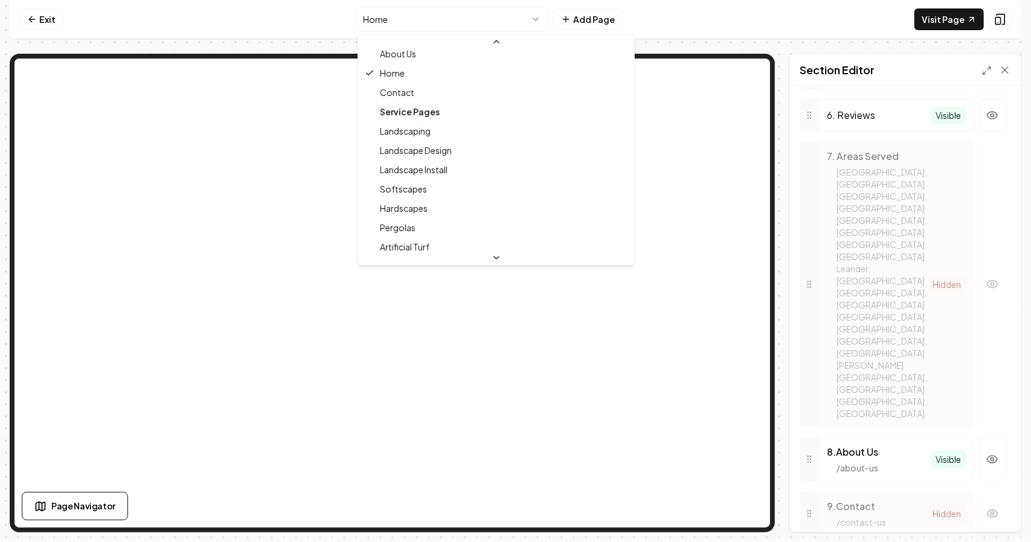
scroll to position [0, 0]
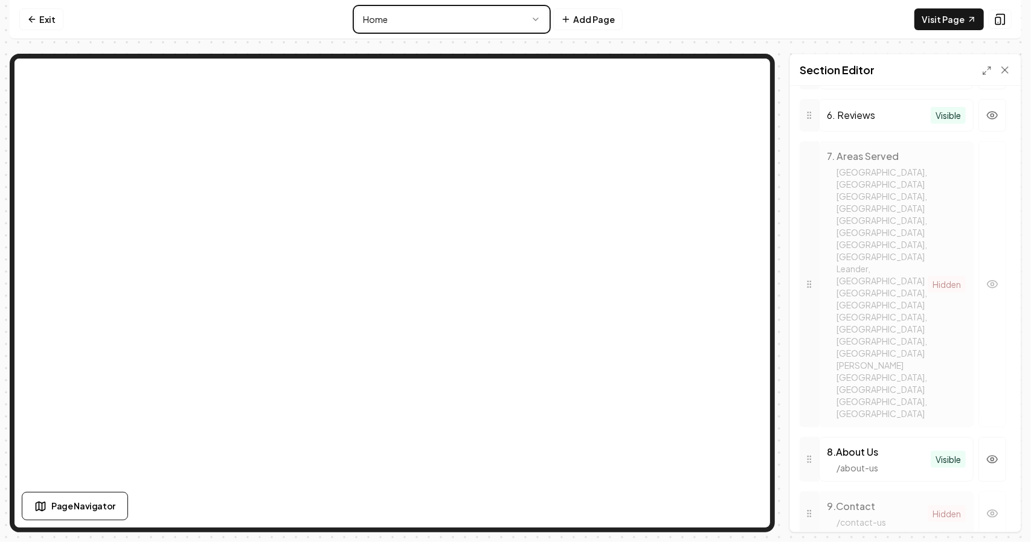
click at [1006, 18] on html "Computer Required This feature is only available on a computer. Please switch t…" at bounding box center [515, 271] width 1031 height 542
click at [1006, 18] on icon at bounding box center [1000, 19] width 12 height 12
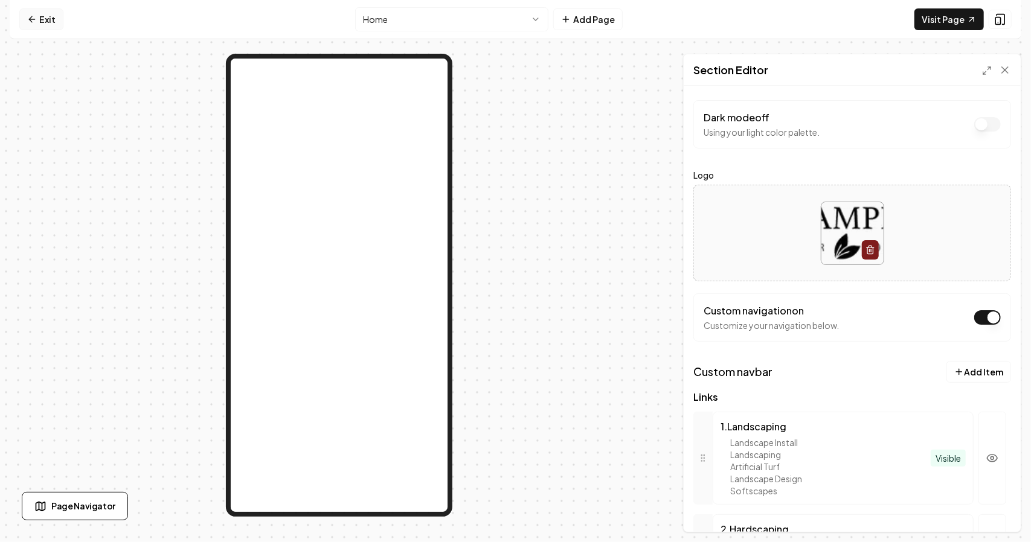
click at [46, 18] on link "Exit" at bounding box center [41, 19] width 44 height 22
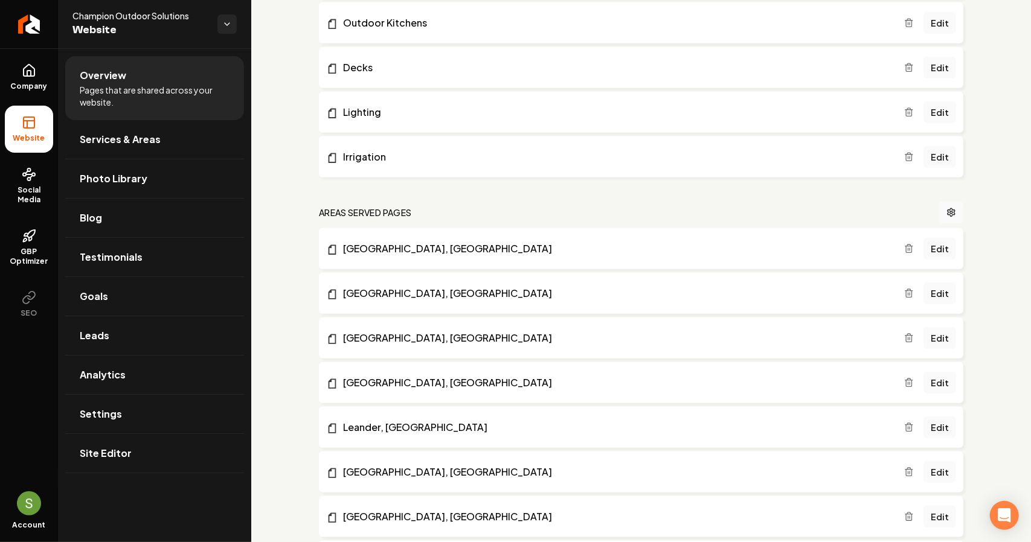
scroll to position [907, 0]
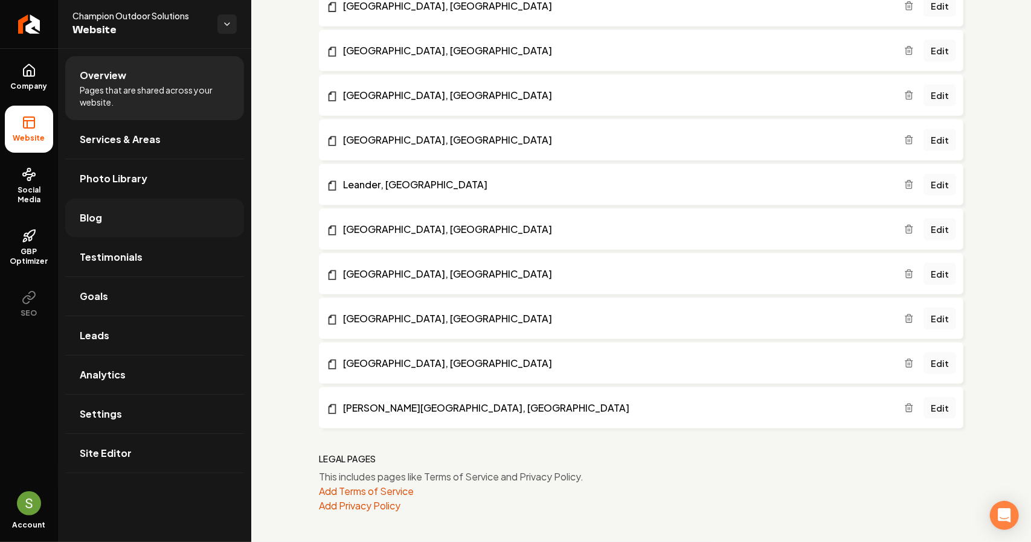
click at [110, 210] on link "Blog" at bounding box center [154, 218] width 179 height 39
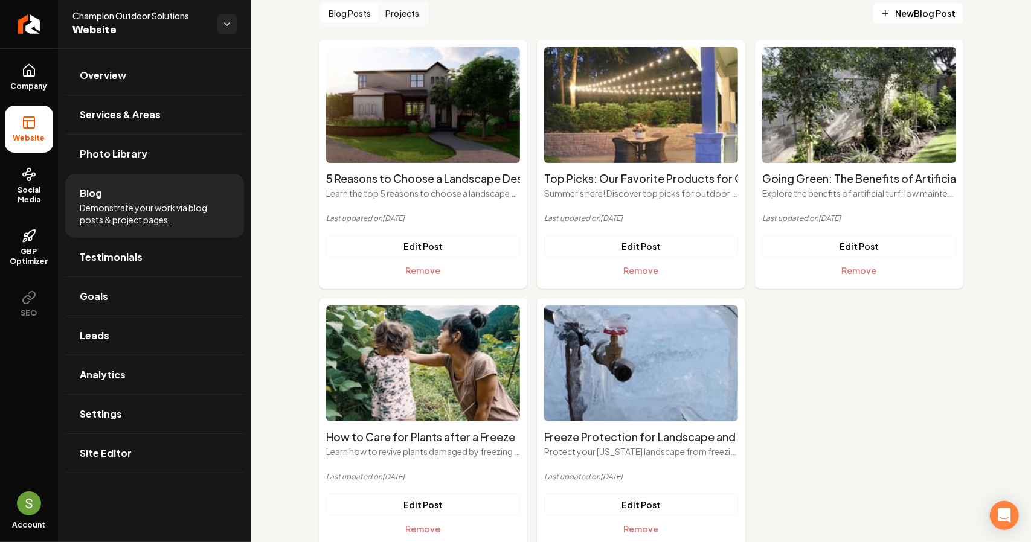
scroll to position [110, 0]
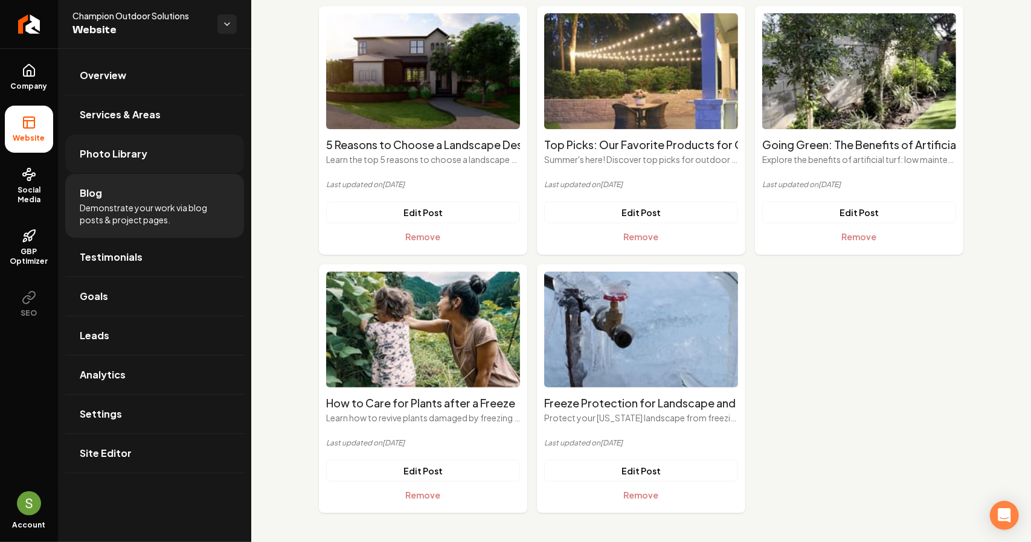
click at [126, 162] on link "Photo Library" at bounding box center [154, 154] width 179 height 39
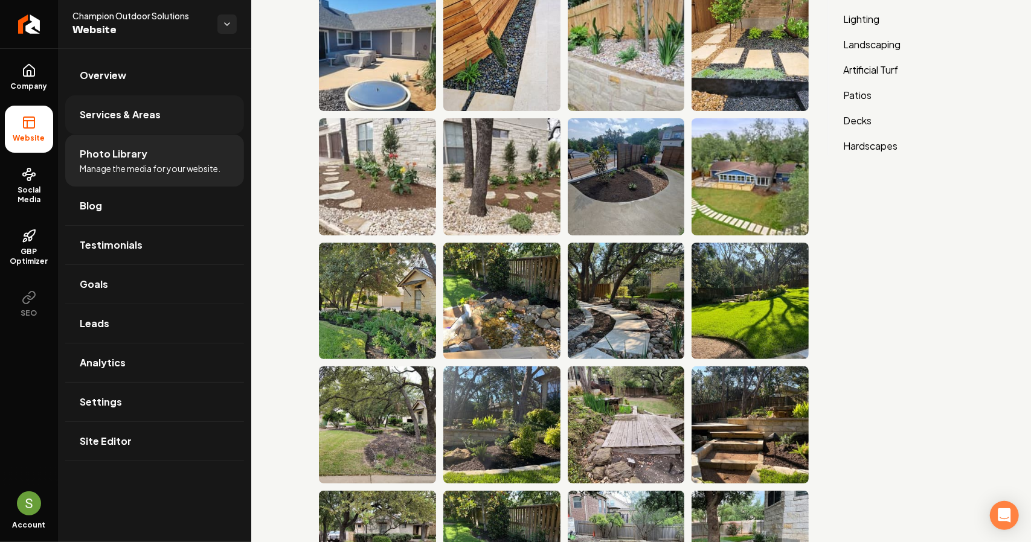
click at [134, 116] on span "Services & Areas" at bounding box center [120, 114] width 81 height 14
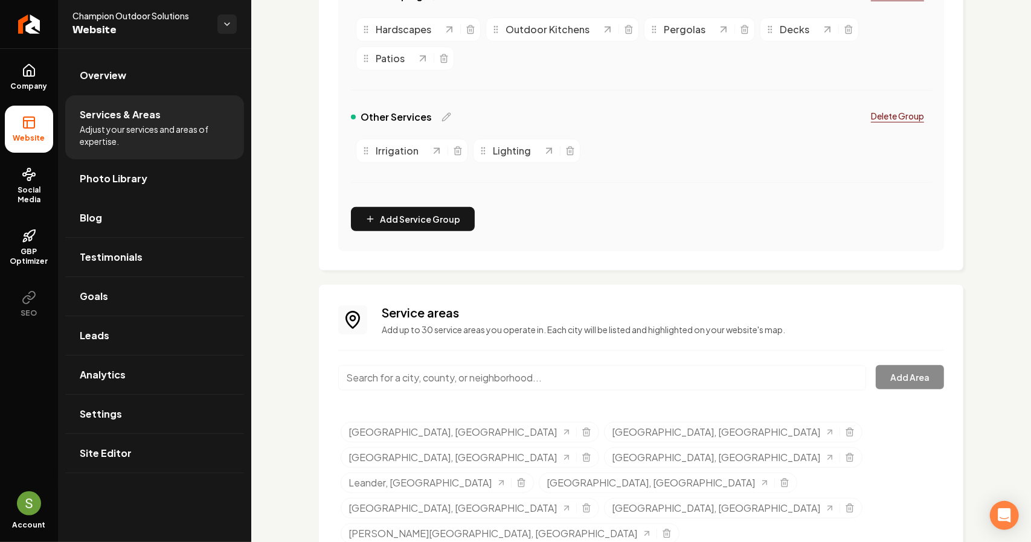
scroll to position [444, 0]
click at [164, 319] on link "Leads" at bounding box center [154, 335] width 179 height 39
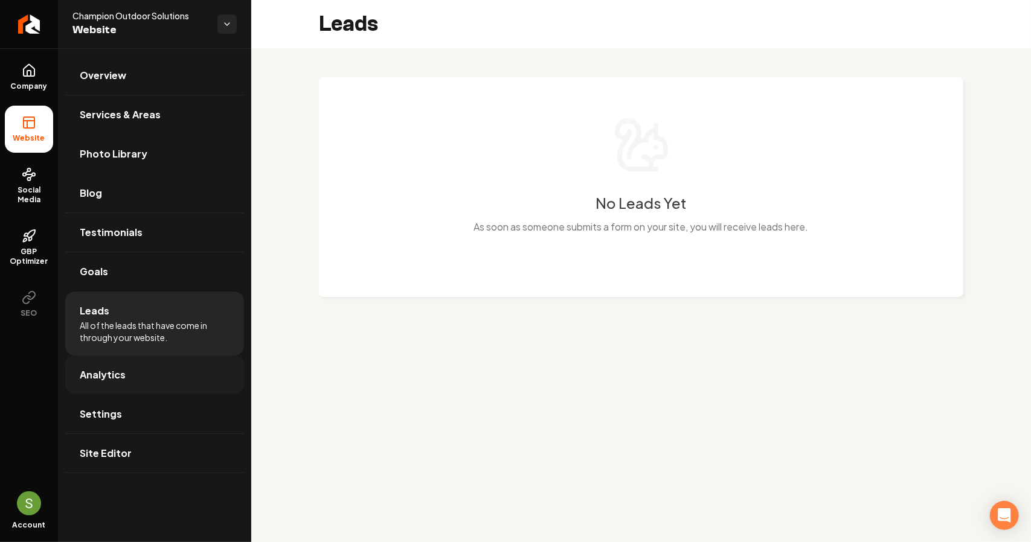
click at [180, 369] on link "Analytics" at bounding box center [154, 375] width 179 height 39
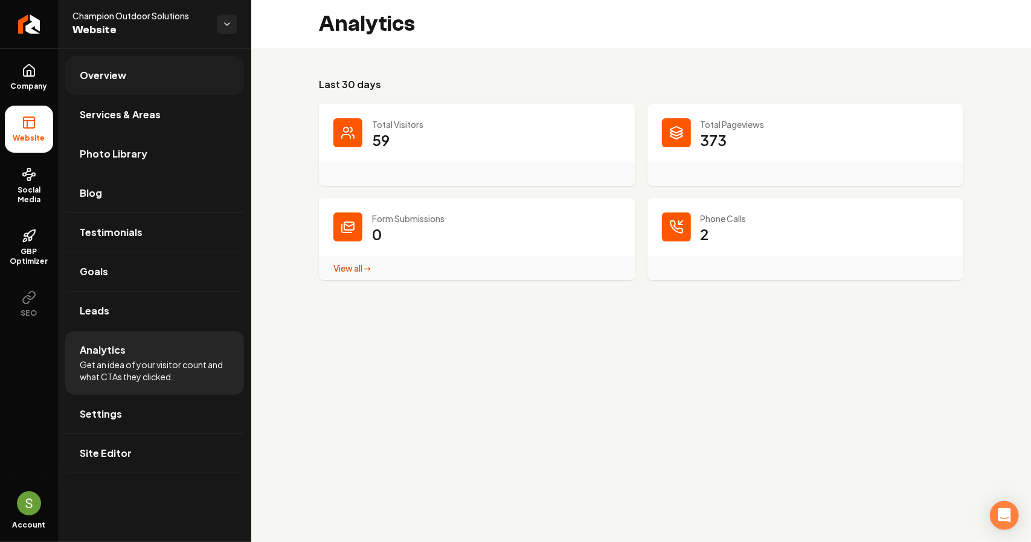
click at [123, 68] on span "Overview" at bounding box center [103, 75] width 46 height 14
